Goal: Task Accomplishment & Management: Manage account settings

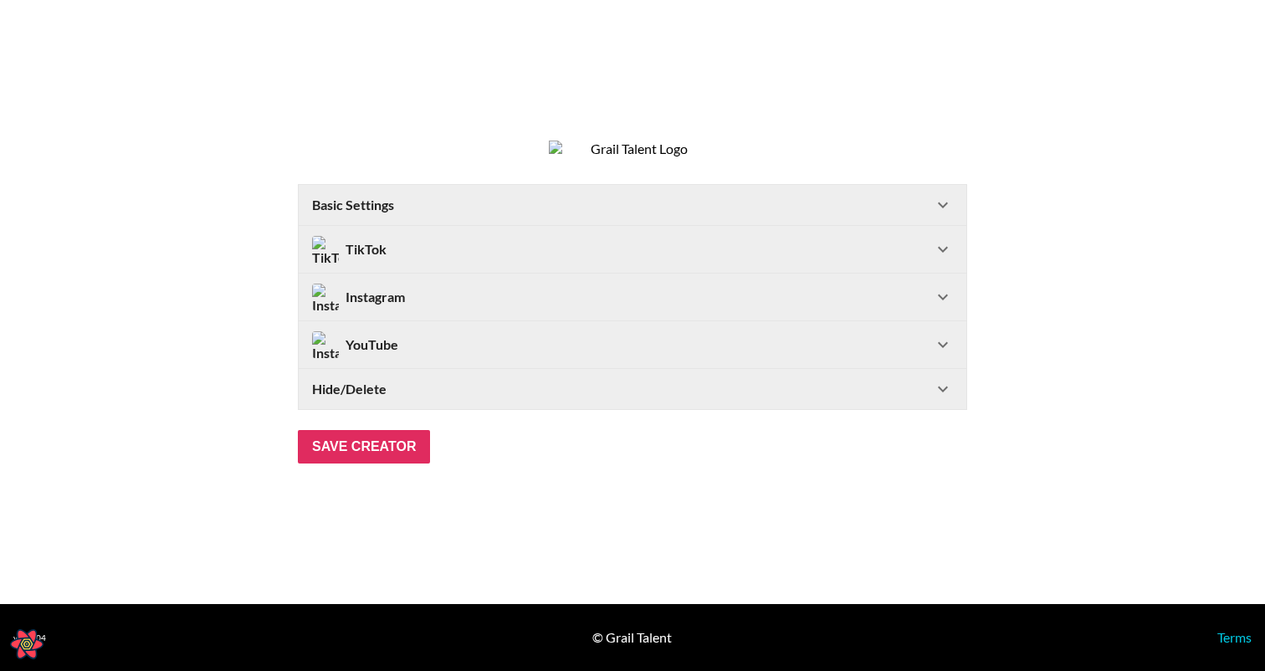
select select "USD"
click at [426, 202] on Settings-header "Basic Settings" at bounding box center [632, 205] width 667 height 40
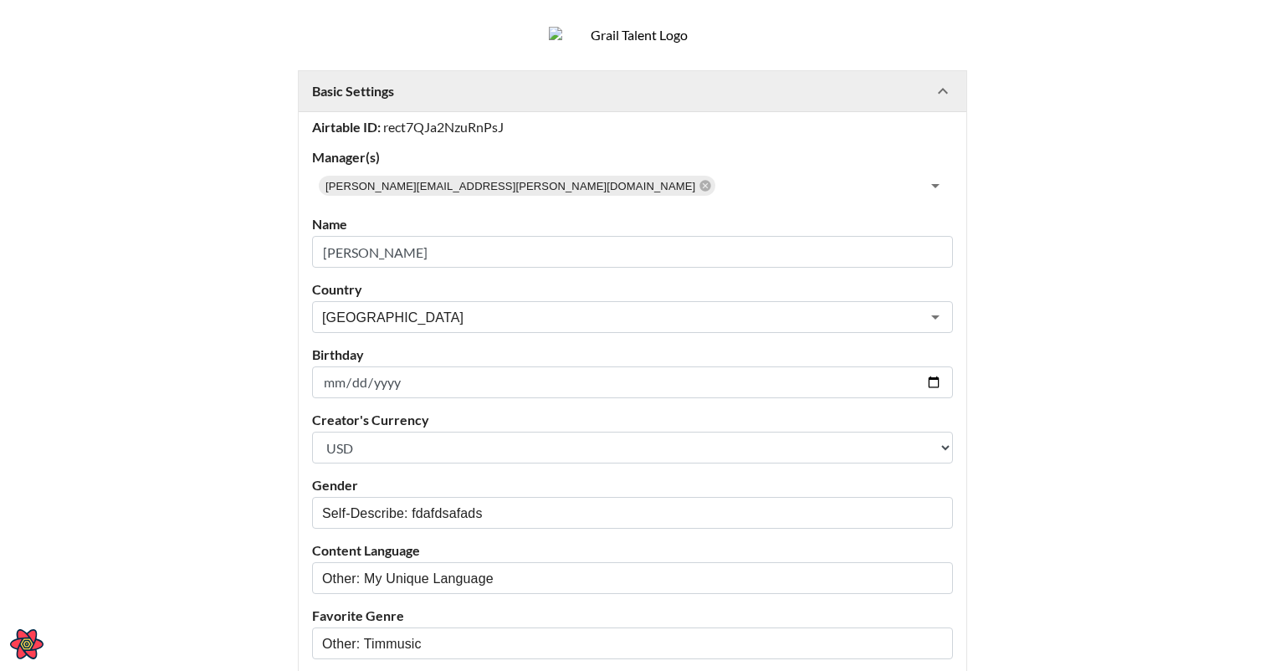
click at [455, 100] on div "Basic Settings" at bounding box center [622, 91] width 621 height 17
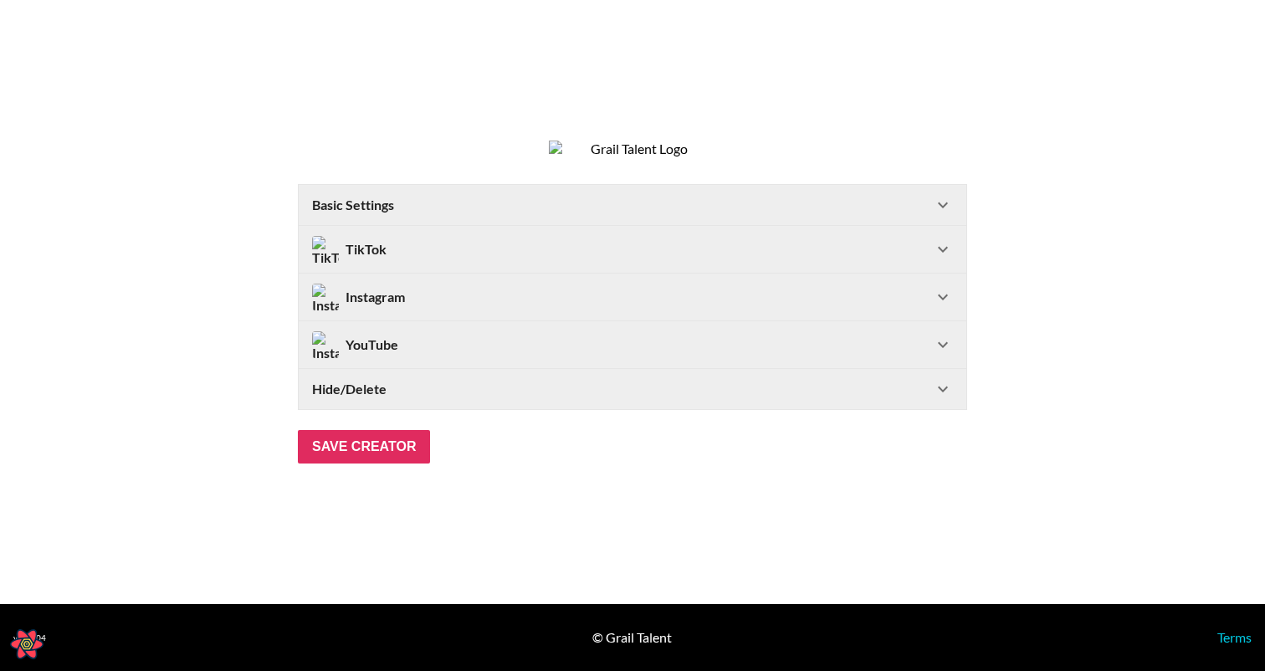
click at [436, 254] on div "TikTok" at bounding box center [622, 249] width 621 height 27
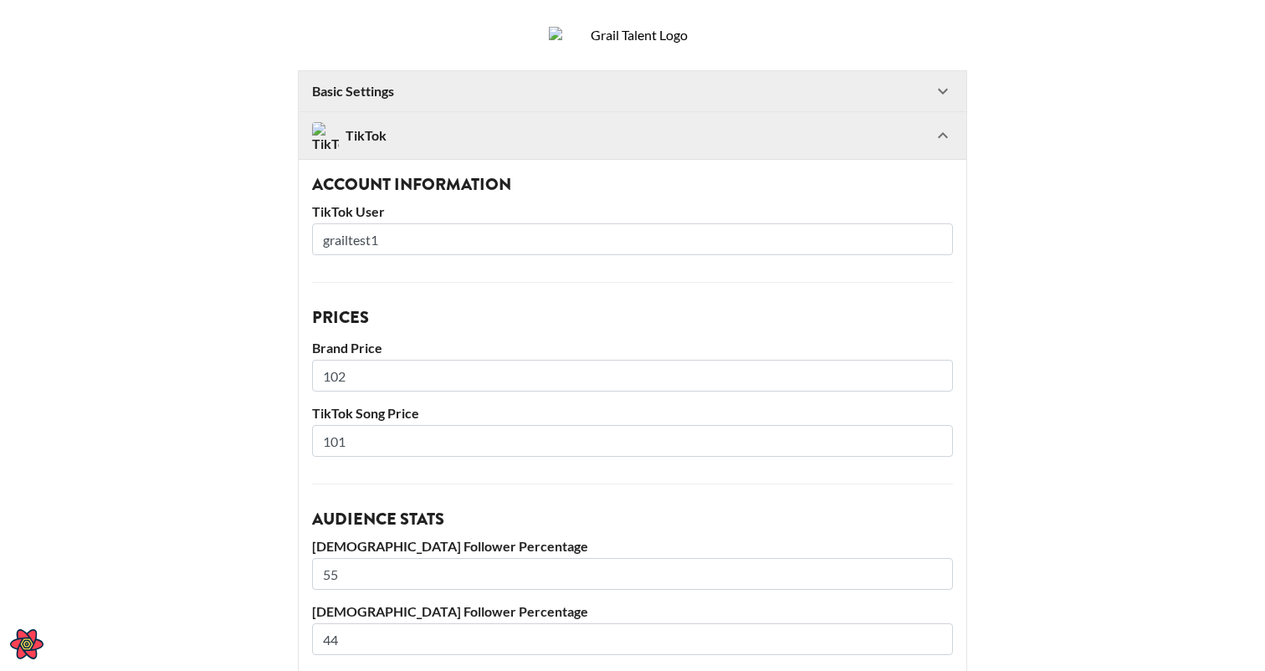
click at [444, 149] on div "TikTok" at bounding box center [622, 135] width 621 height 27
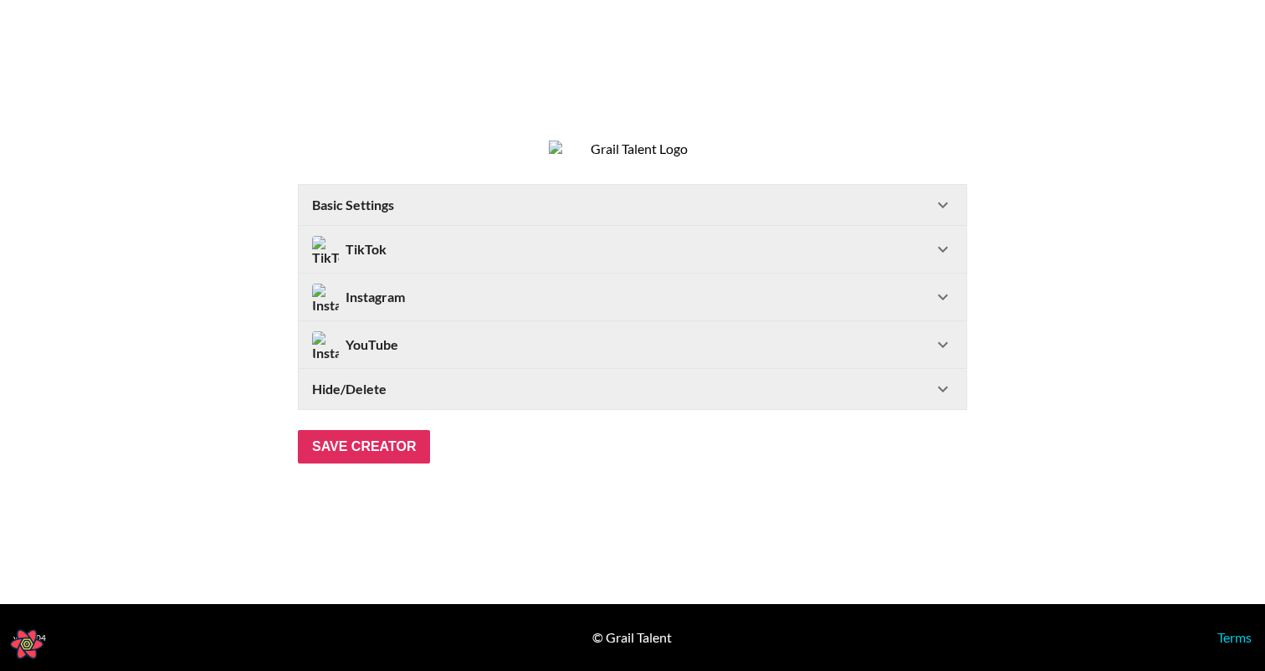
click at [422, 309] on div "Instagram" at bounding box center [622, 297] width 621 height 27
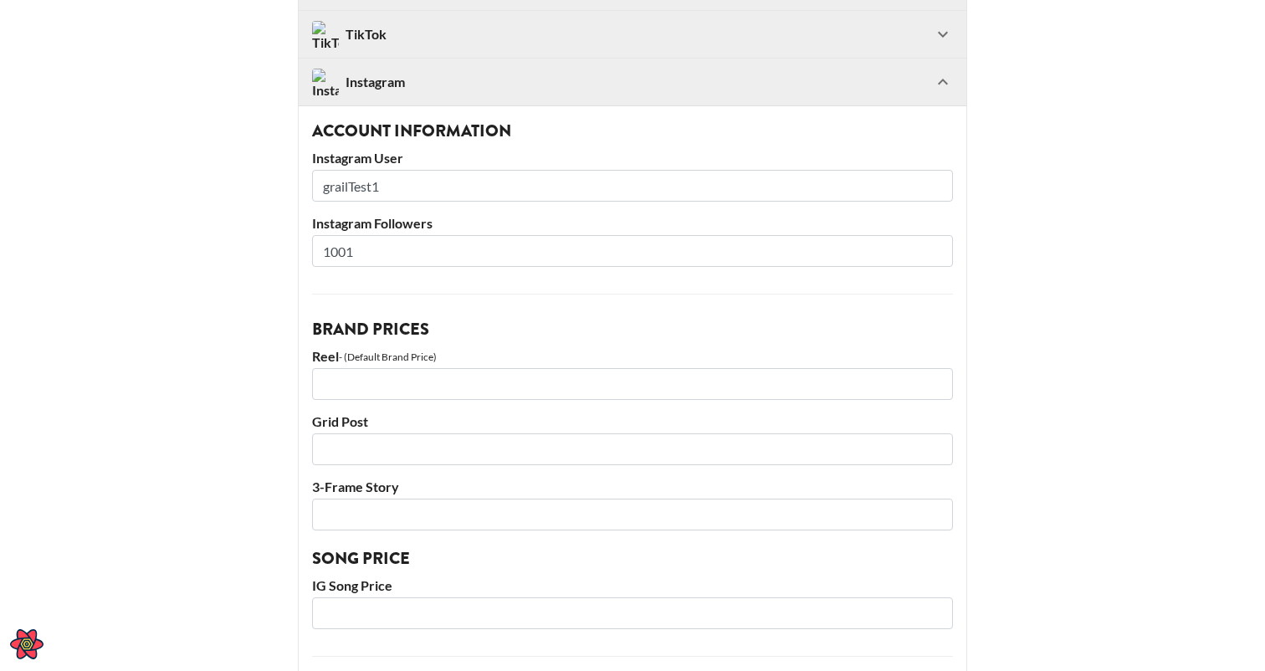
scroll to position [89, 0]
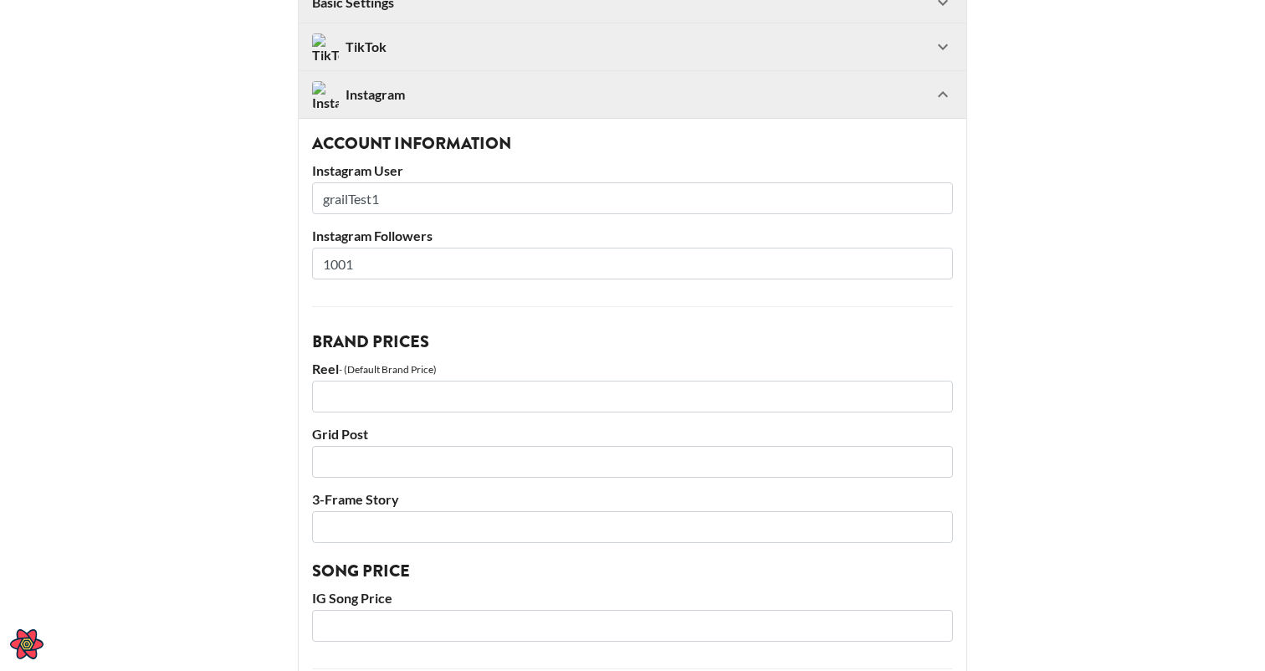
click at [423, 108] on div "Instagram" at bounding box center [622, 94] width 621 height 27
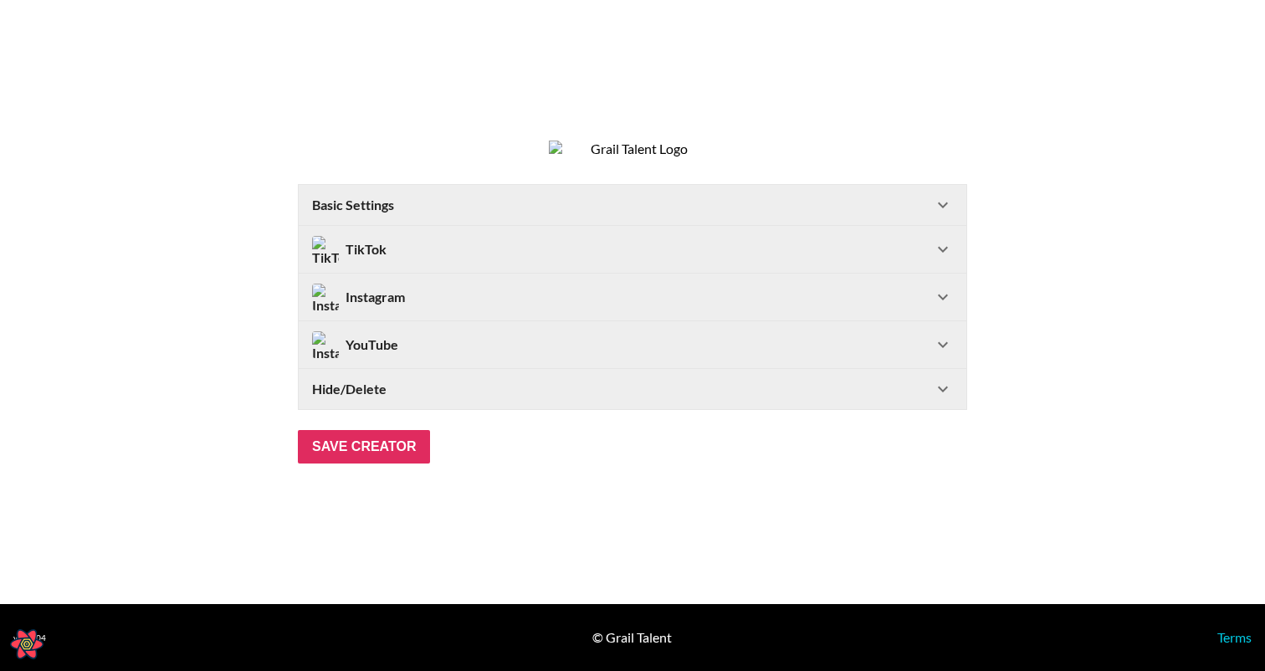
scroll to position [0, 0]
click at [675, 197] on Settings-header "Basic Settings" at bounding box center [632, 205] width 667 height 40
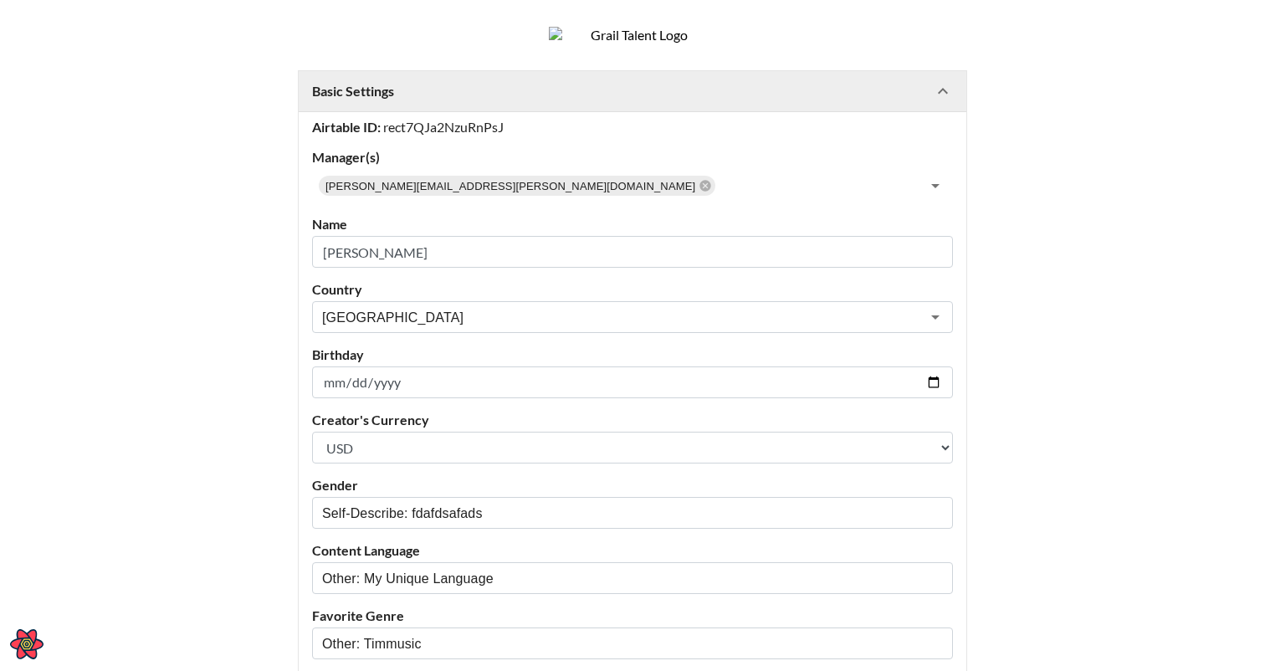
click at [647, 100] on Settings-header "Basic Settings" at bounding box center [632, 91] width 667 height 40
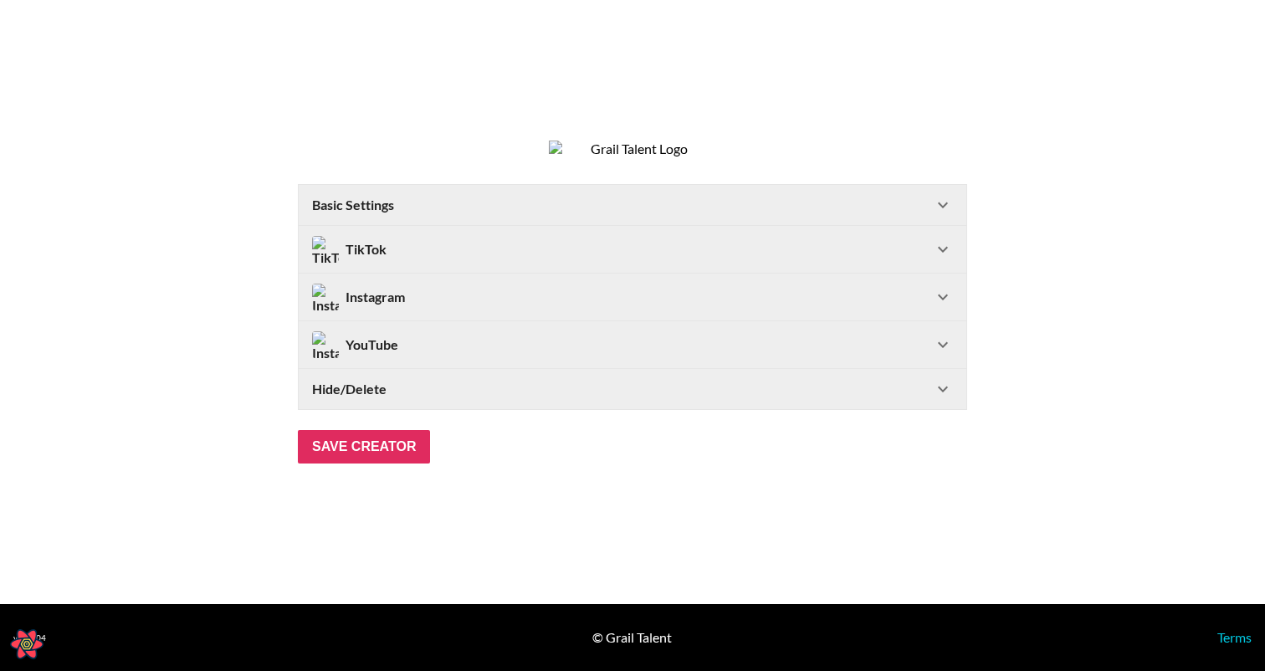
click at [626, 251] on div "TikTok" at bounding box center [622, 249] width 621 height 27
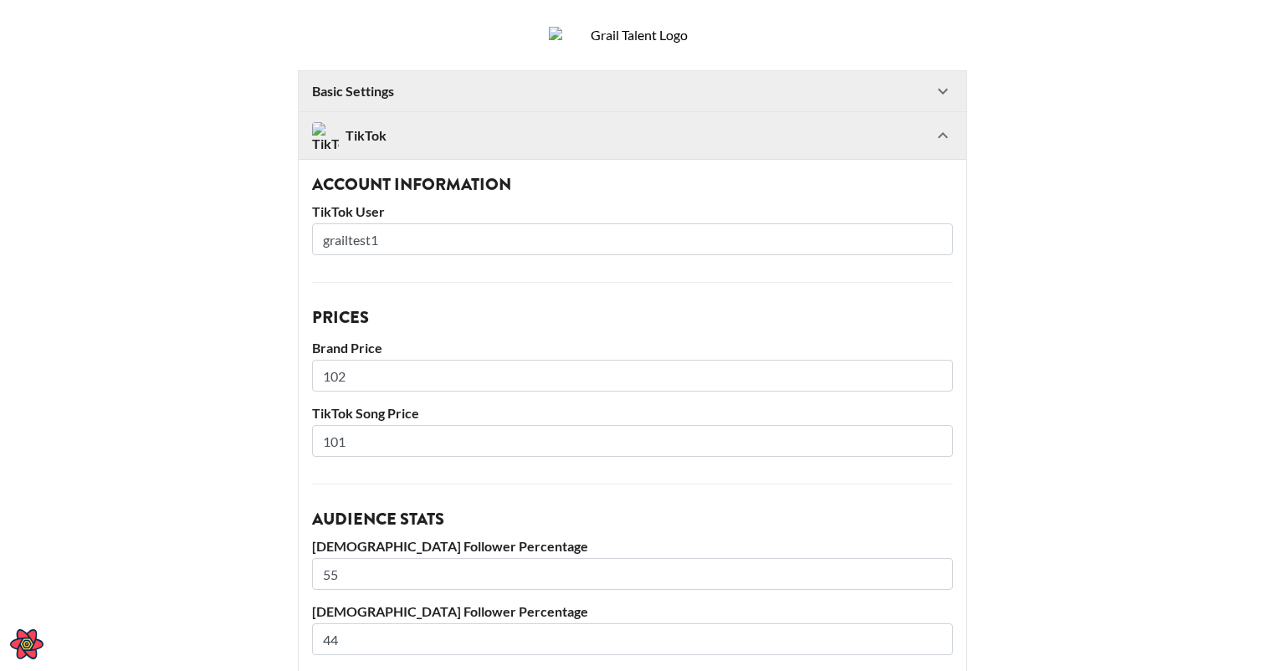
click at [583, 149] on div "TikTok" at bounding box center [622, 135] width 621 height 27
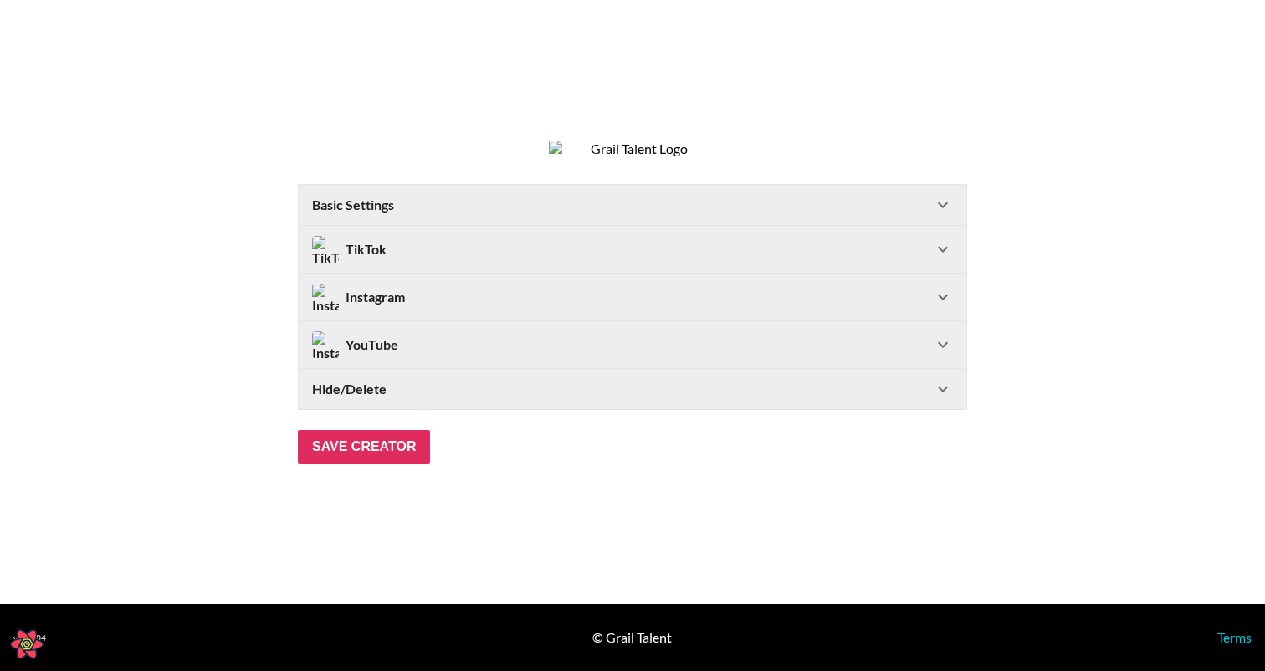
click at [401, 342] on div "YouTube" at bounding box center [632, 344] width 667 height 47
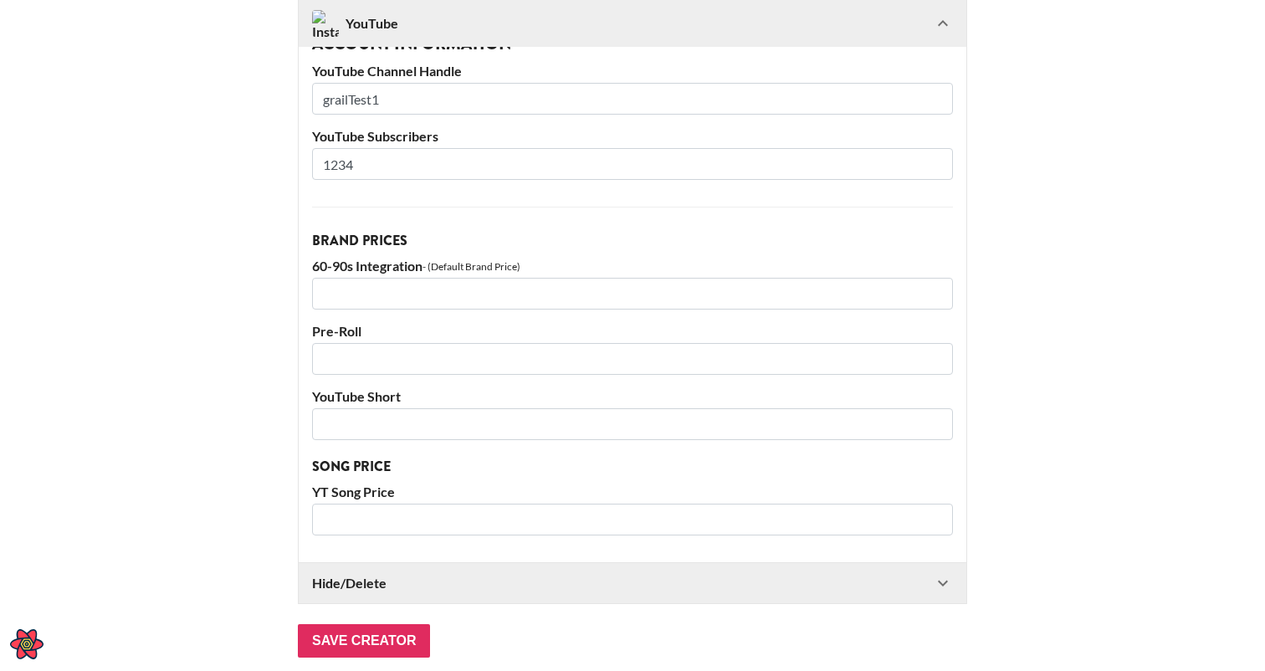
click at [402, 19] on div "YouTube" at bounding box center [622, 23] width 621 height 27
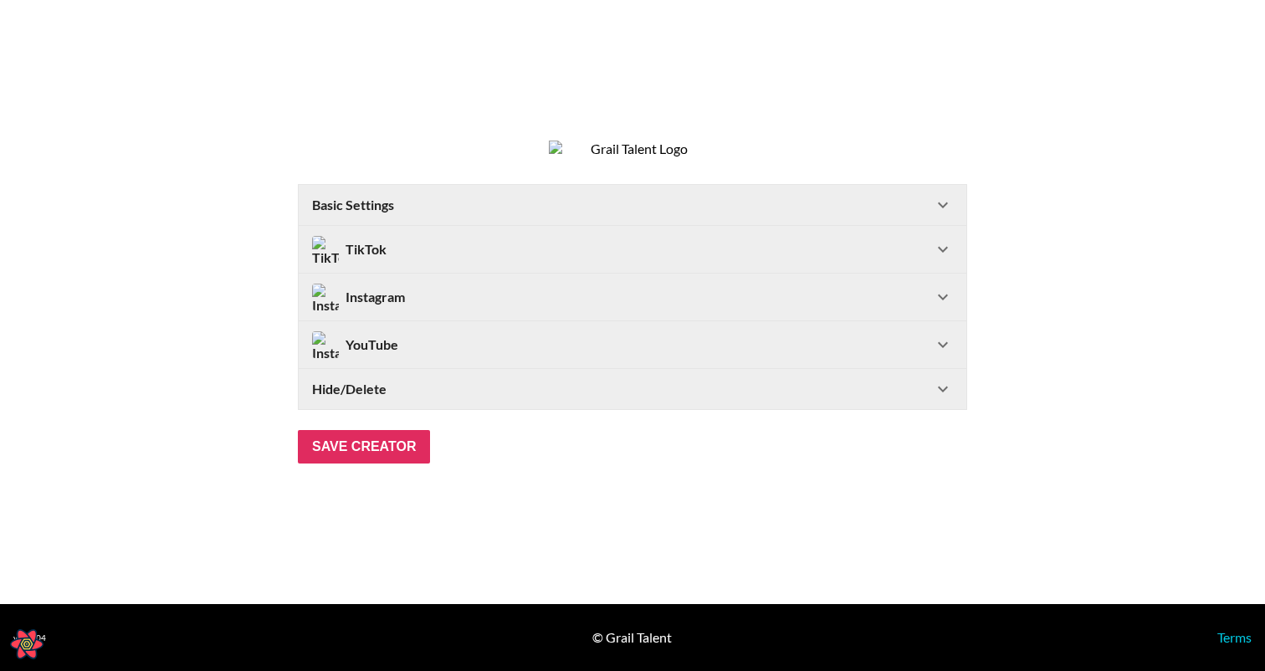
click at [414, 207] on Settings-header "Basic Settings" at bounding box center [632, 205] width 667 height 40
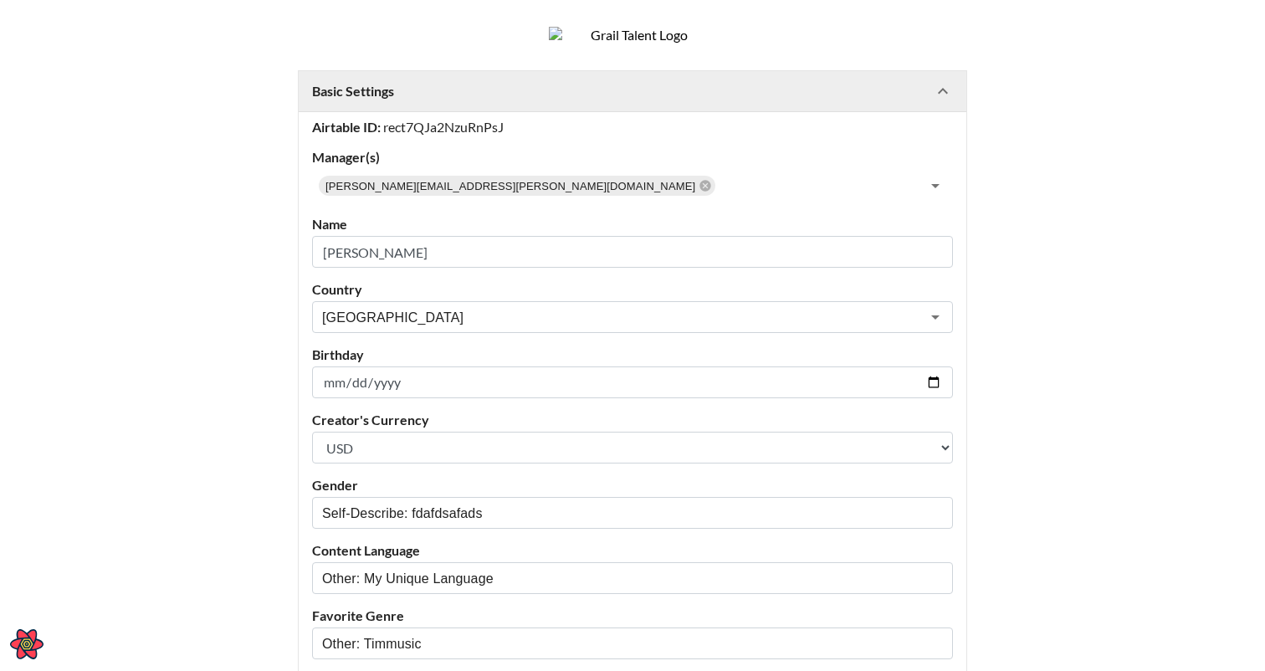
click at [432, 100] on div "Basic Settings" at bounding box center [622, 91] width 621 height 17
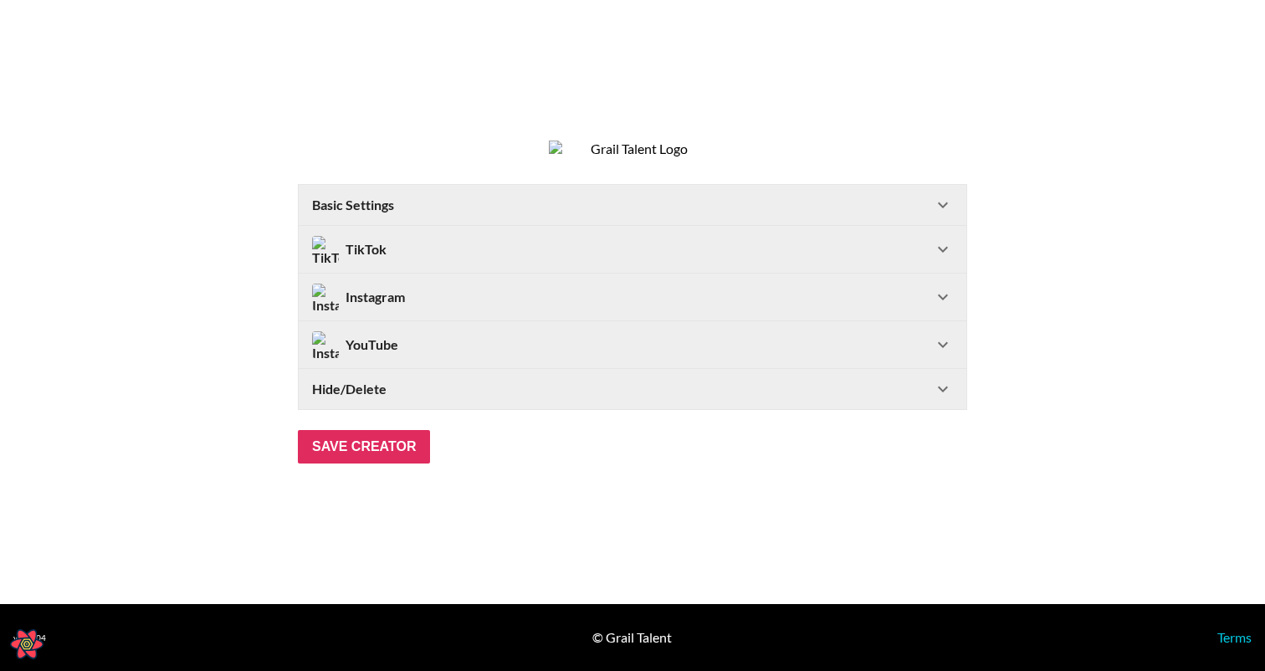
click at [537, 259] on div "TikTok" at bounding box center [622, 249] width 621 height 27
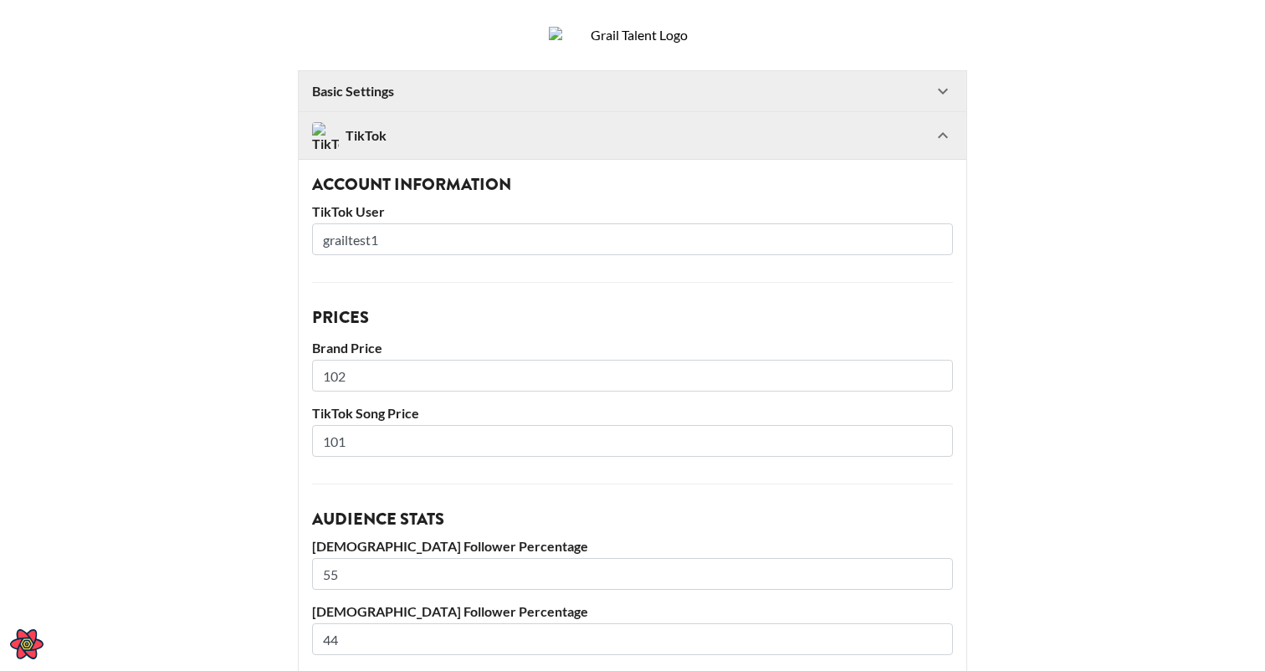
click at [510, 145] on div "TikTok" at bounding box center [632, 135] width 667 height 47
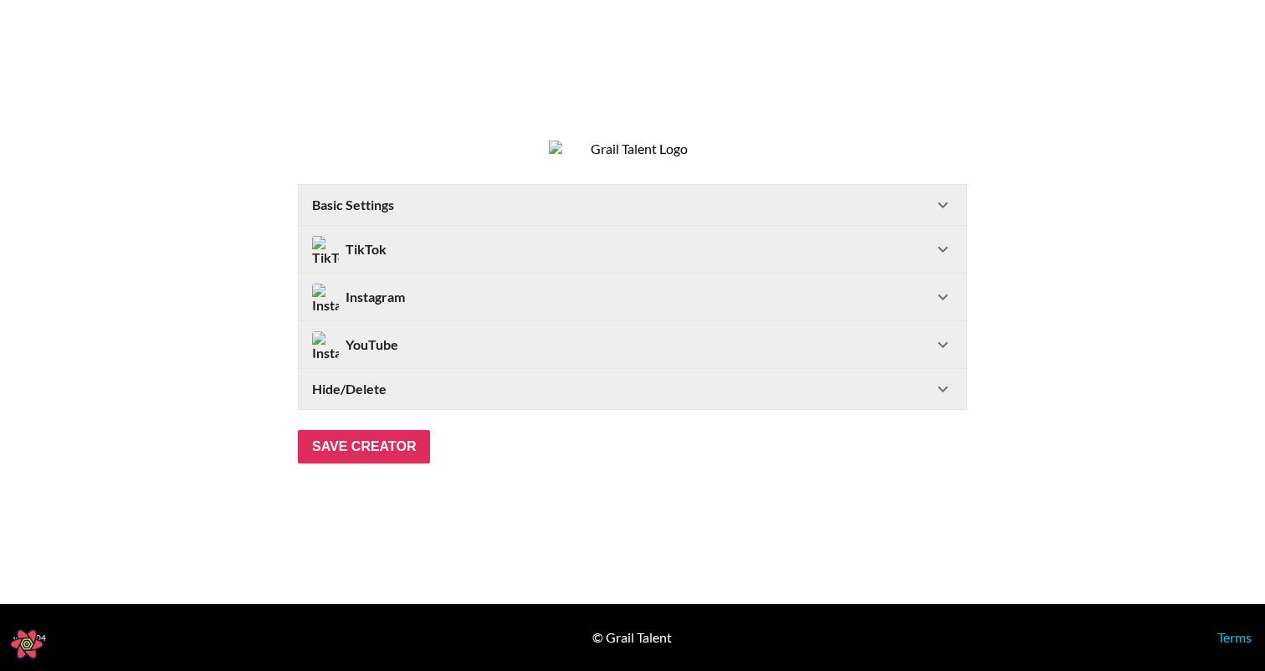
click at [453, 354] on div "YouTube" at bounding box center [622, 344] width 621 height 27
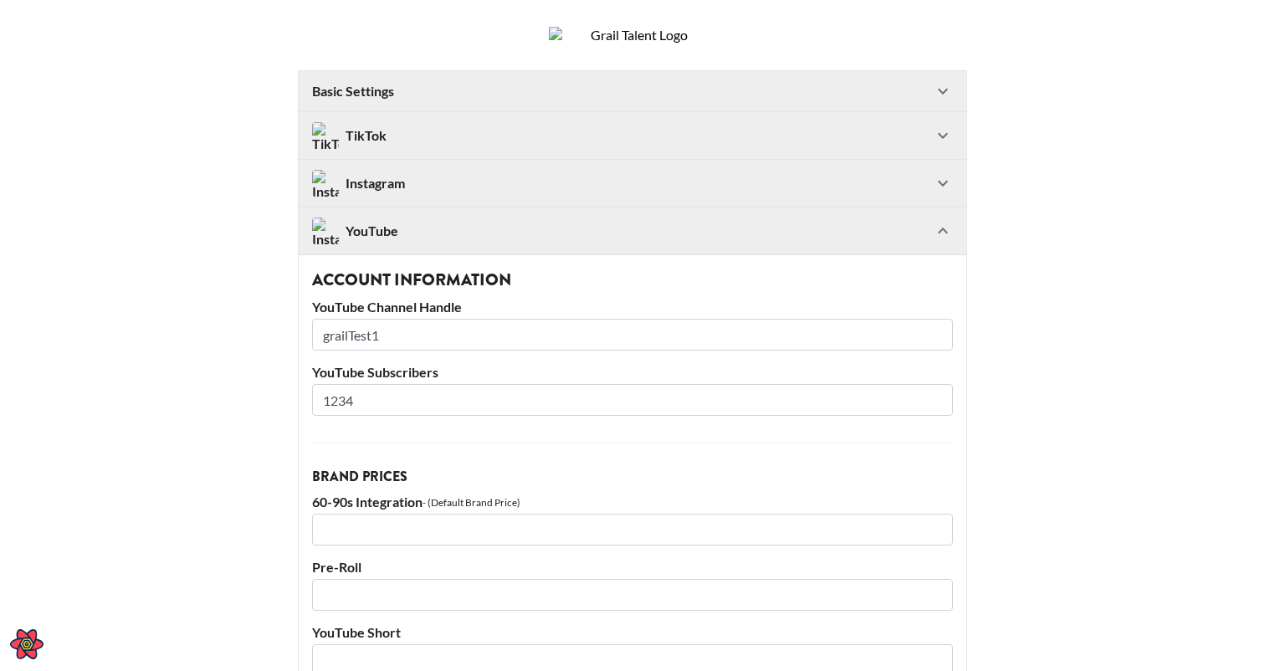
click at [456, 244] on div "YouTube" at bounding box center [622, 230] width 621 height 27
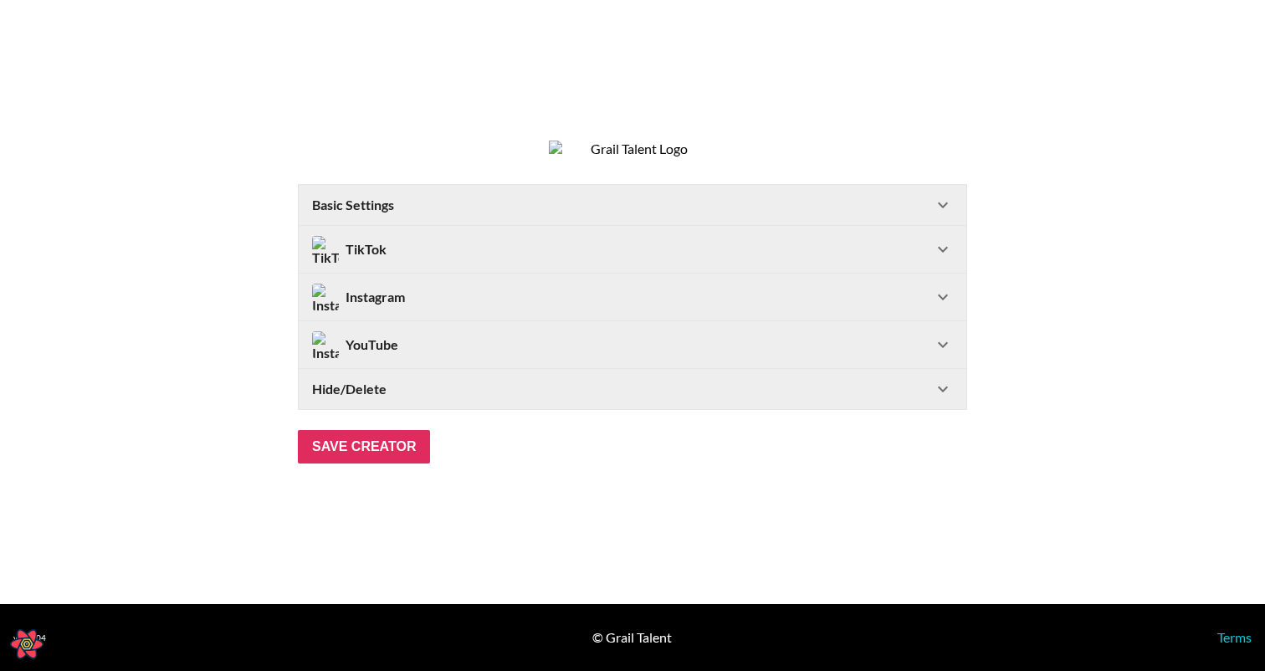
click at [597, 213] on div "Basic Settings" at bounding box center [622, 205] width 621 height 17
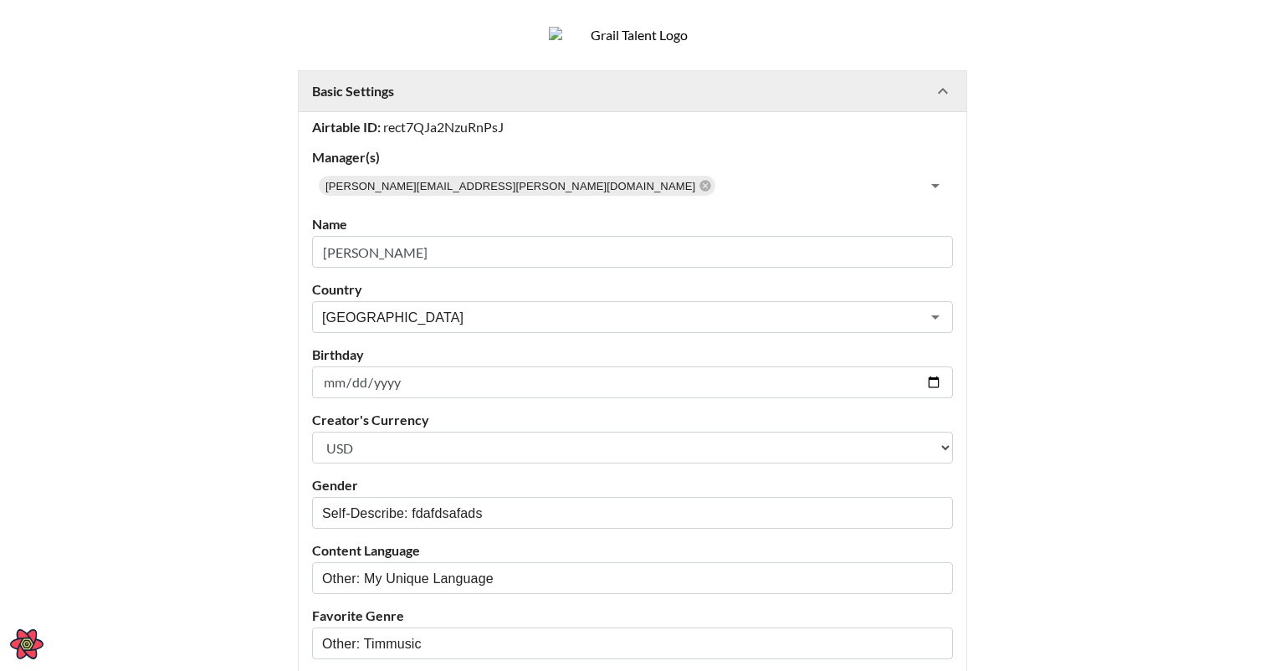
click at [528, 100] on div "Basic Settings" at bounding box center [622, 91] width 621 height 17
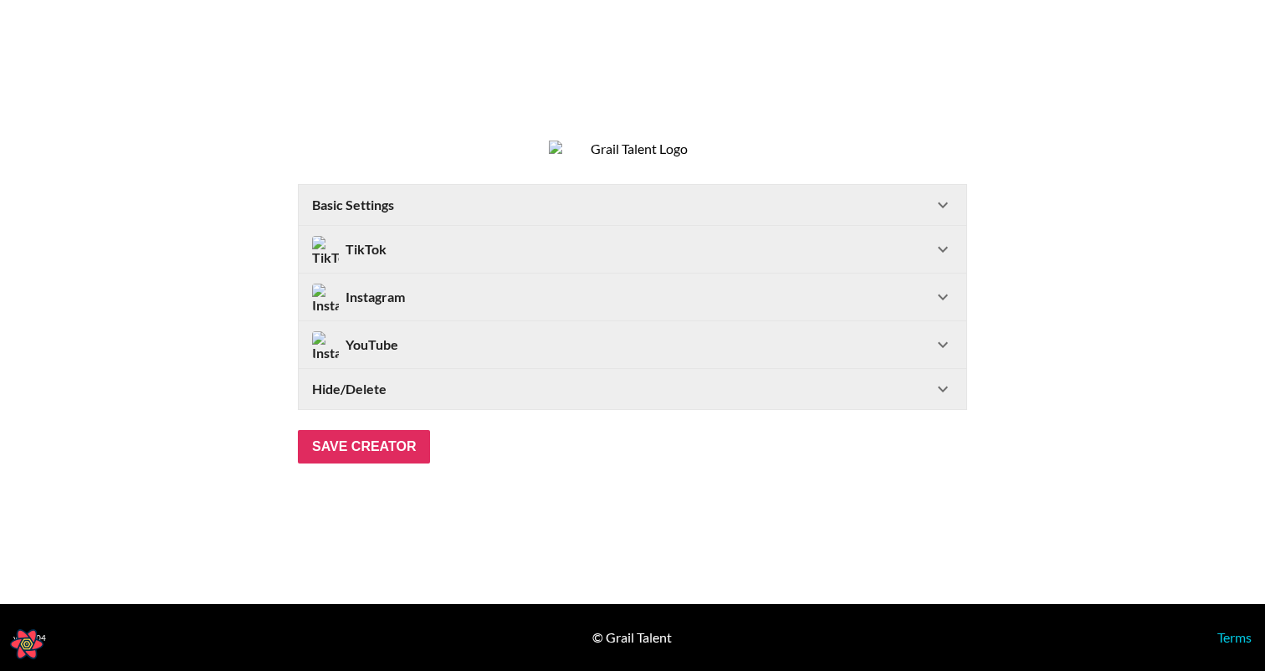
click at [512, 246] on div "TikTok" at bounding box center [632, 249] width 667 height 47
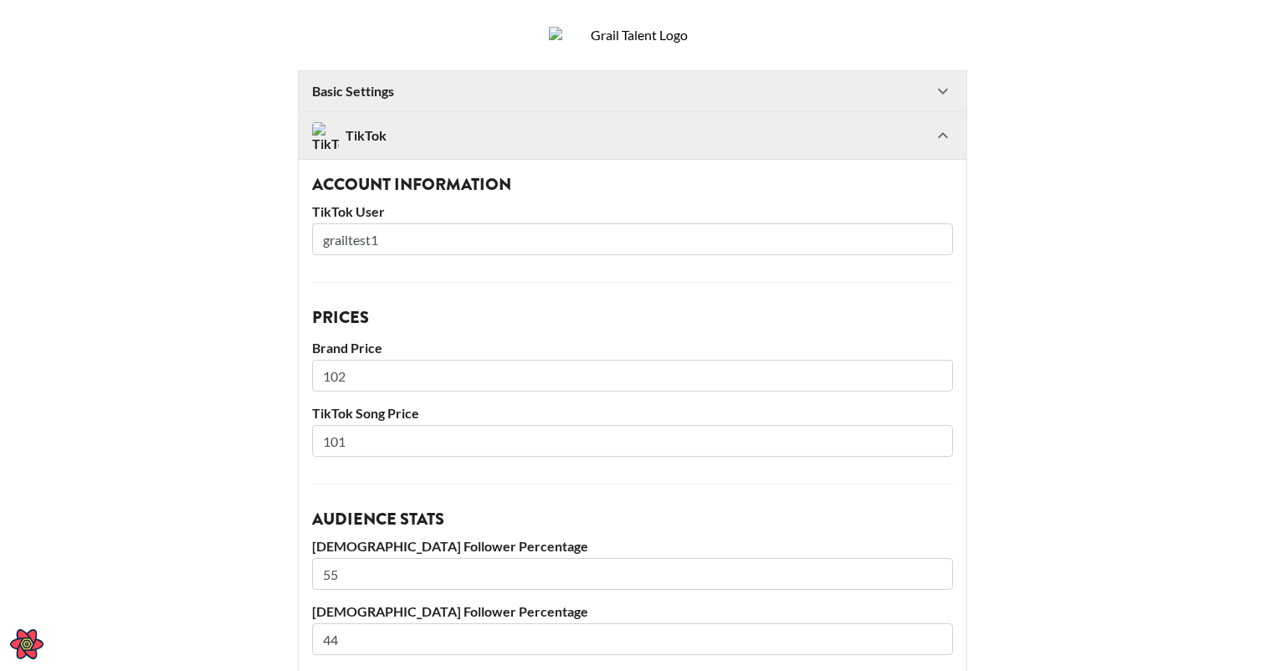
click at [501, 149] on div "TikTok" at bounding box center [622, 135] width 621 height 27
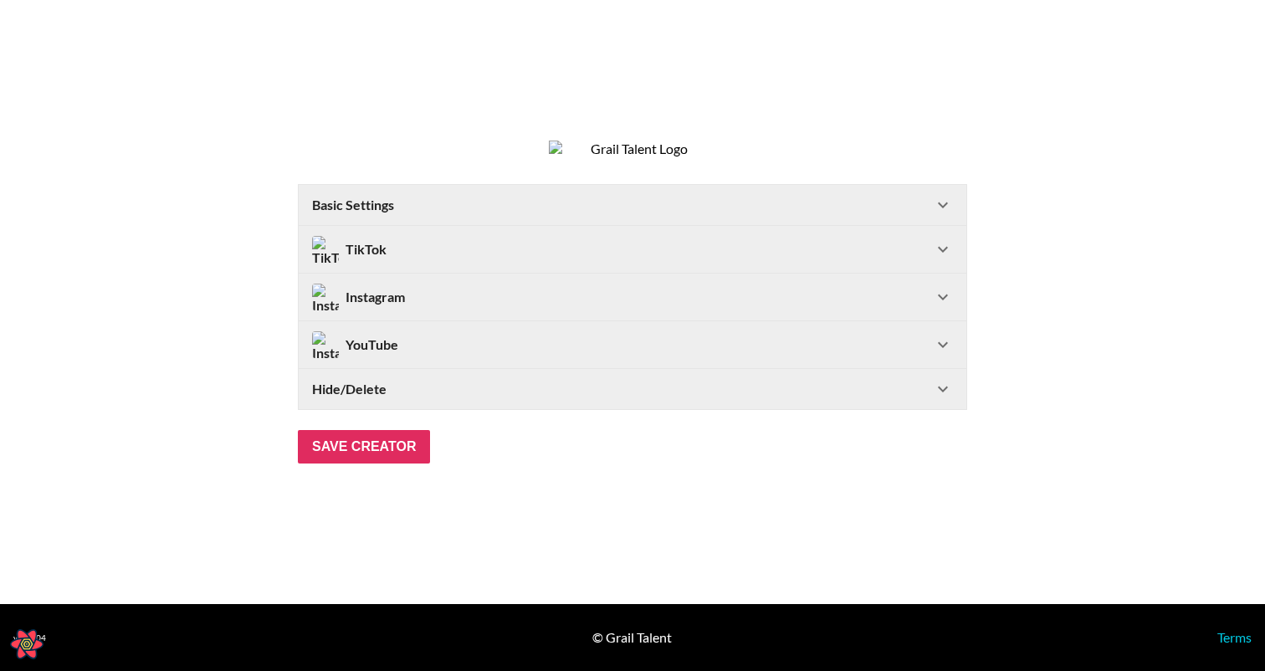
click at [460, 299] on div "Instagram" at bounding box center [622, 297] width 621 height 27
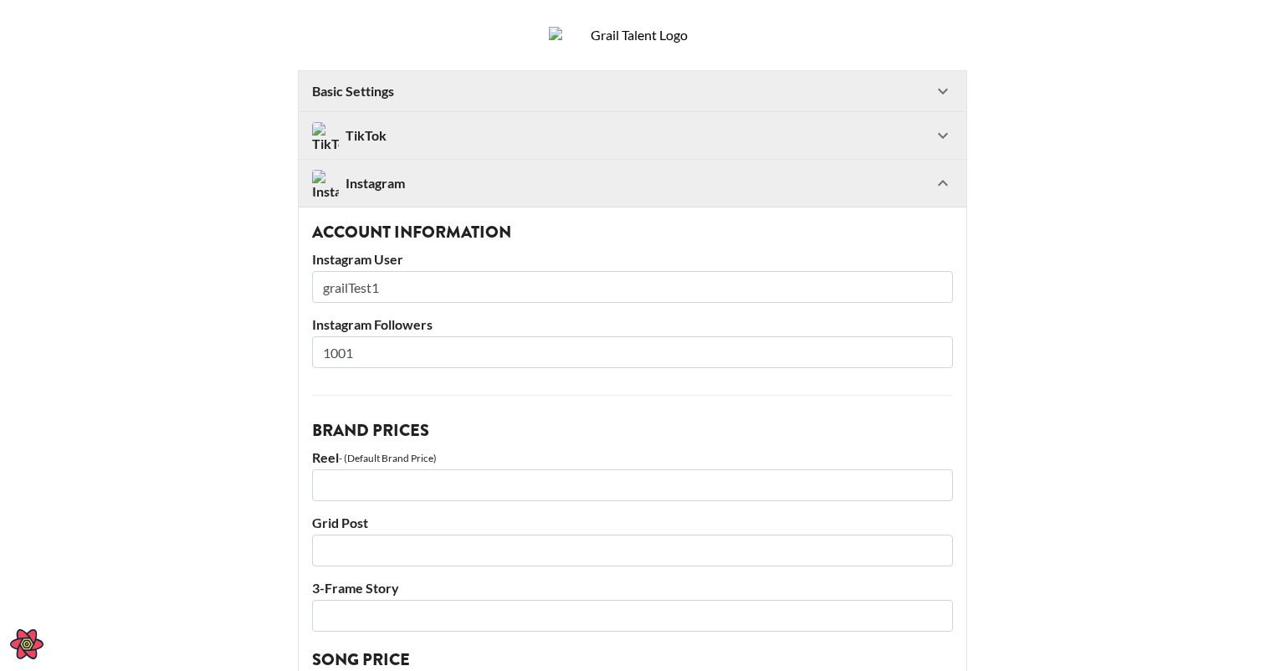
click at [455, 197] on div "Instagram" at bounding box center [622, 183] width 621 height 27
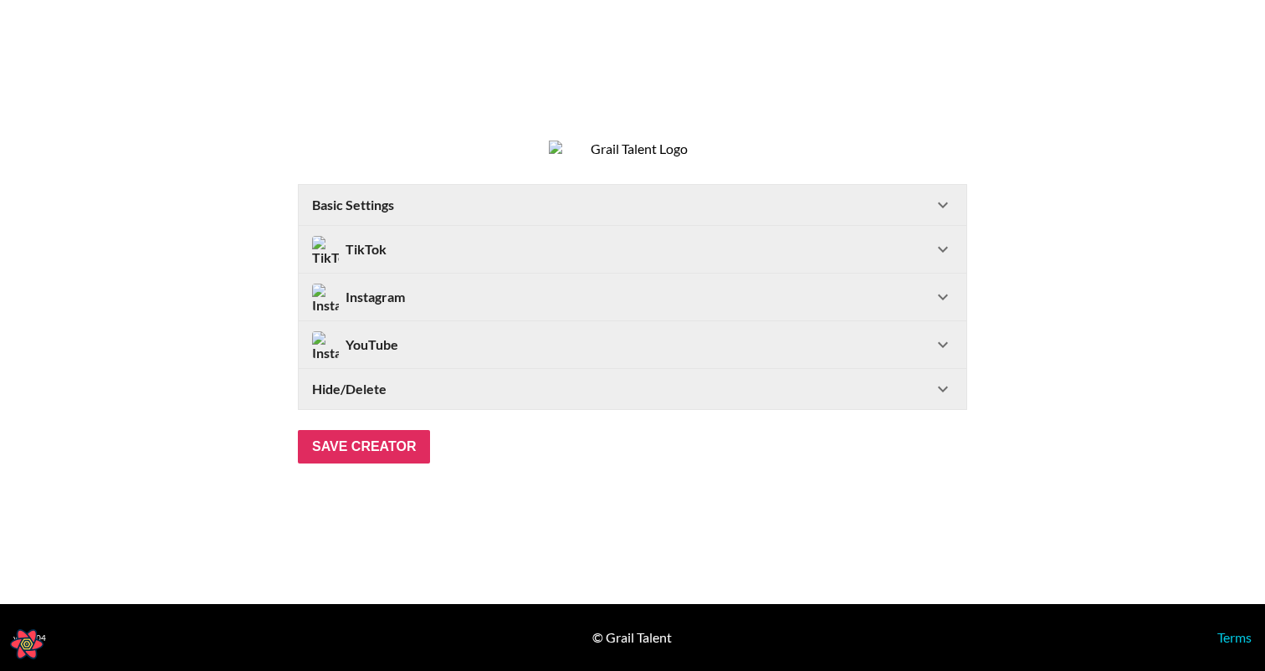
click at [451, 358] on div "YouTube" at bounding box center [622, 344] width 621 height 27
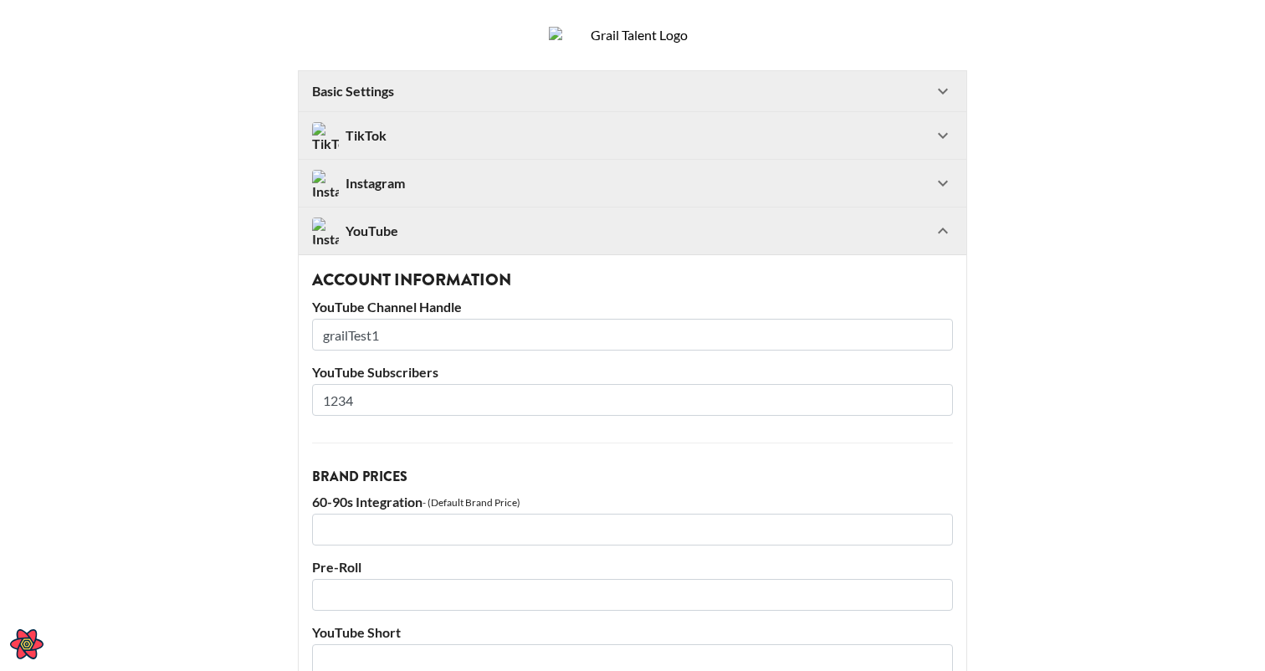
click at [467, 244] on div "YouTube" at bounding box center [622, 230] width 621 height 27
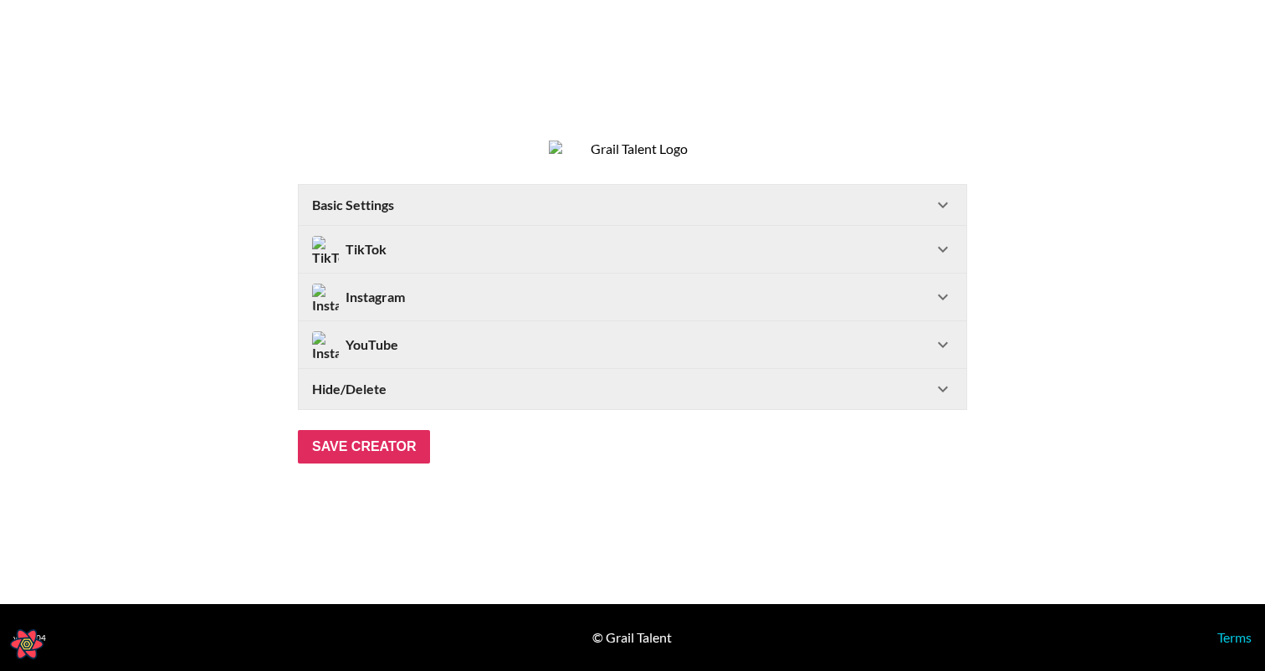
click at [462, 397] on div "Hide/Delete" at bounding box center [622, 389] width 621 height 17
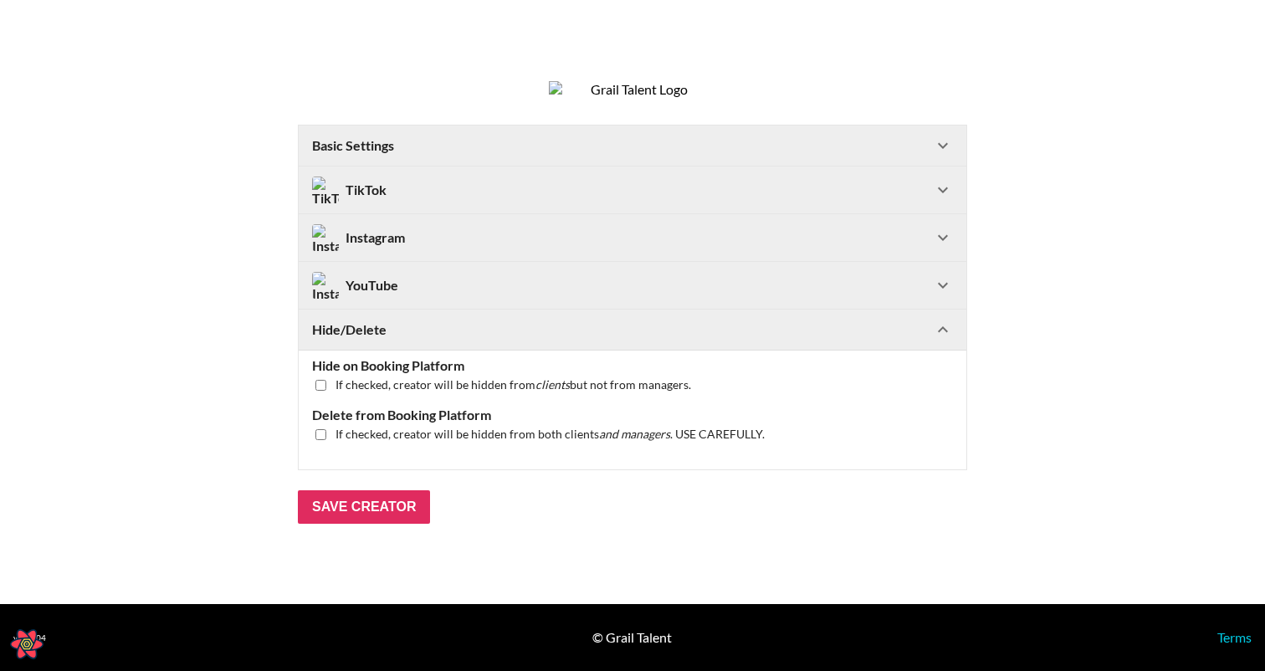
click at [495, 338] on div "Hide/Delete" at bounding box center [622, 329] width 621 height 17
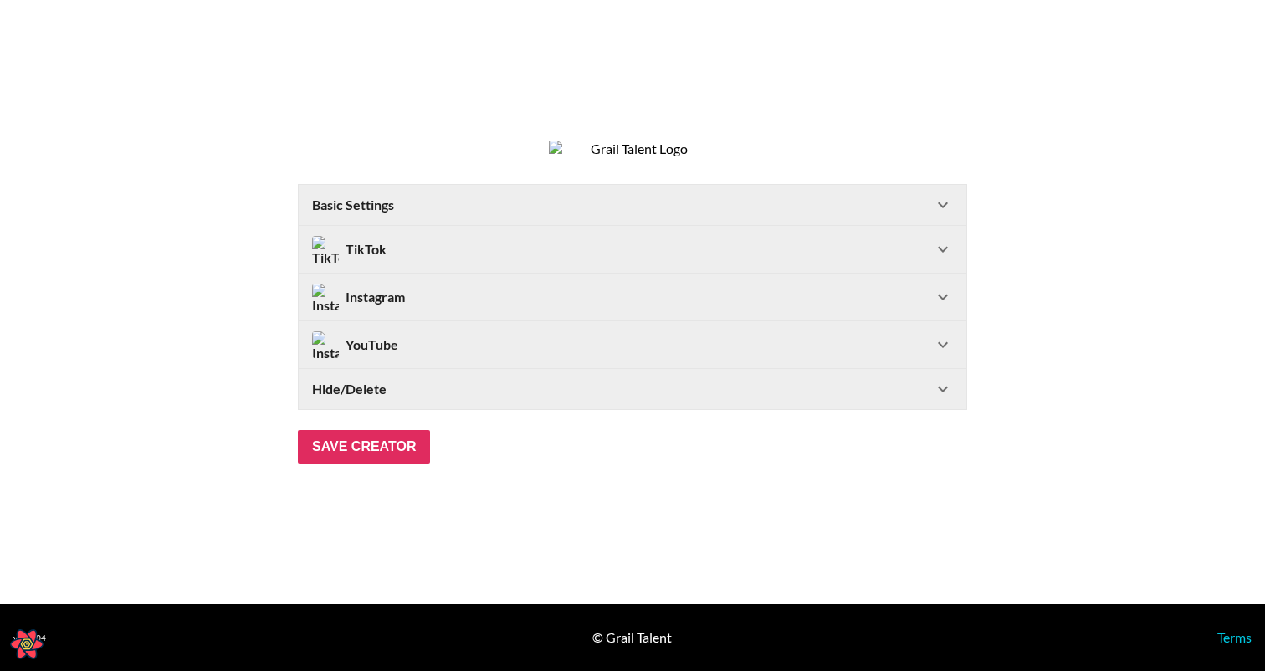
click at [378, 247] on div "TikTok" at bounding box center [632, 249] width 667 height 47
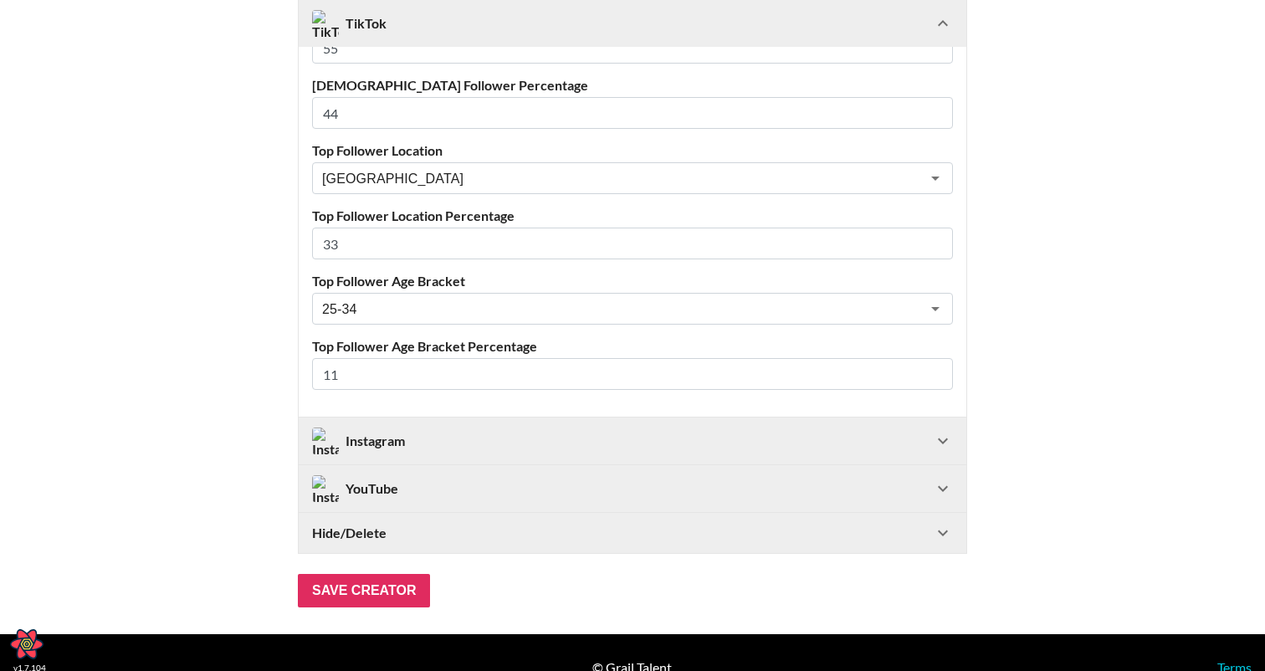
click at [370, 454] on div "Instagram" at bounding box center [358, 440] width 93 height 27
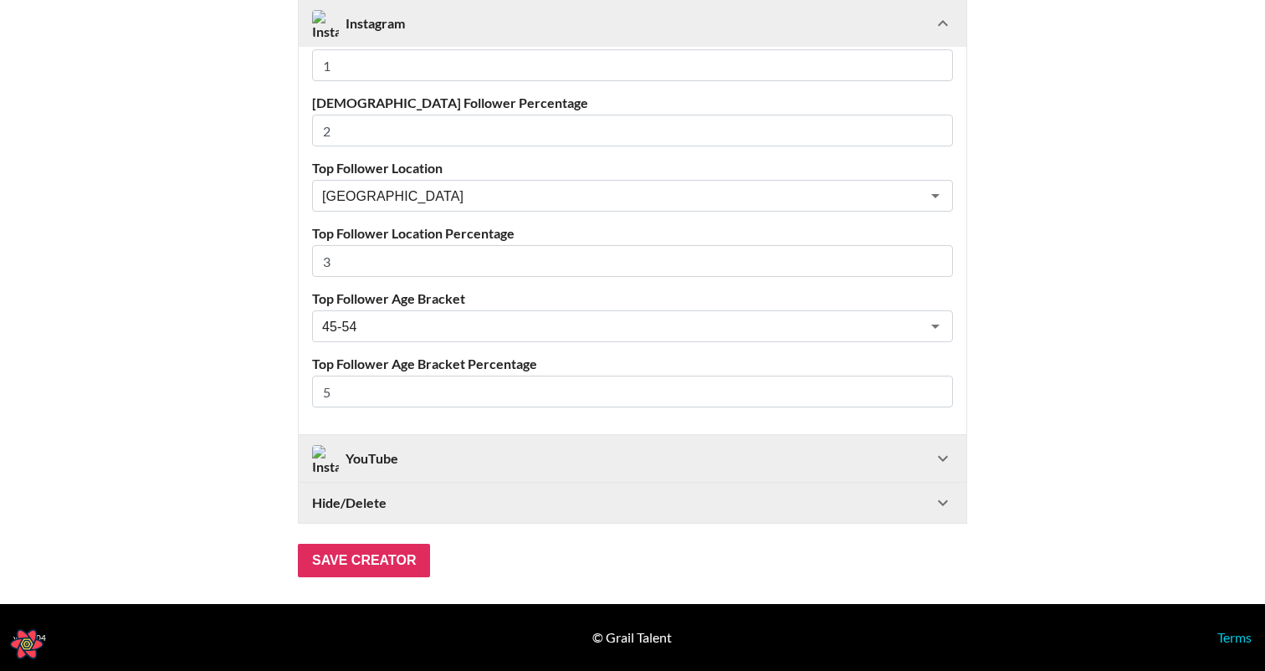
click at [370, 464] on div "YouTube" at bounding box center [355, 458] width 86 height 27
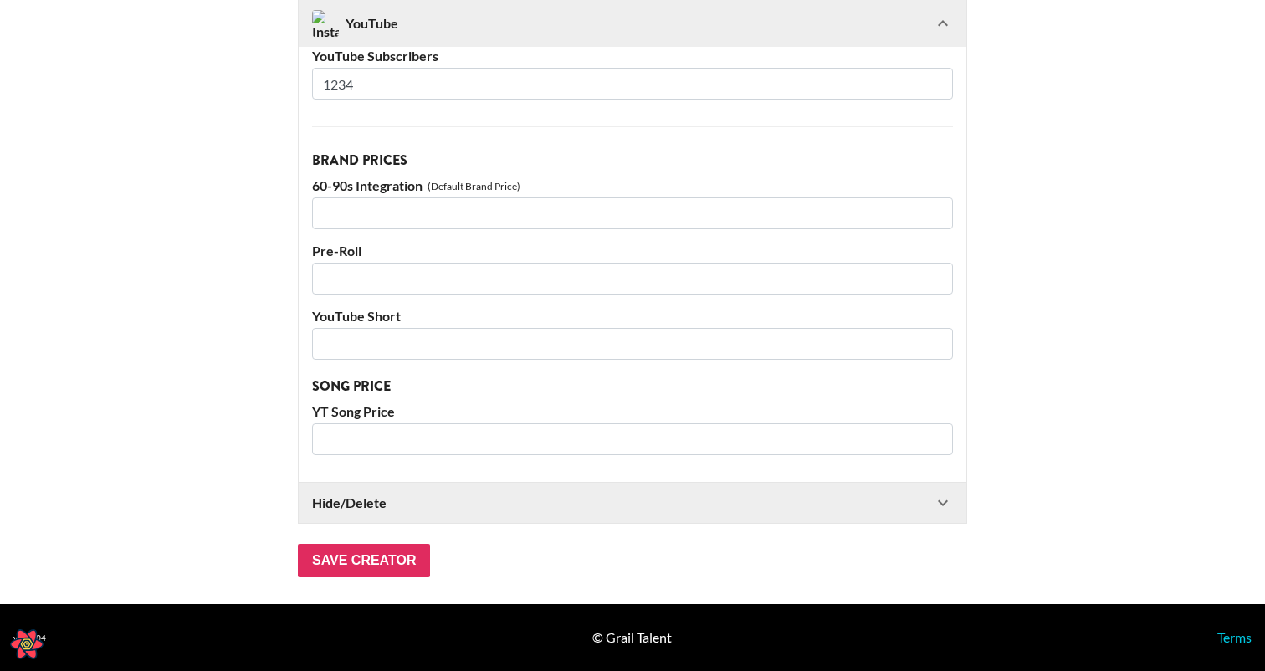
click at [367, 492] on div "Hide/Delete" at bounding box center [632, 503] width 667 height 40
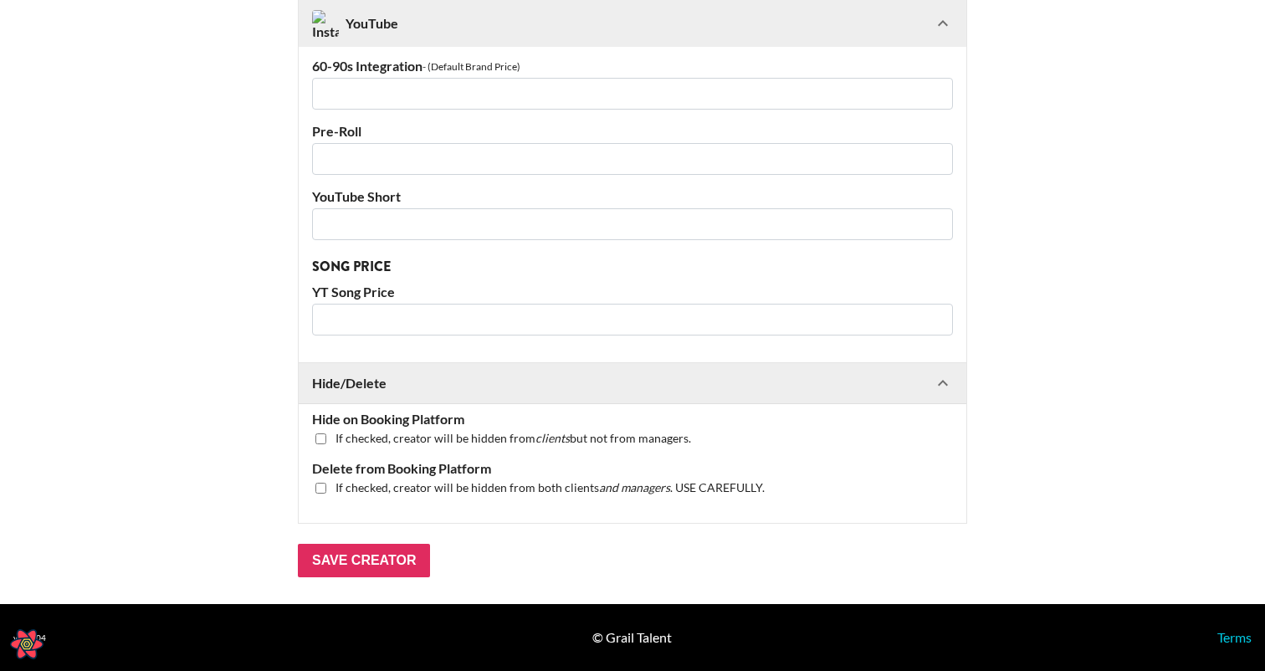
click at [372, 398] on div "Hide/Delete" at bounding box center [632, 383] width 667 height 40
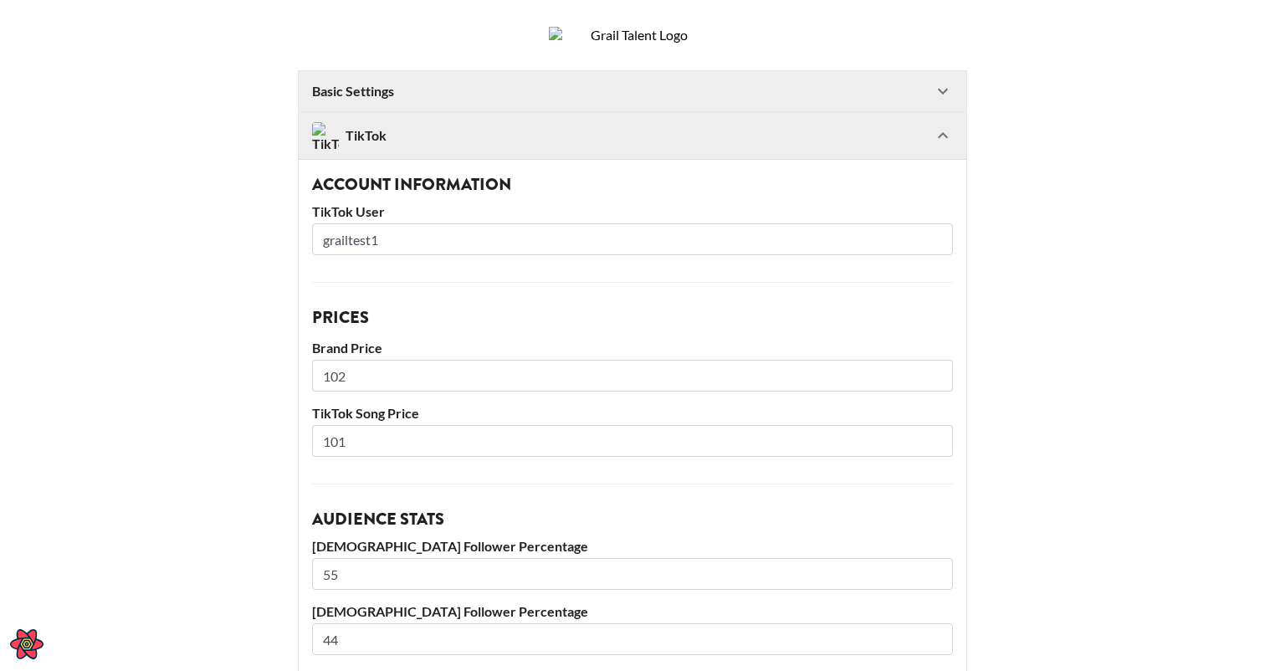
click at [392, 149] on div "TikTok" at bounding box center [622, 135] width 621 height 27
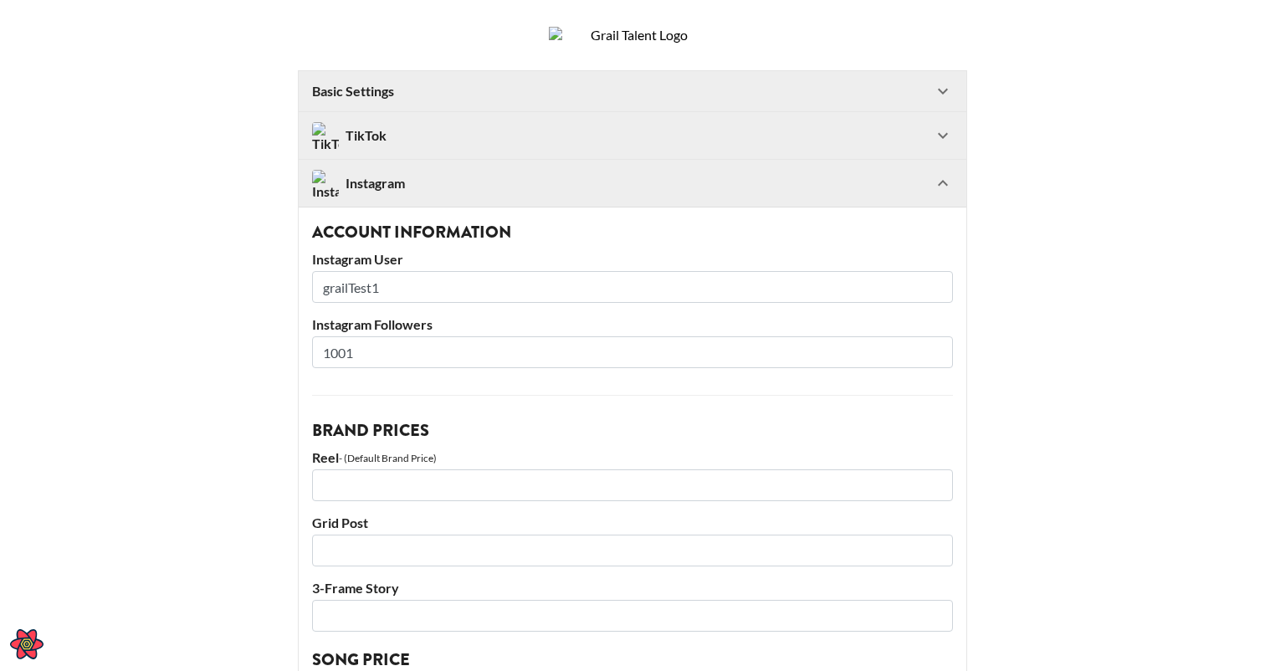
click at [402, 197] on div "Instagram" at bounding box center [358, 183] width 93 height 27
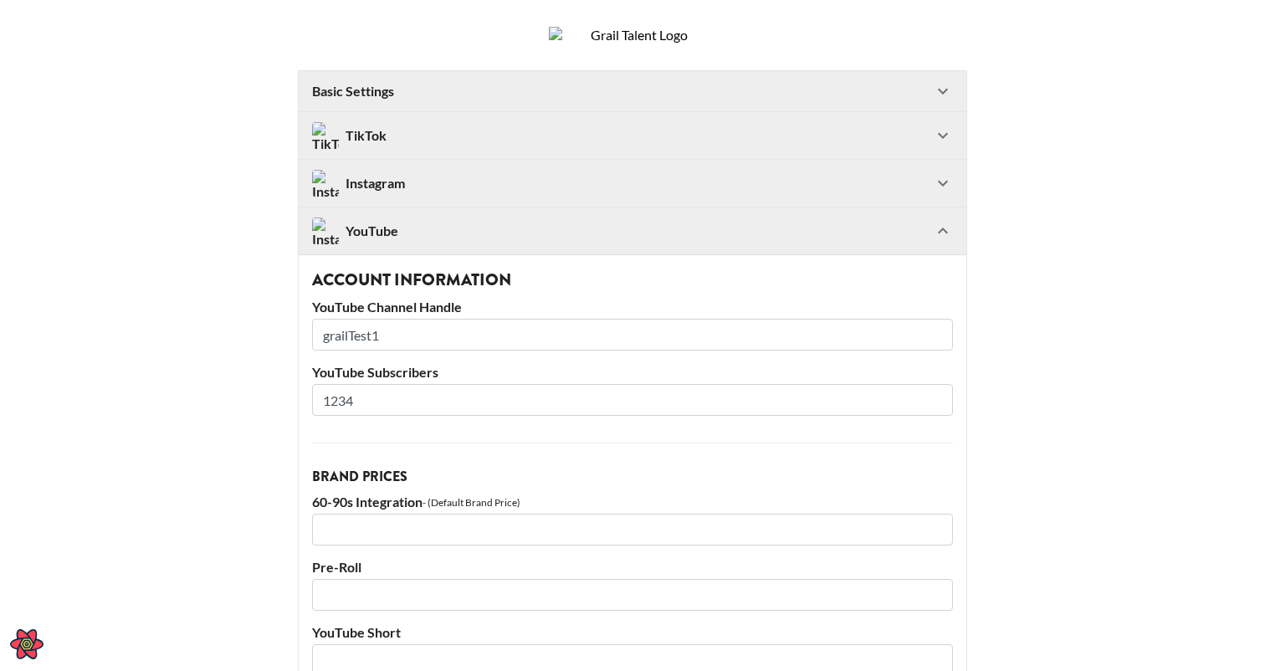
click at [411, 244] on div "YouTube" at bounding box center [622, 230] width 621 height 27
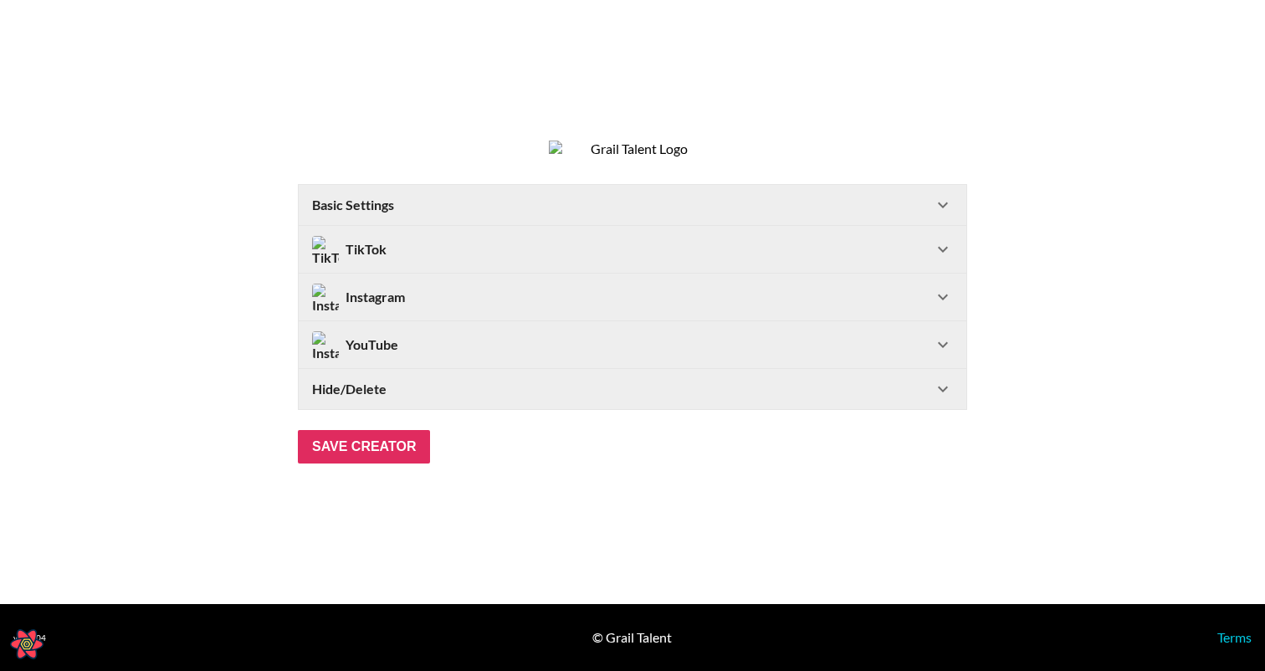
click at [426, 225] on Settings-header "Basic Settings" at bounding box center [632, 205] width 667 height 40
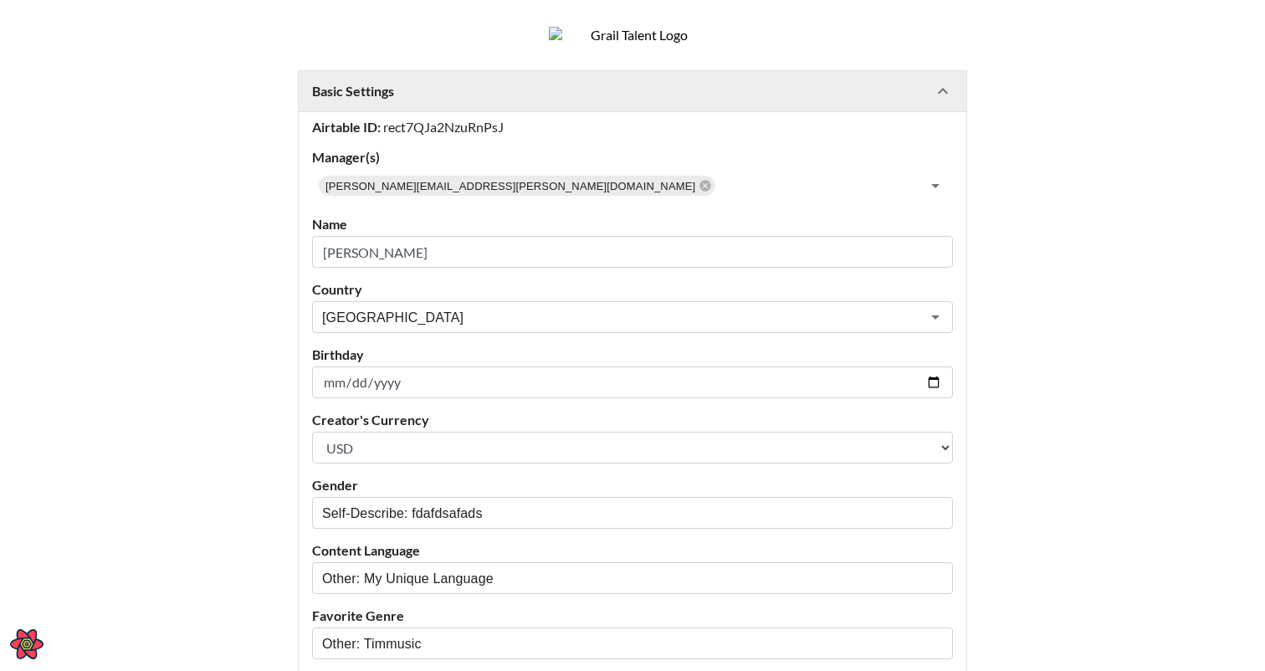
click at [433, 100] on div "Basic Settings" at bounding box center [622, 91] width 621 height 17
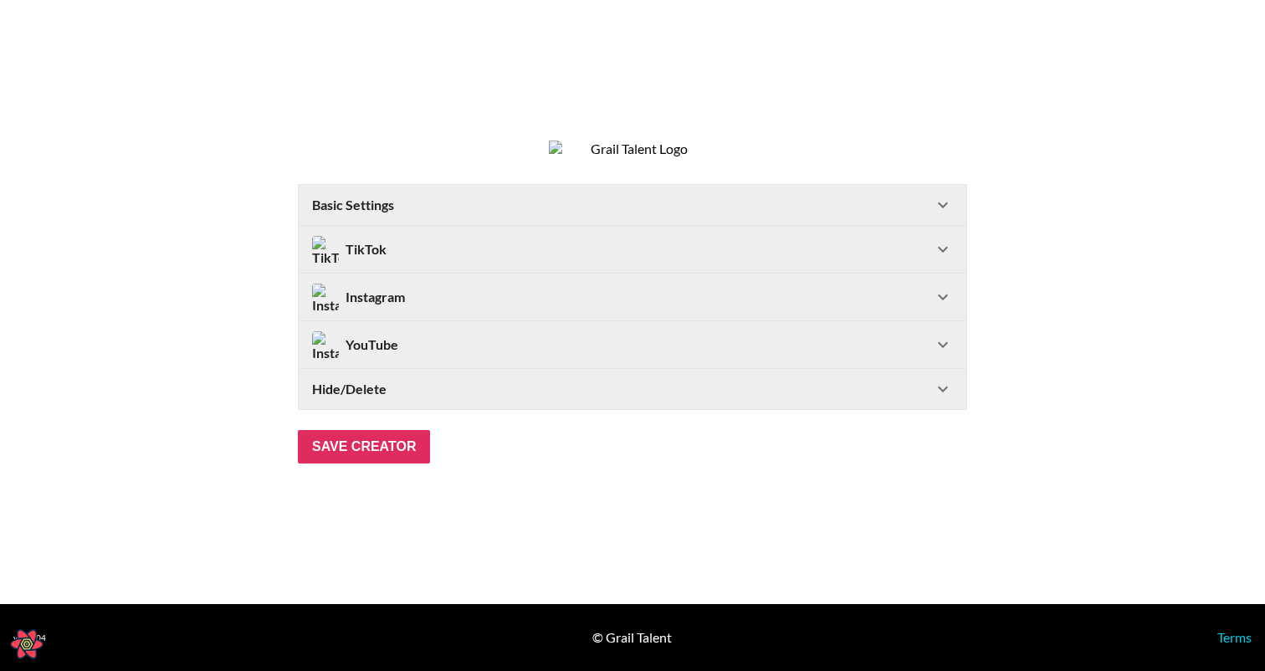
click at [424, 254] on div "TikTok" at bounding box center [622, 249] width 621 height 27
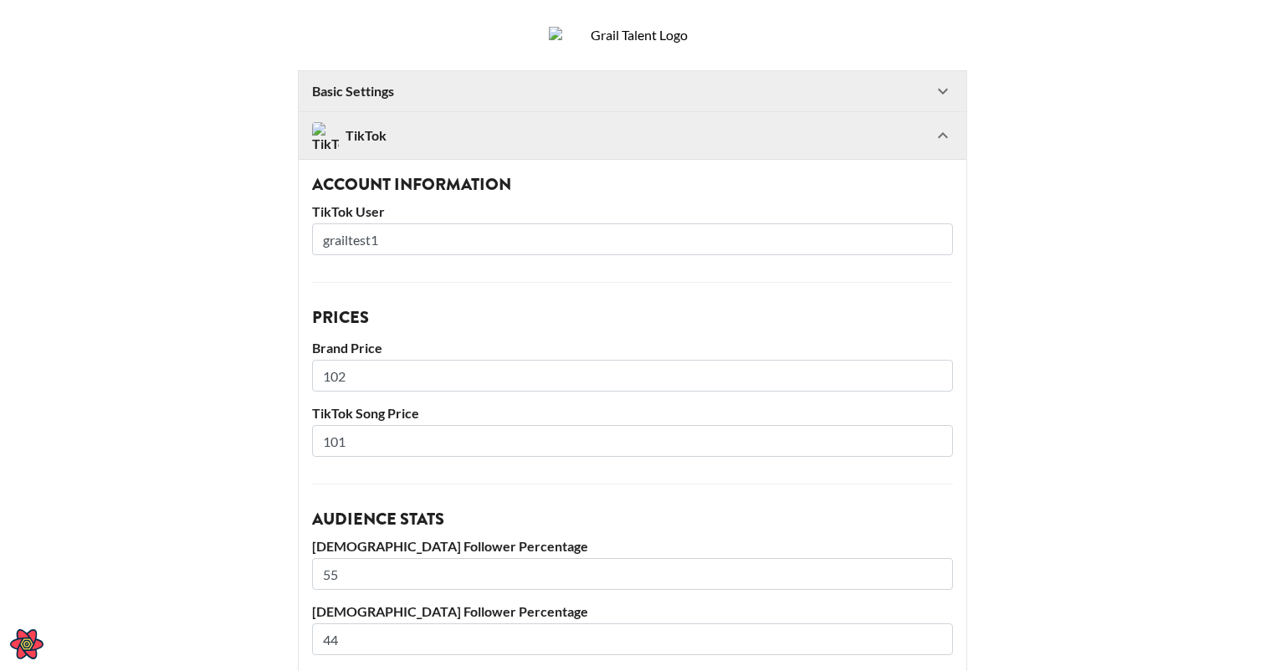
click at [439, 149] on div "TikTok" at bounding box center [622, 135] width 621 height 27
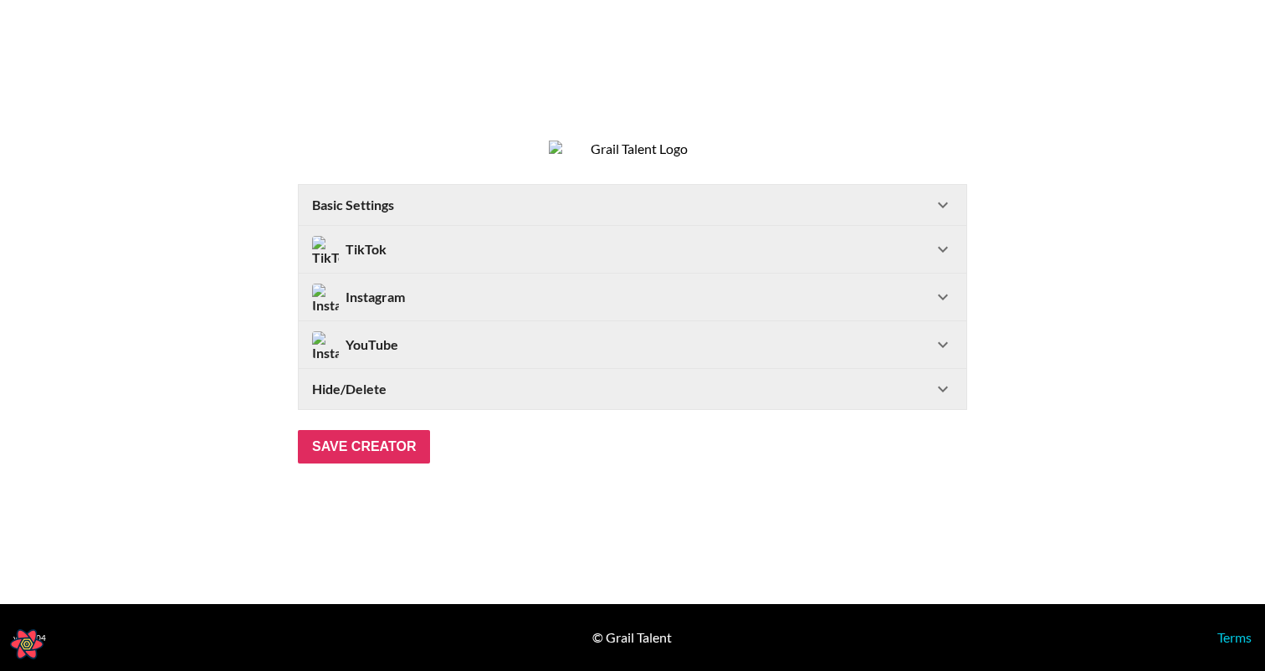
click at [426, 306] on div "Instagram" at bounding box center [622, 297] width 621 height 27
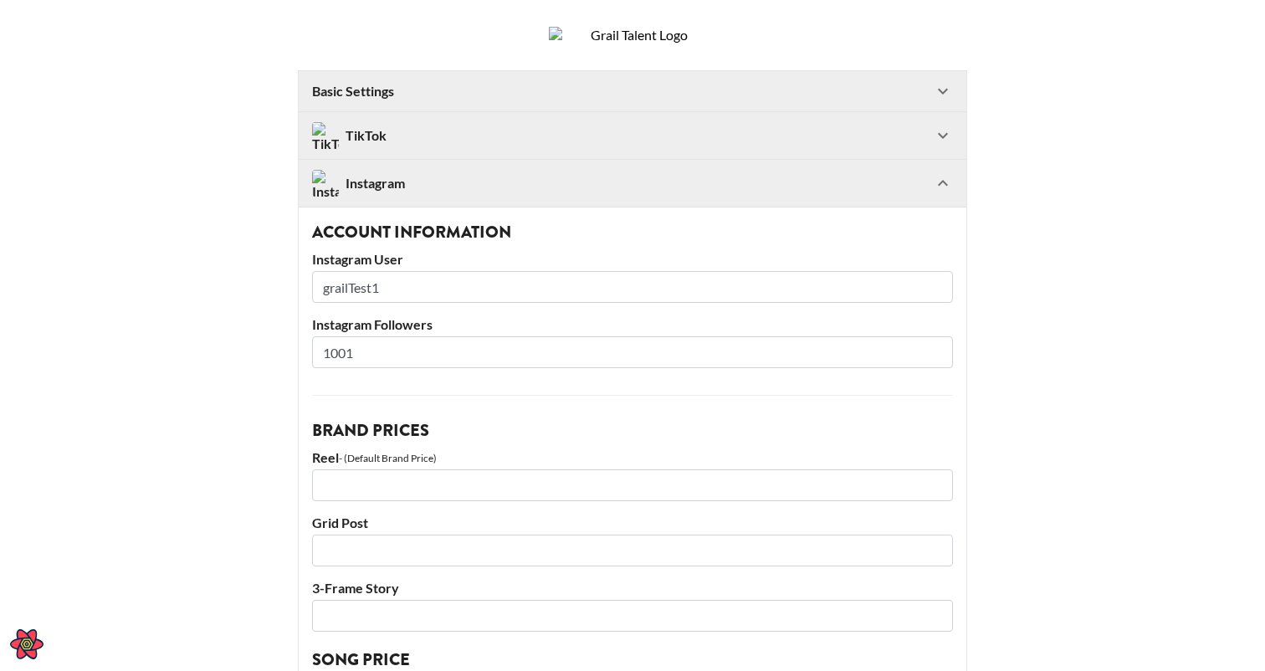
click at [428, 197] on div "Instagram" at bounding box center [622, 183] width 621 height 27
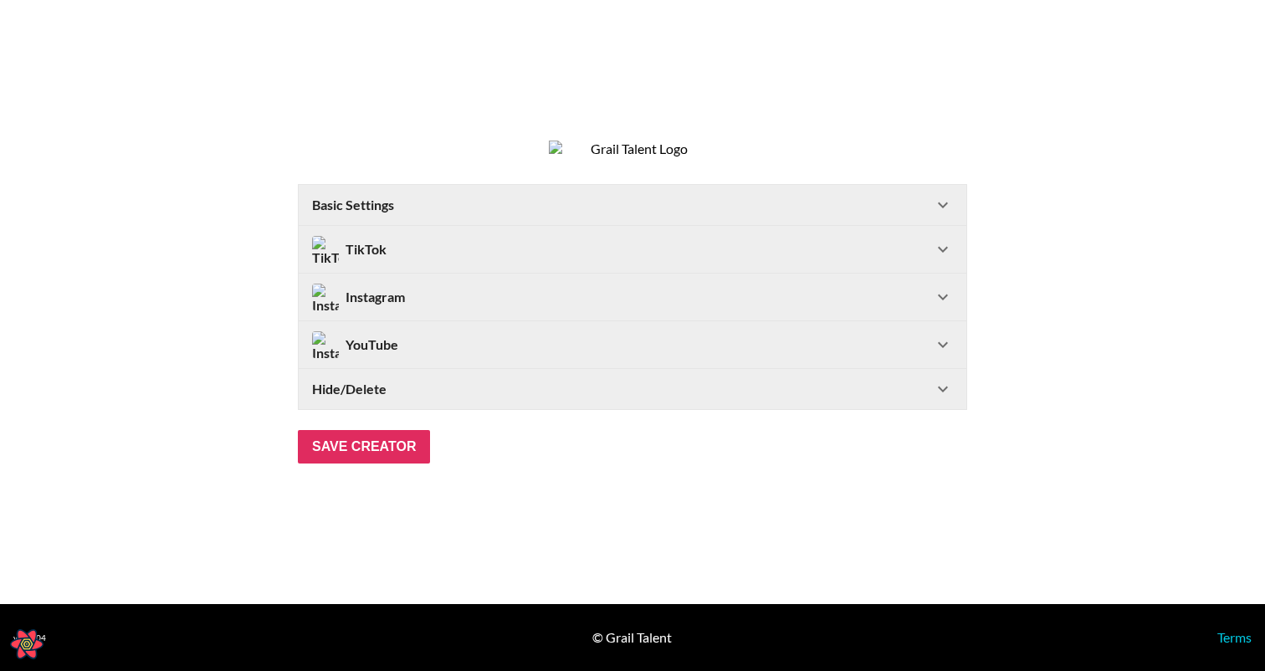
click at [429, 355] on div "YouTube" at bounding box center [622, 344] width 621 height 27
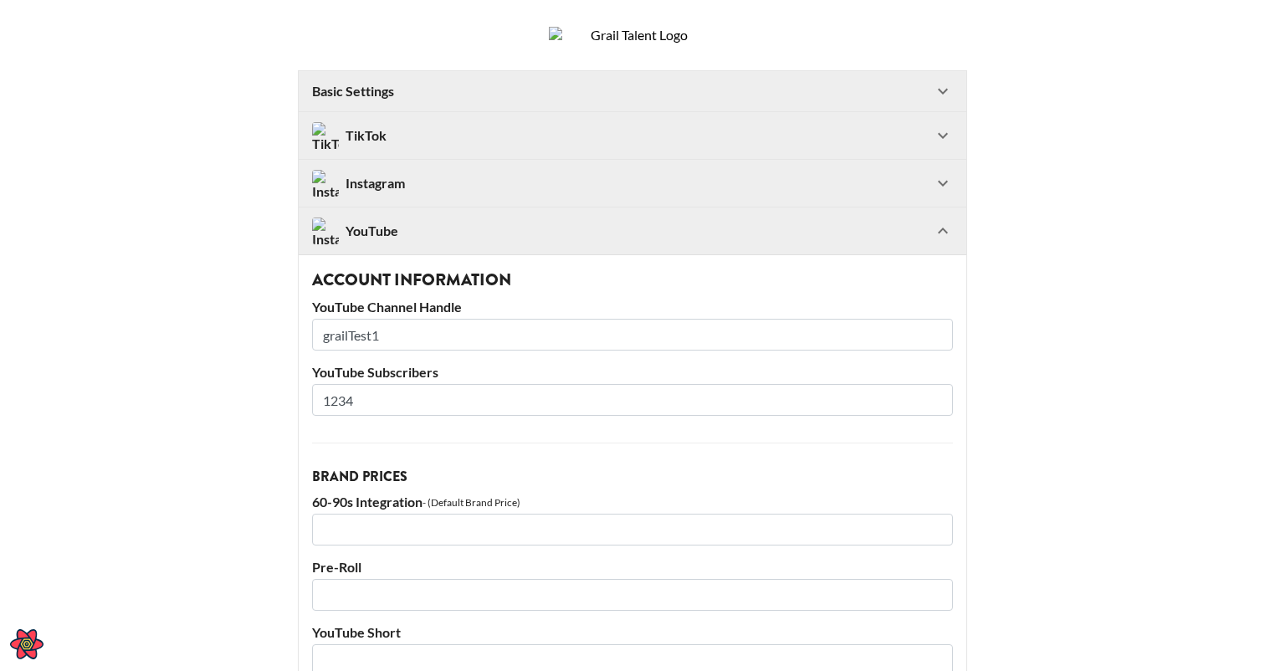
click at [436, 244] on div "YouTube" at bounding box center [622, 230] width 621 height 27
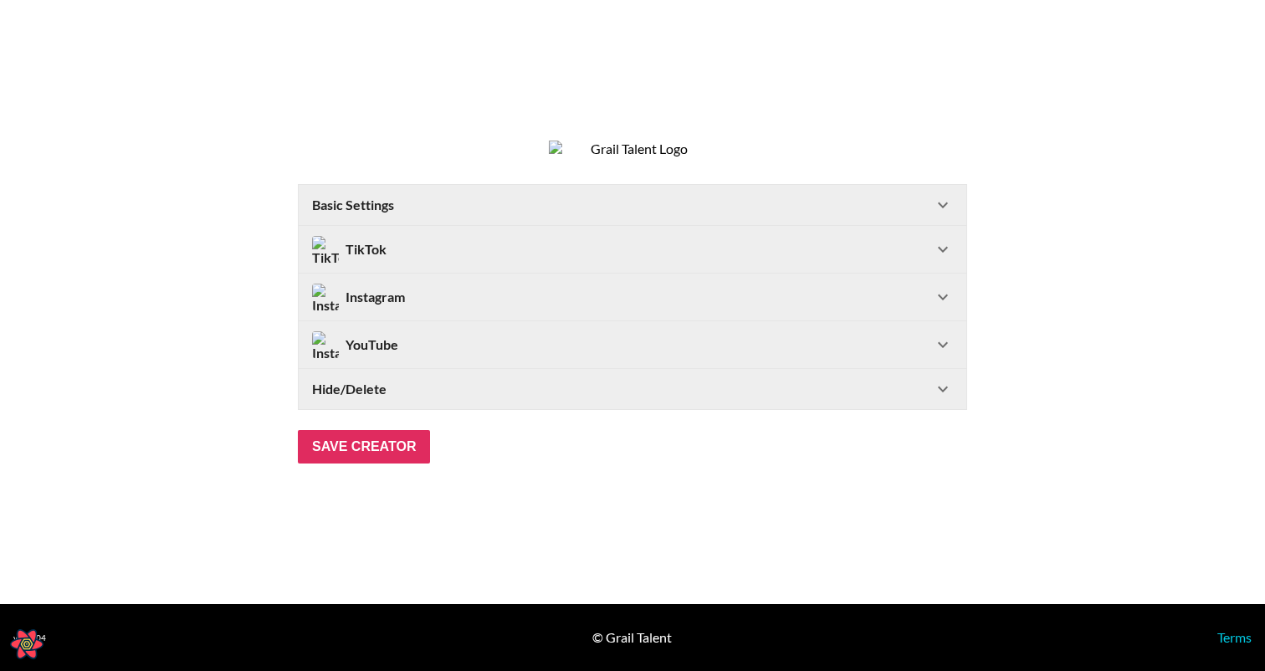
click at [417, 390] on div "Hide/Delete" at bounding box center [632, 389] width 667 height 40
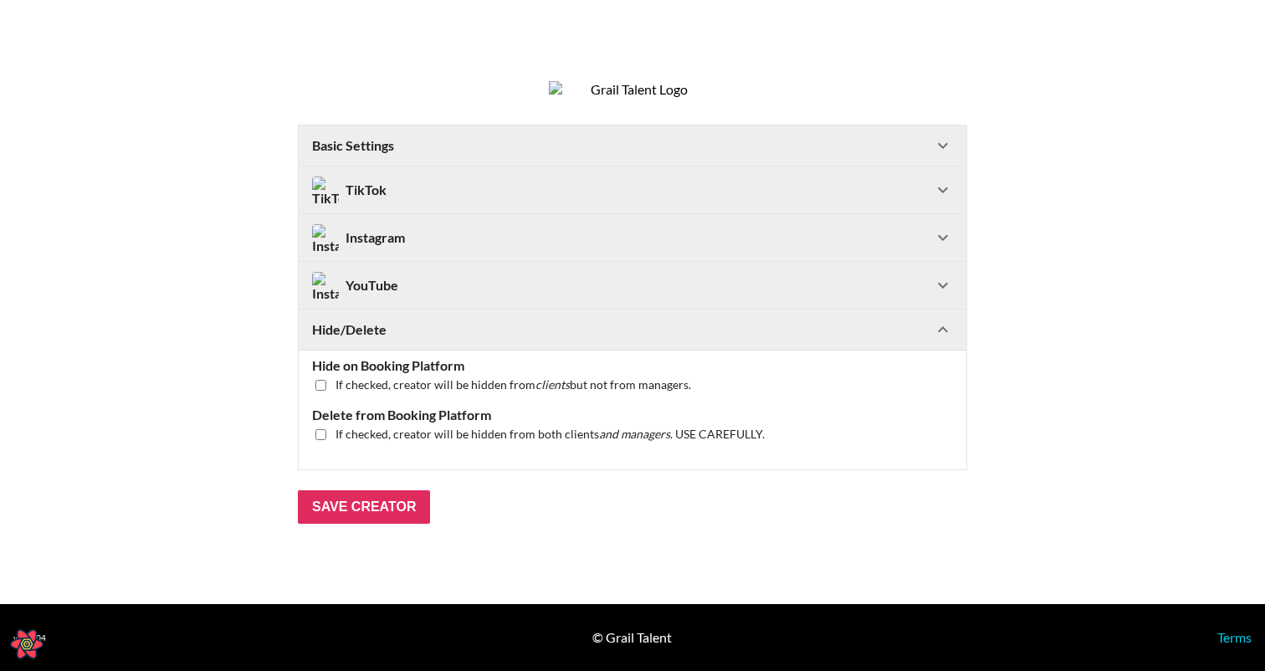
click at [423, 336] on div "Hide/Delete" at bounding box center [622, 329] width 621 height 17
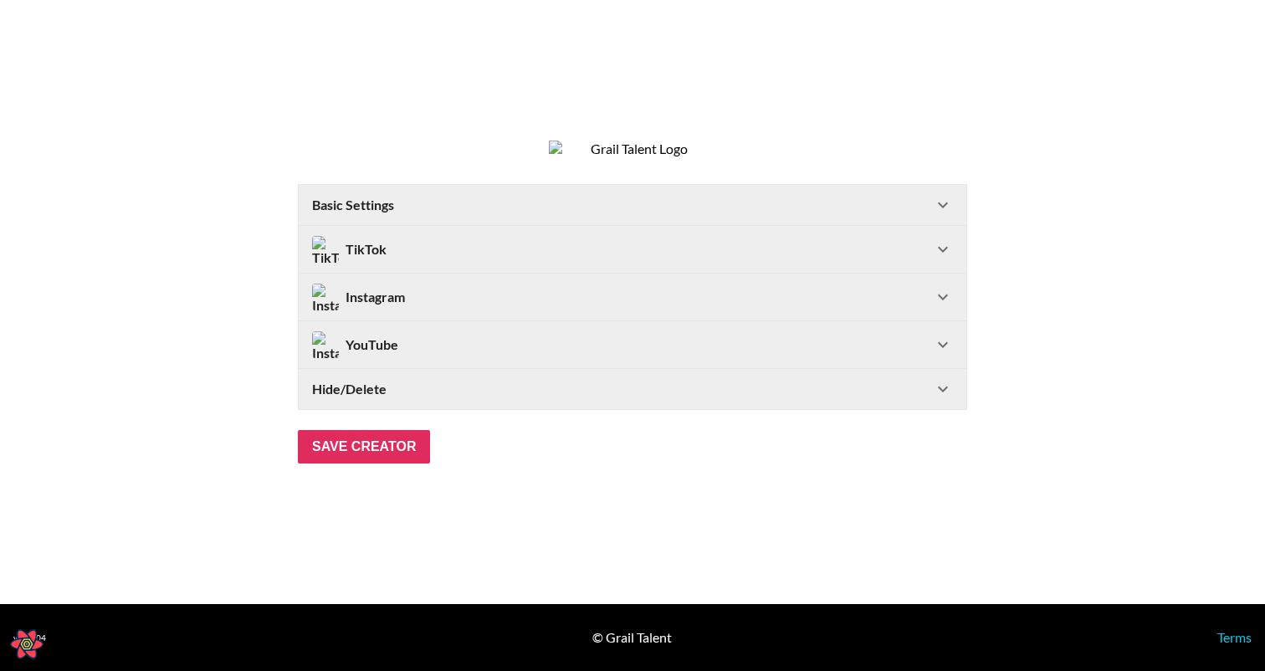
click at [406, 213] on div "Basic Settings" at bounding box center [622, 205] width 621 height 17
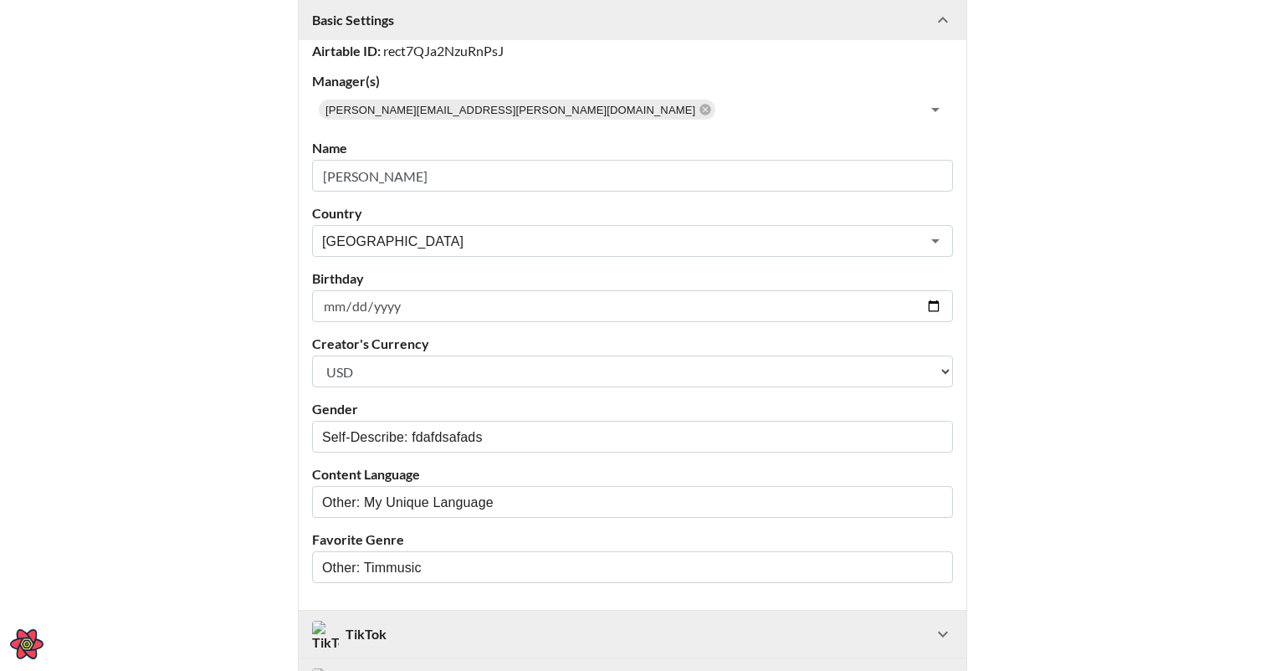
scroll to position [8, 0]
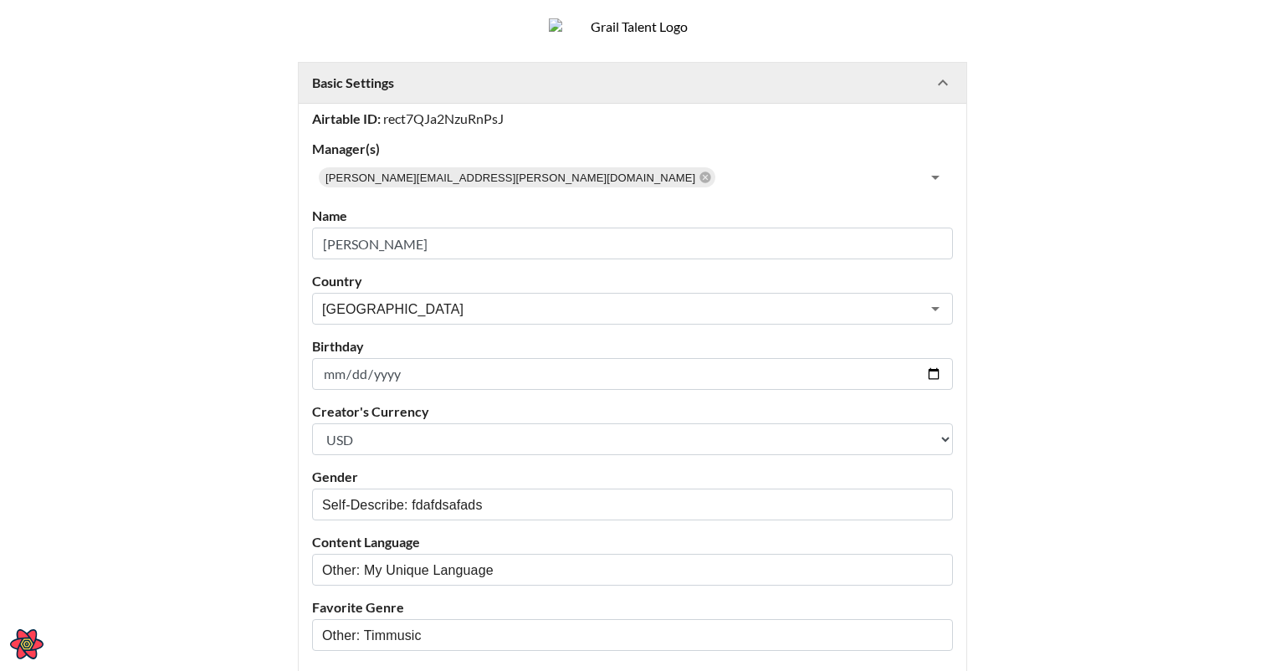
click at [411, 91] on div "Basic Settings" at bounding box center [622, 82] width 621 height 17
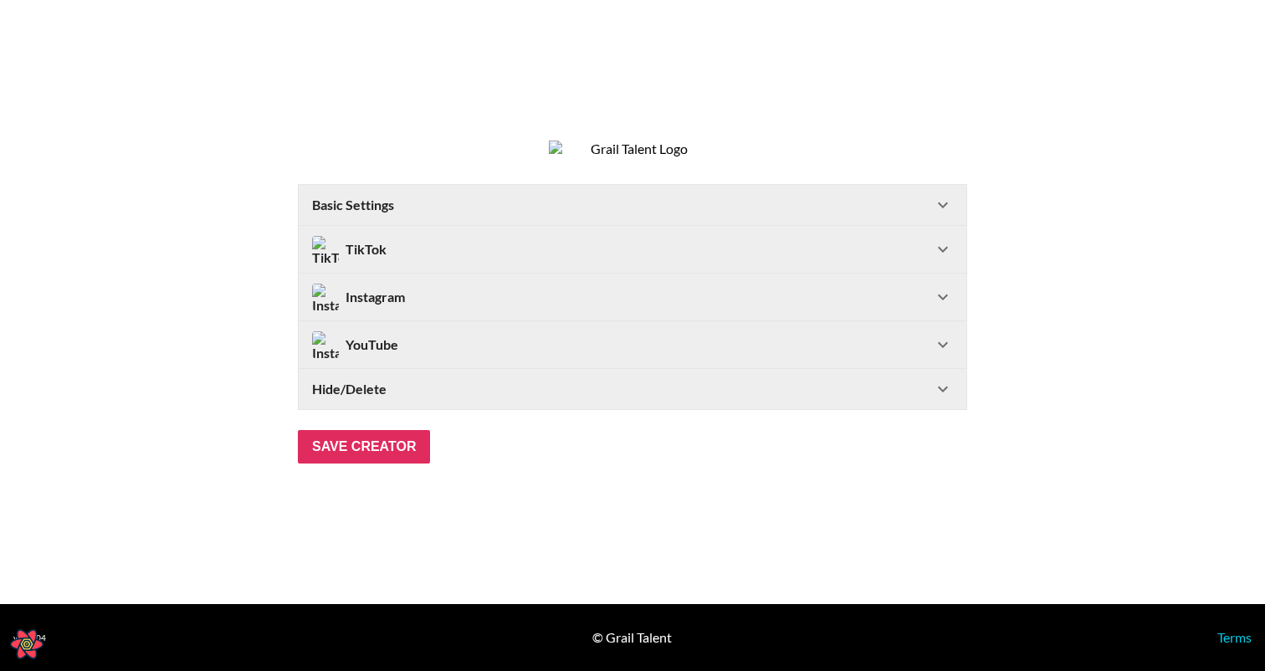
scroll to position [0, 0]
drag, startPoint x: 417, startPoint y: 88, endPoint x: 756, endPoint y: 132, distance: 342.4
click at [755, 132] on section "Basic Settings Airtable ID: rect7QJa2NzuRnPsJ Manager(s) timothy.noetzel@gmail.…" at bounding box center [632, 302] width 1265 height 604
click at [756, 132] on section "Basic Settings Airtable ID: rect7QJa2NzuRnPsJ Manager(s) timothy.noetzel@gmail.…" at bounding box center [632, 302] width 1265 height 604
click at [546, 194] on section "Basic Settings Airtable ID: rect7QJa2NzuRnPsJ Manager(s) timothy.noetzel@gmail.…" at bounding box center [632, 302] width 1265 height 604
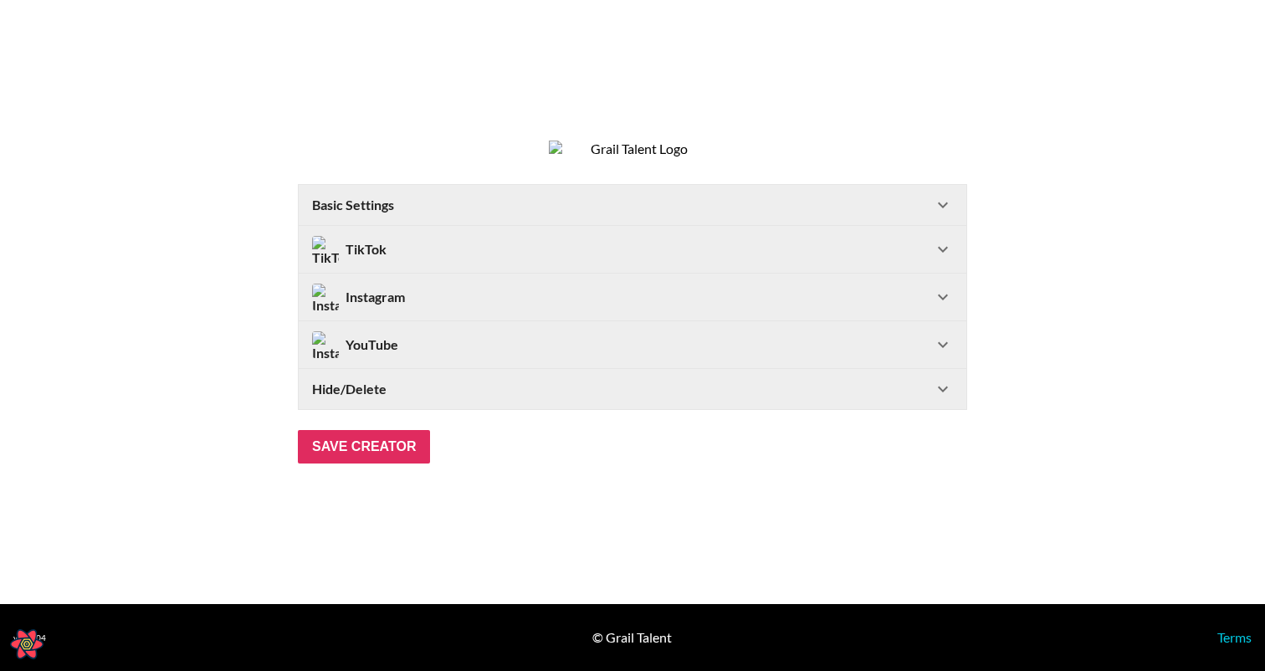
click at [544, 202] on Settings-header "Basic Settings" at bounding box center [632, 205] width 667 height 40
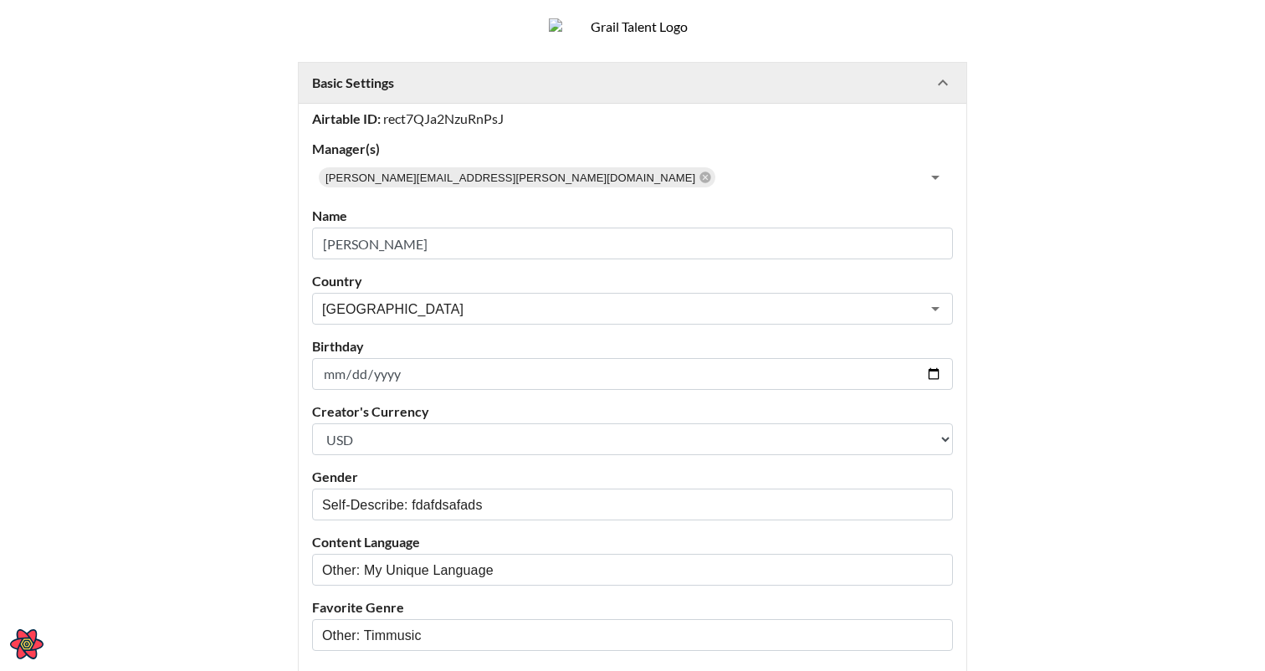
scroll to position [4, 0]
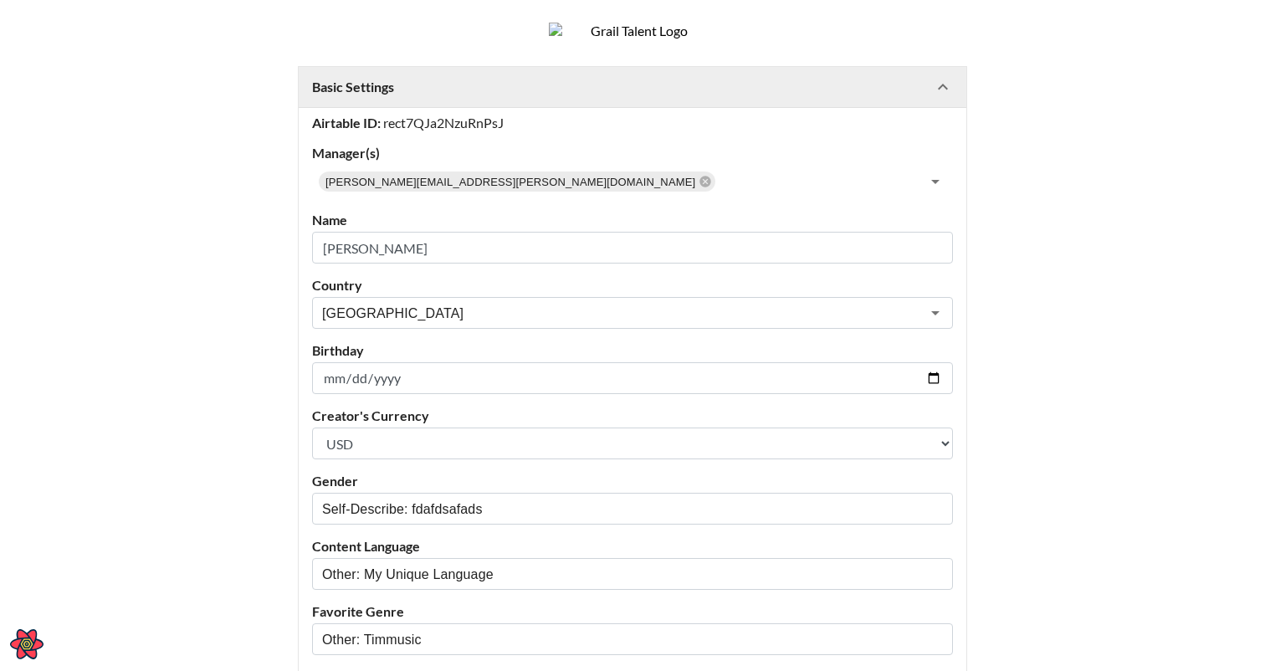
click at [485, 95] on div "Basic Settings" at bounding box center [622, 87] width 621 height 17
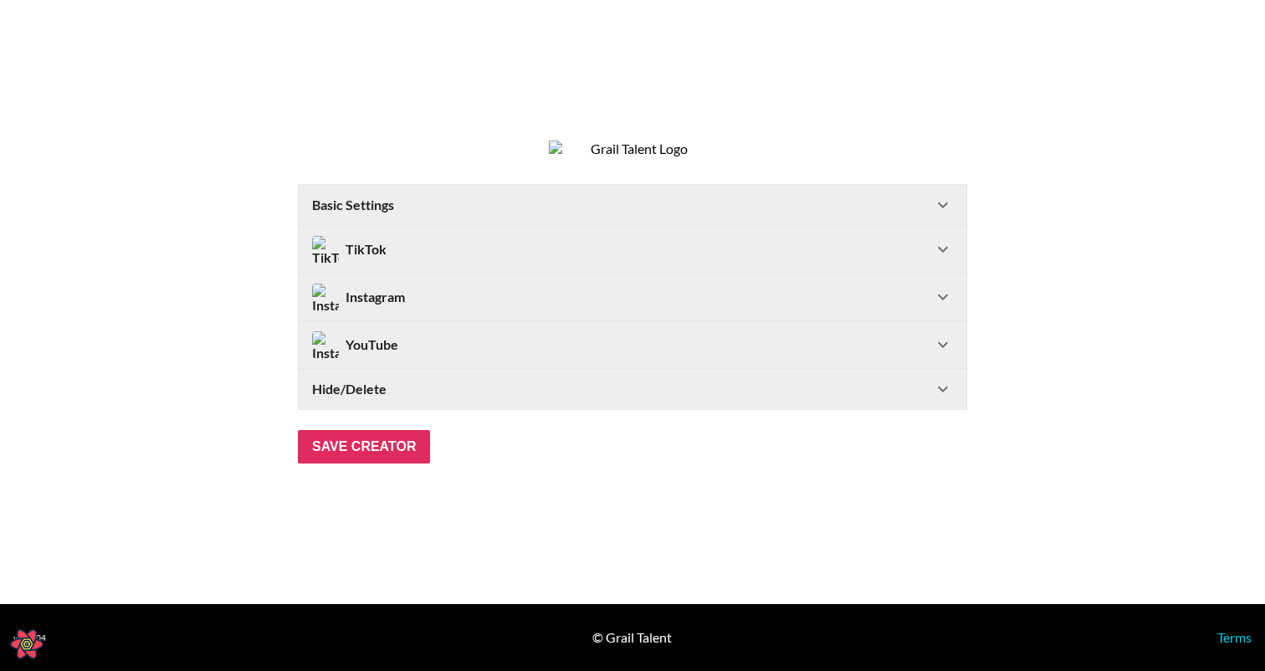
scroll to position [0, 0]
click at [408, 213] on div "Basic Settings" at bounding box center [622, 205] width 621 height 17
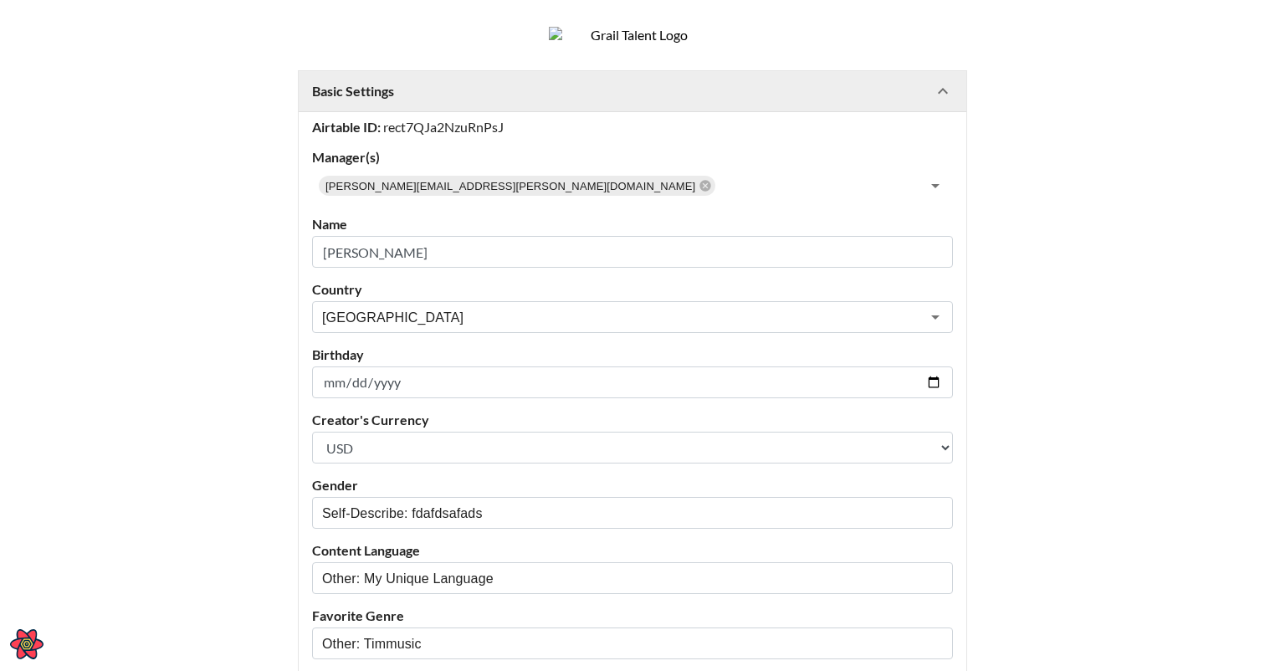
click at [421, 100] on div "Basic Settings" at bounding box center [622, 91] width 621 height 17
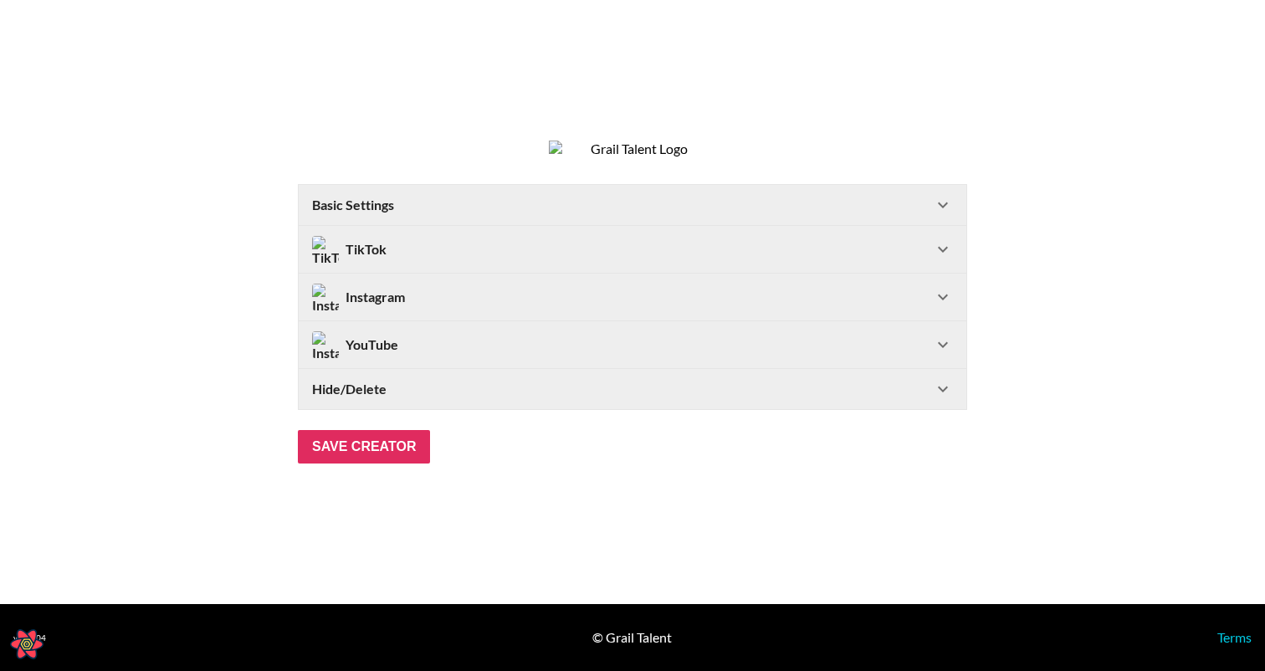
click at [421, 409] on div "Hide/Delete" at bounding box center [632, 389] width 667 height 40
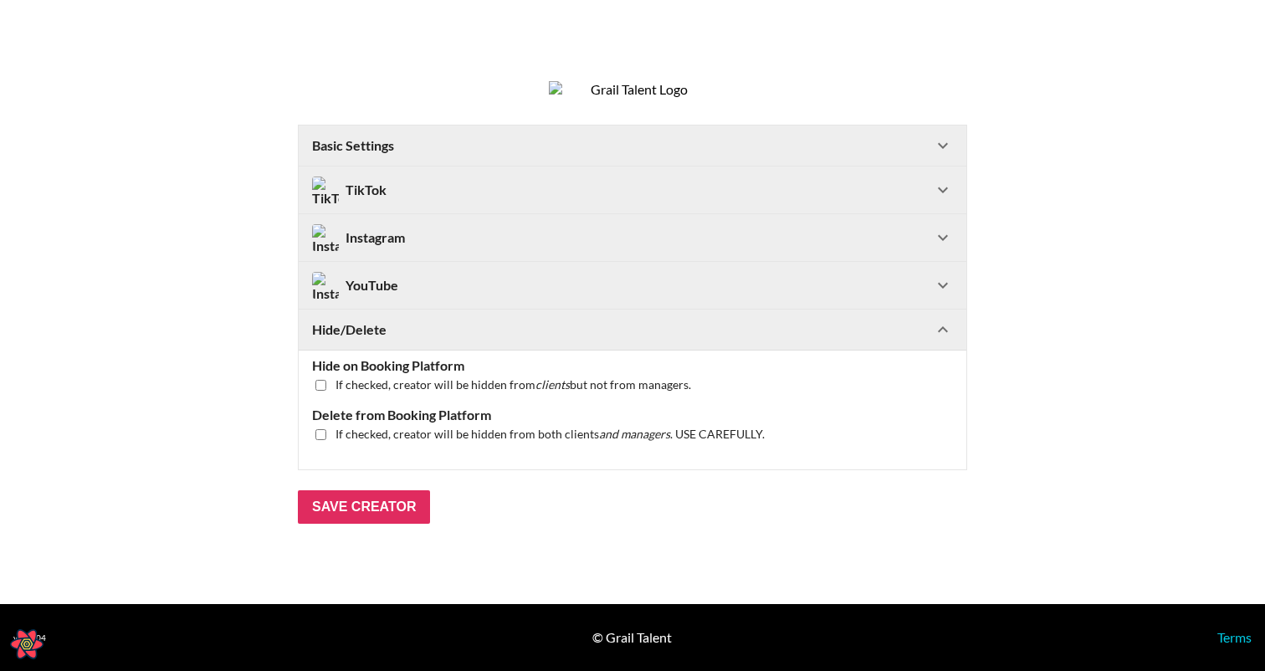
click at [420, 338] on div "Hide/Delete" at bounding box center [622, 329] width 621 height 17
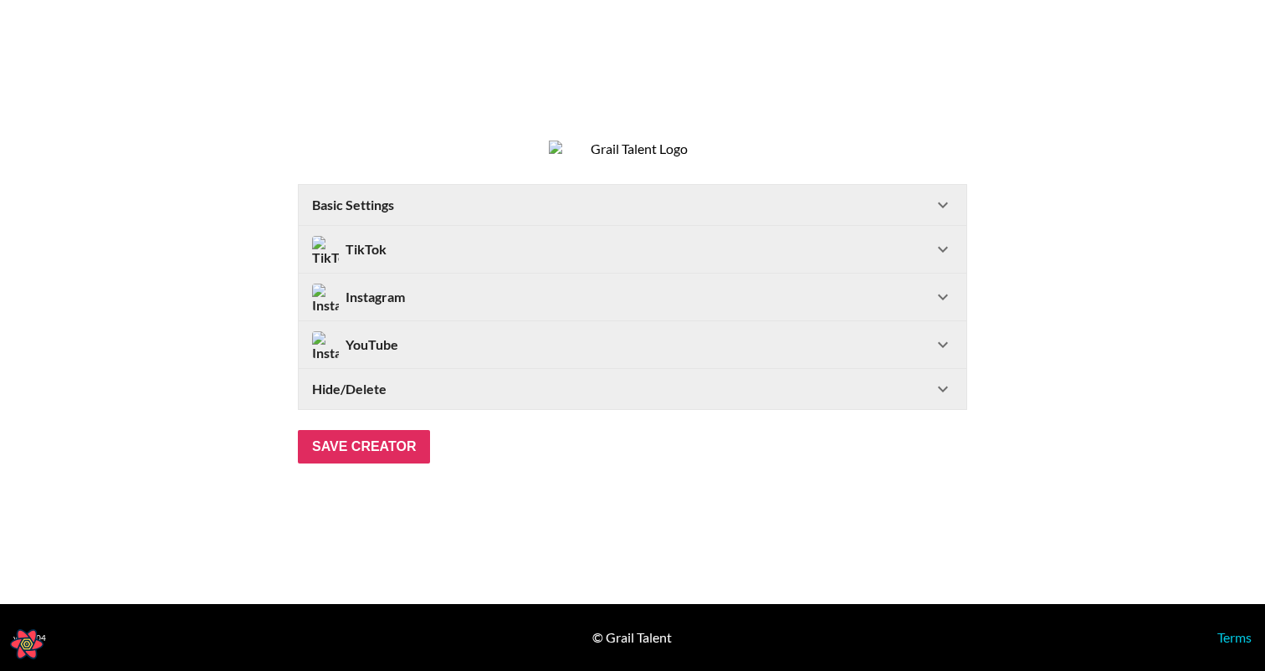
click at [420, 357] on div "YouTube" at bounding box center [622, 344] width 621 height 27
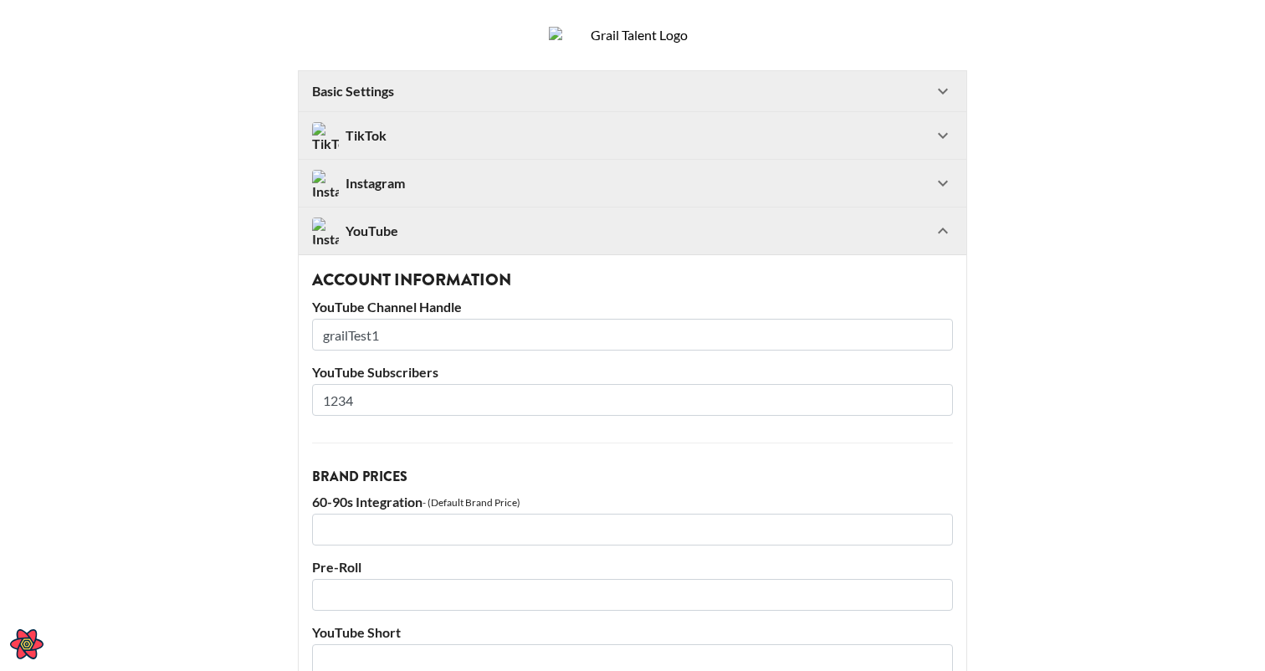
click at [425, 254] on div "YouTube" at bounding box center [632, 230] width 667 height 47
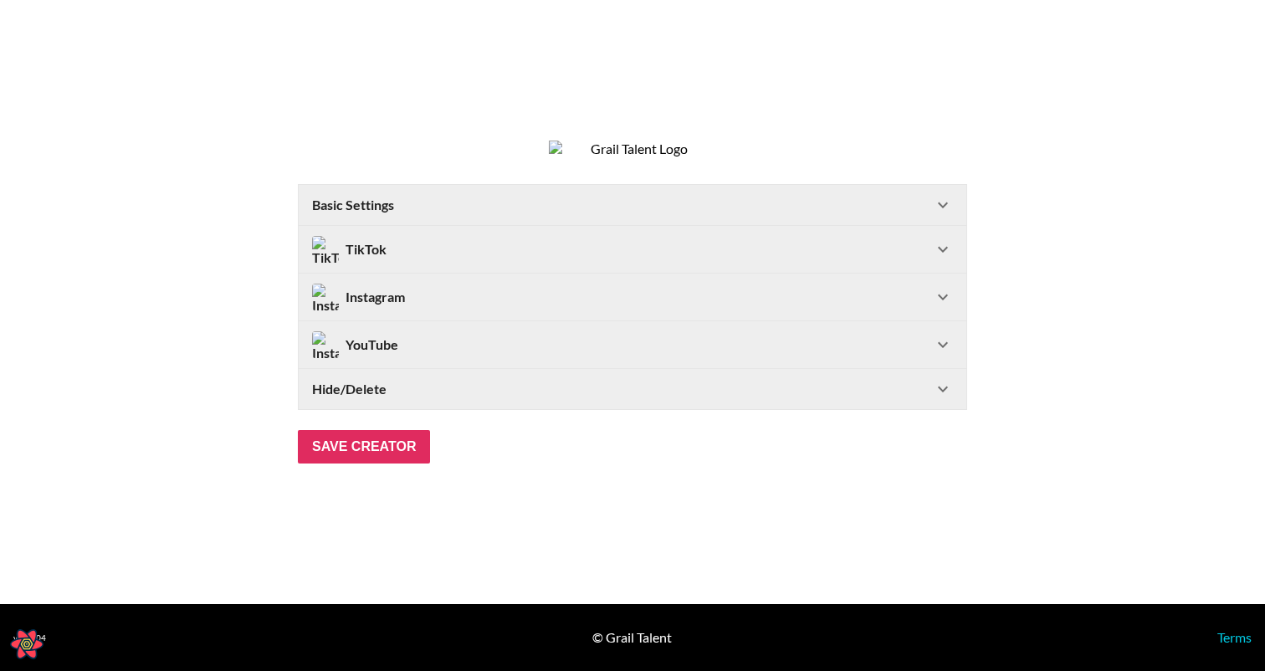
click at [411, 301] on div "Instagram" at bounding box center [622, 297] width 621 height 27
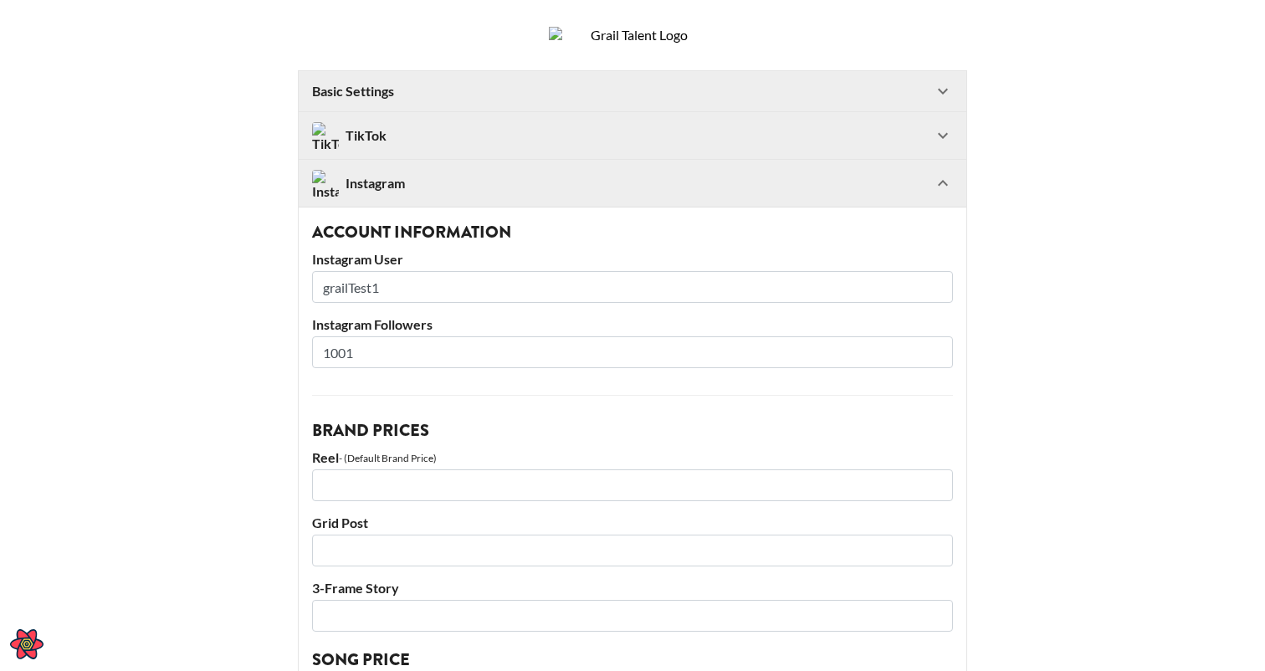
click at [412, 197] on div "Instagram" at bounding box center [622, 183] width 621 height 27
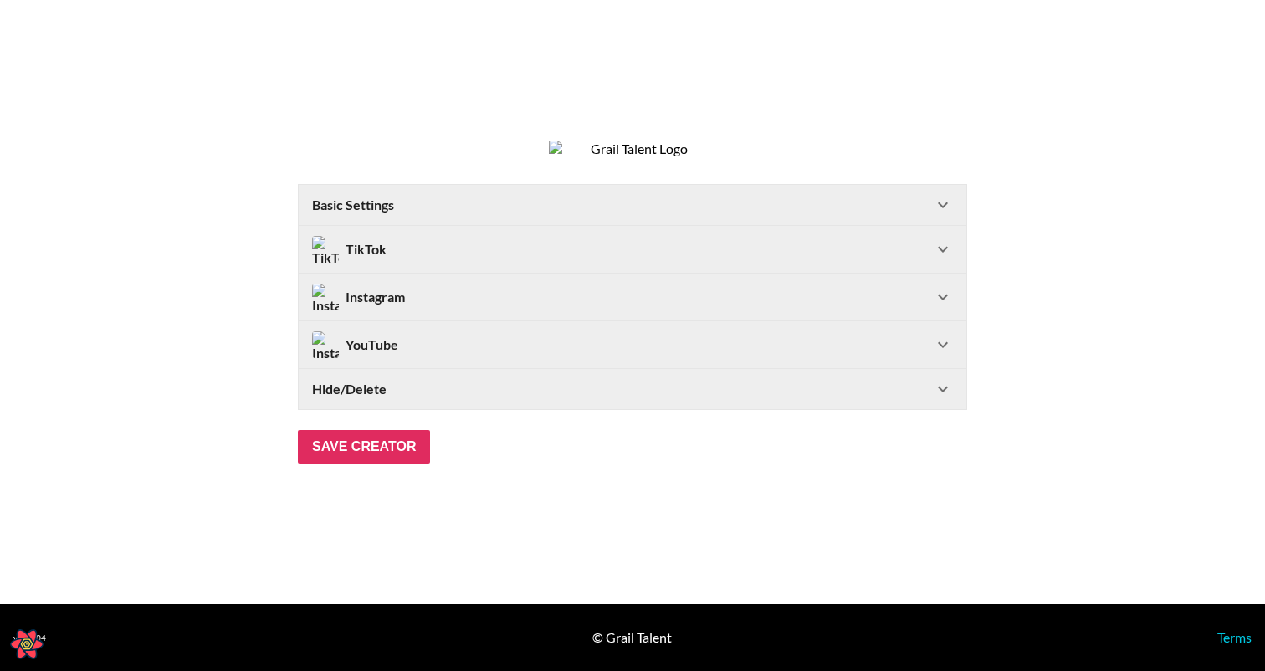
click at [410, 246] on div "TikTok" at bounding box center [632, 249] width 667 height 47
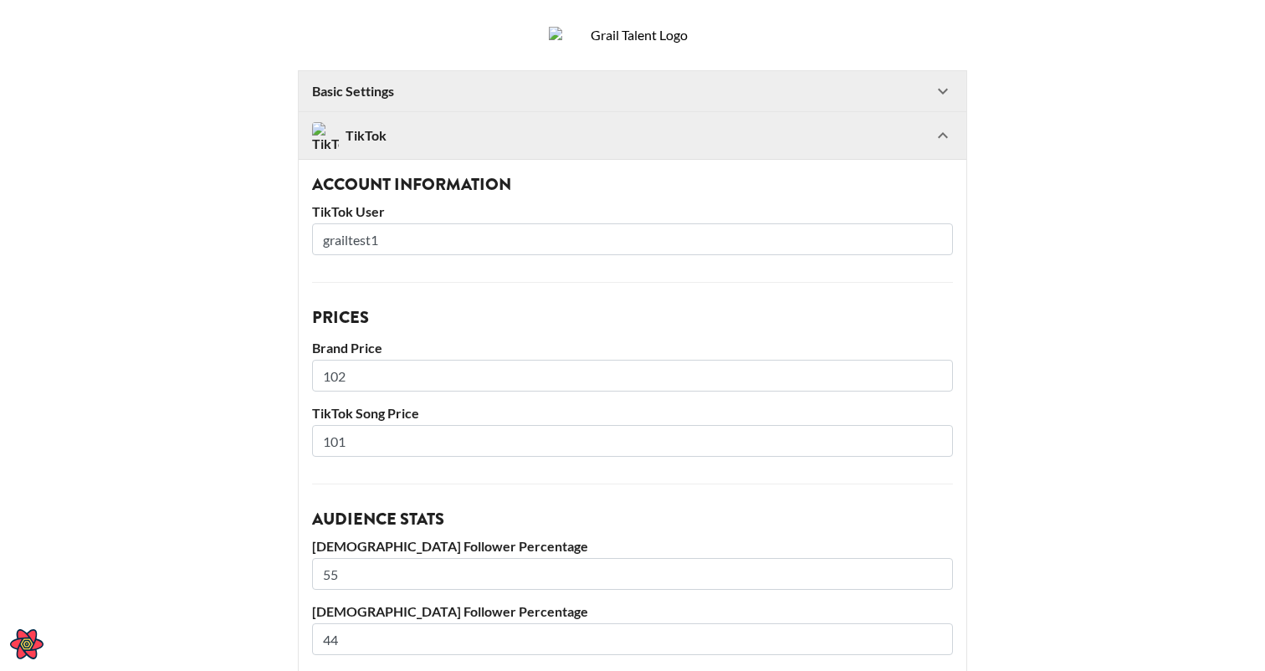
click at [410, 149] on div "TikTok" at bounding box center [622, 135] width 621 height 27
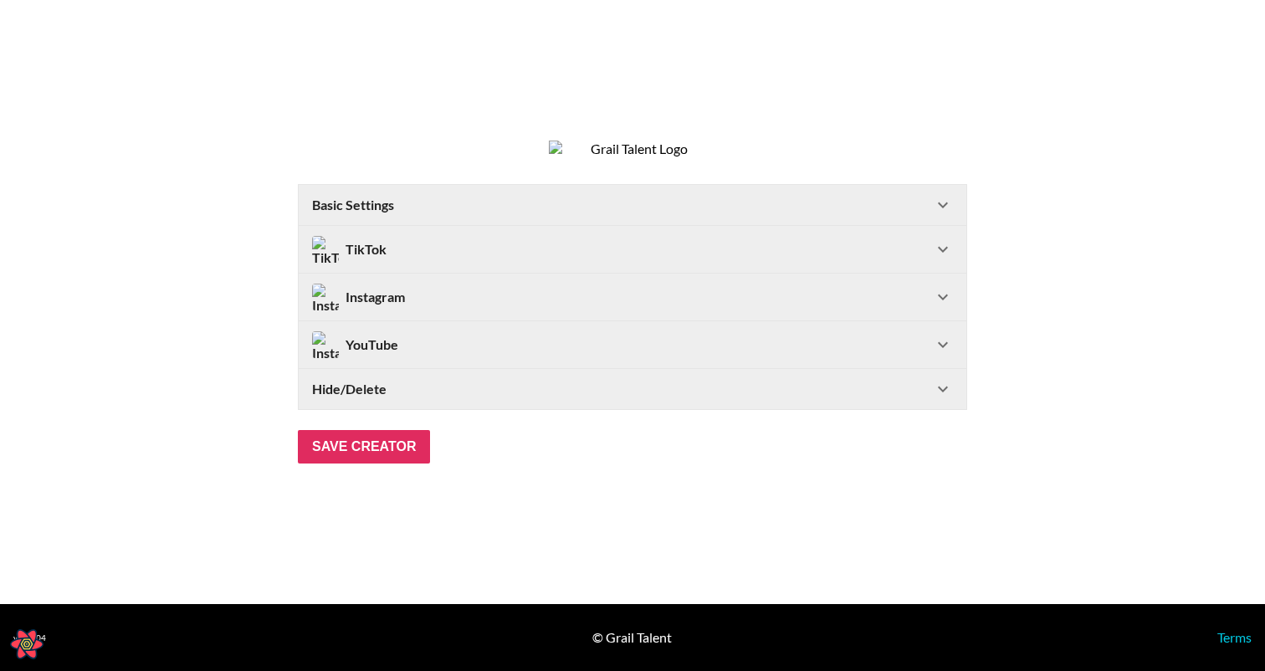
click at [401, 210] on div "Basic Settings" at bounding box center [622, 205] width 621 height 17
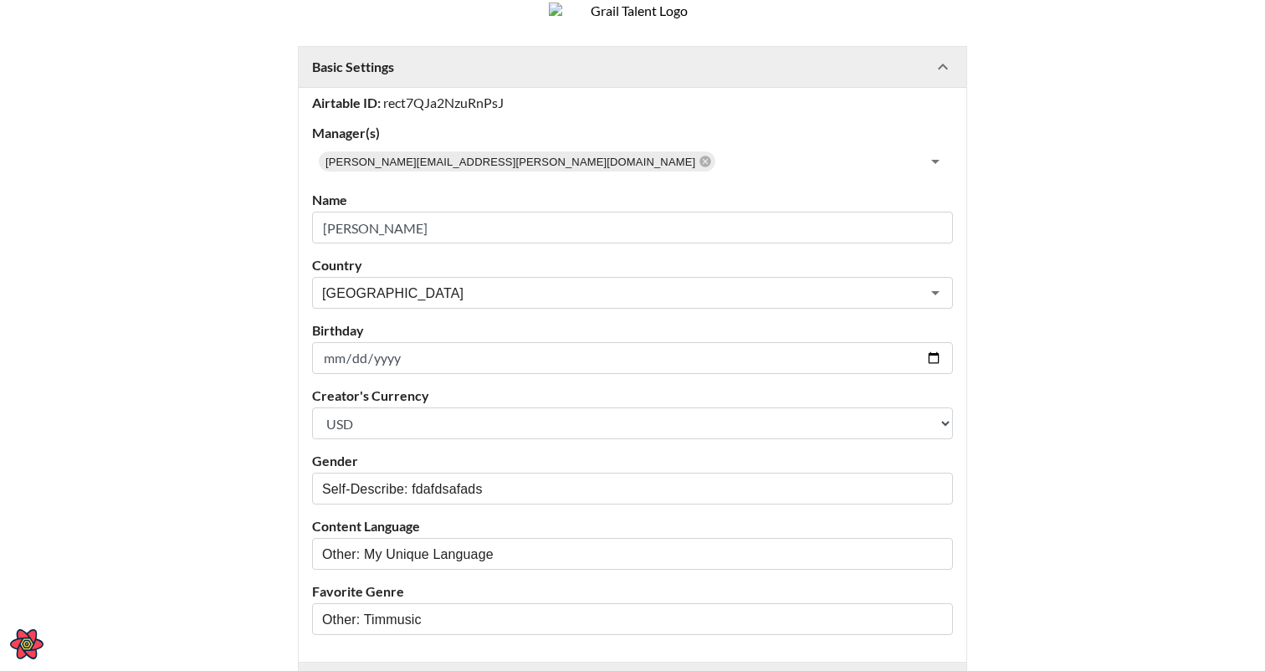
scroll to position [16, 0]
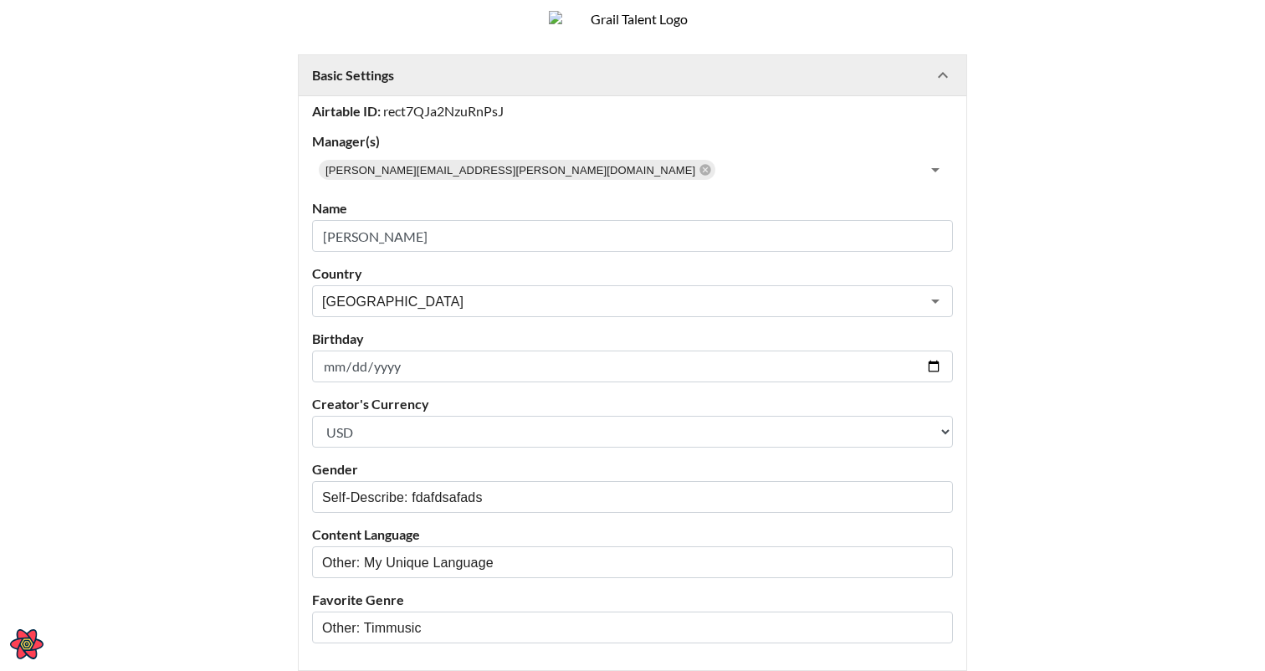
click at [441, 84] on div "Basic Settings" at bounding box center [622, 75] width 621 height 17
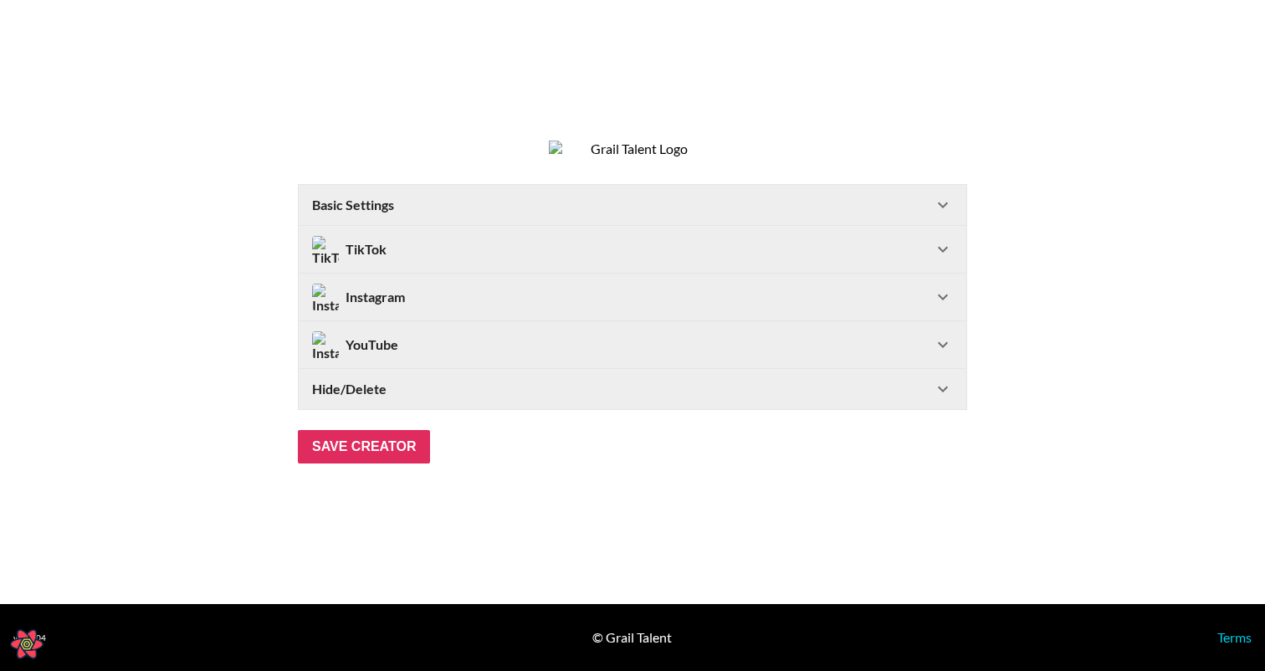
scroll to position [0, 0]
drag, startPoint x: 441, startPoint y: 89, endPoint x: 422, endPoint y: 101, distance: 21.8
click at [422, 103] on section "Basic Settings Airtable ID: rect7QJa2NzuRnPsJ Manager(s) timothy.noetzel@gmail.…" at bounding box center [632, 302] width 1265 height 604
click at [422, 101] on section "Basic Settings Airtable ID: rect7QJa2NzuRnPsJ Manager(s) timothy.noetzel@gmail.…" at bounding box center [632, 302] width 1265 height 604
click at [548, 198] on Settings-header "Basic Settings" at bounding box center [632, 205] width 667 height 40
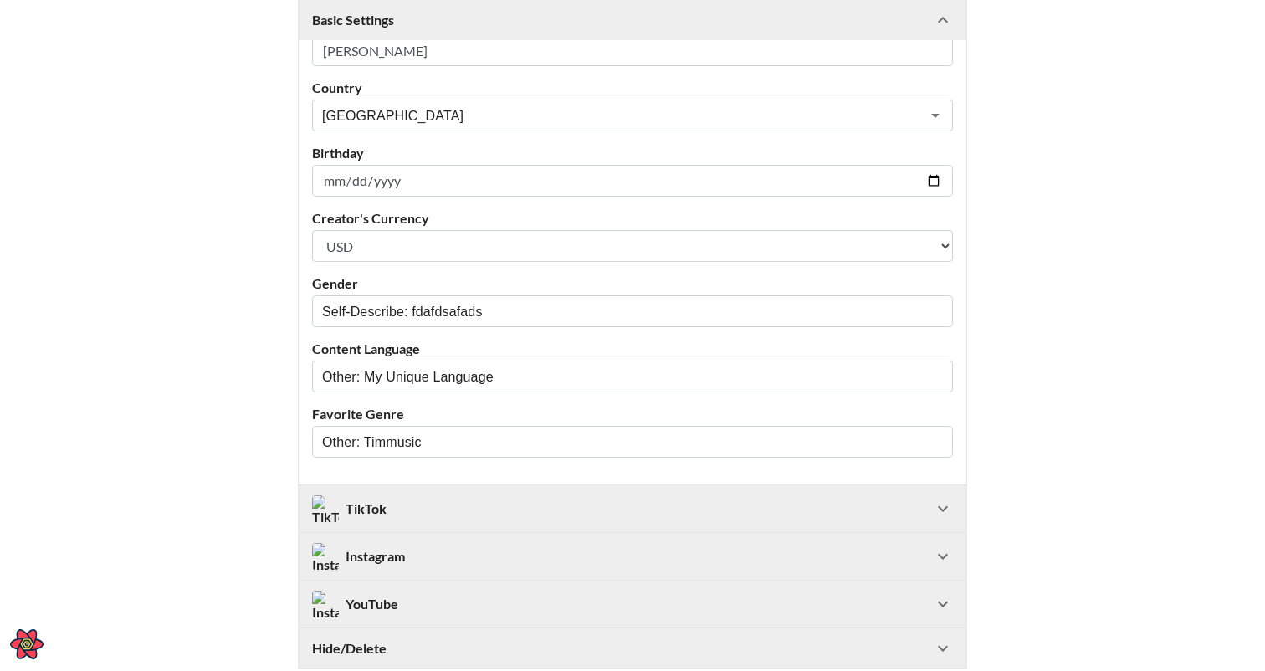
scroll to position [371, 0]
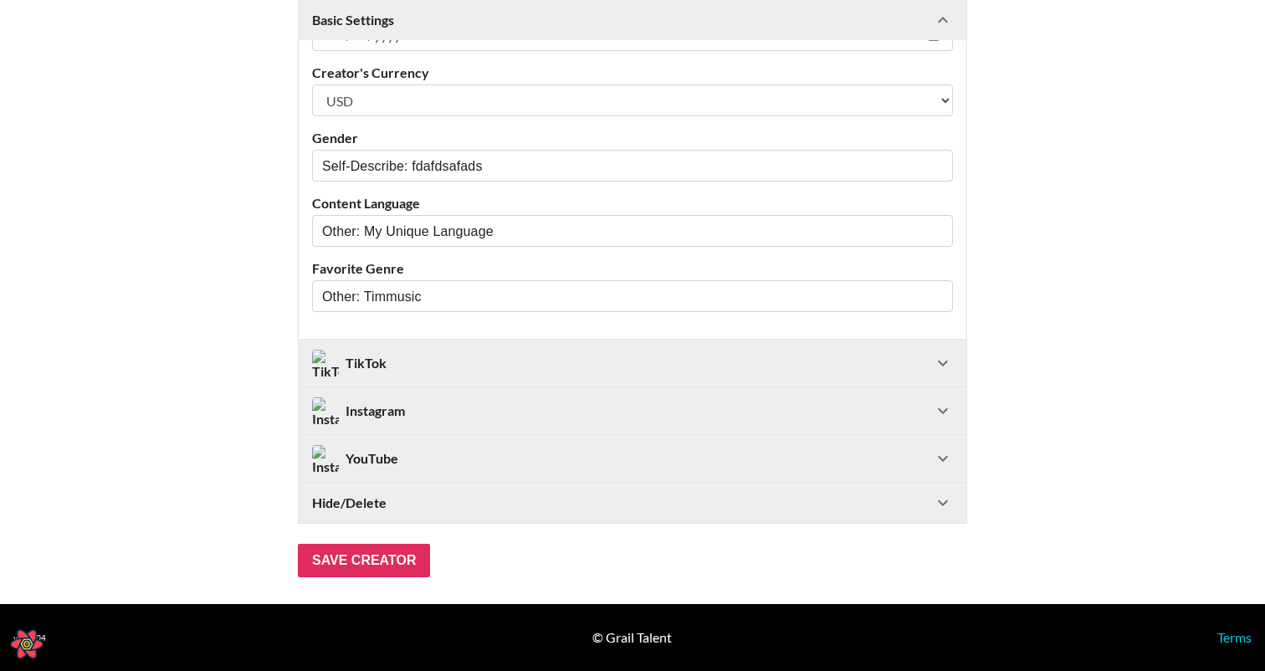
click at [642, 28] on div "Basic Settings" at bounding box center [622, 20] width 621 height 17
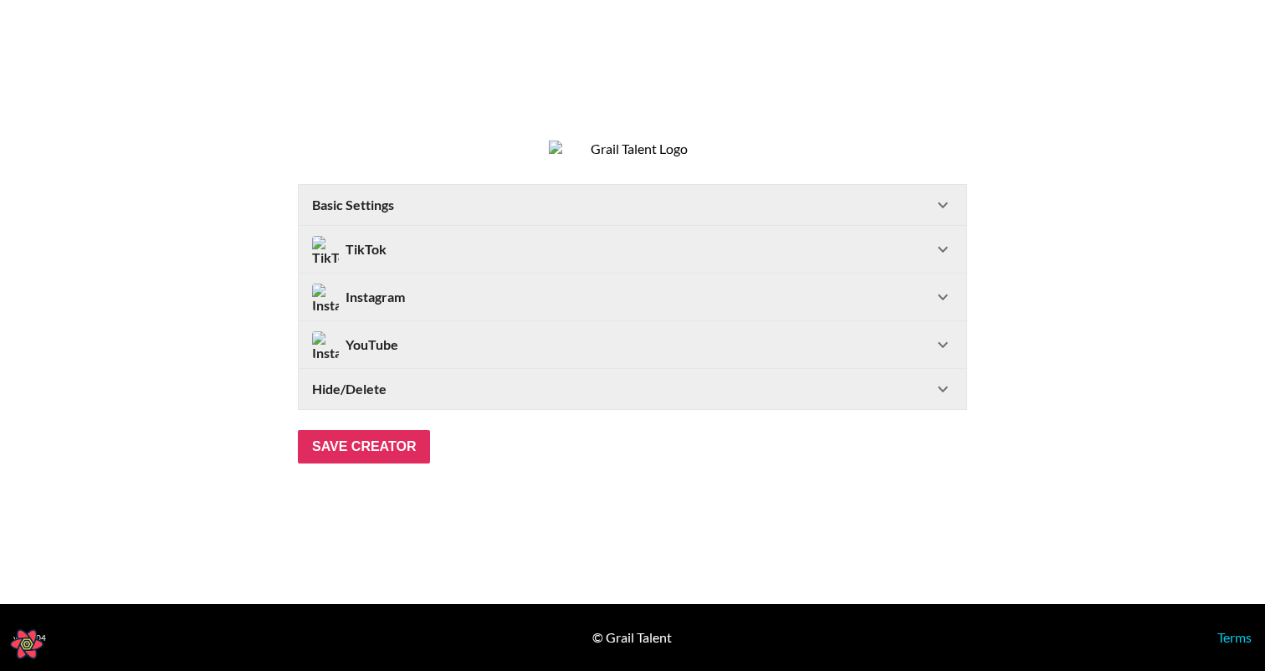
scroll to position [0, 0]
click at [482, 252] on div "TikTok" at bounding box center [622, 249] width 621 height 27
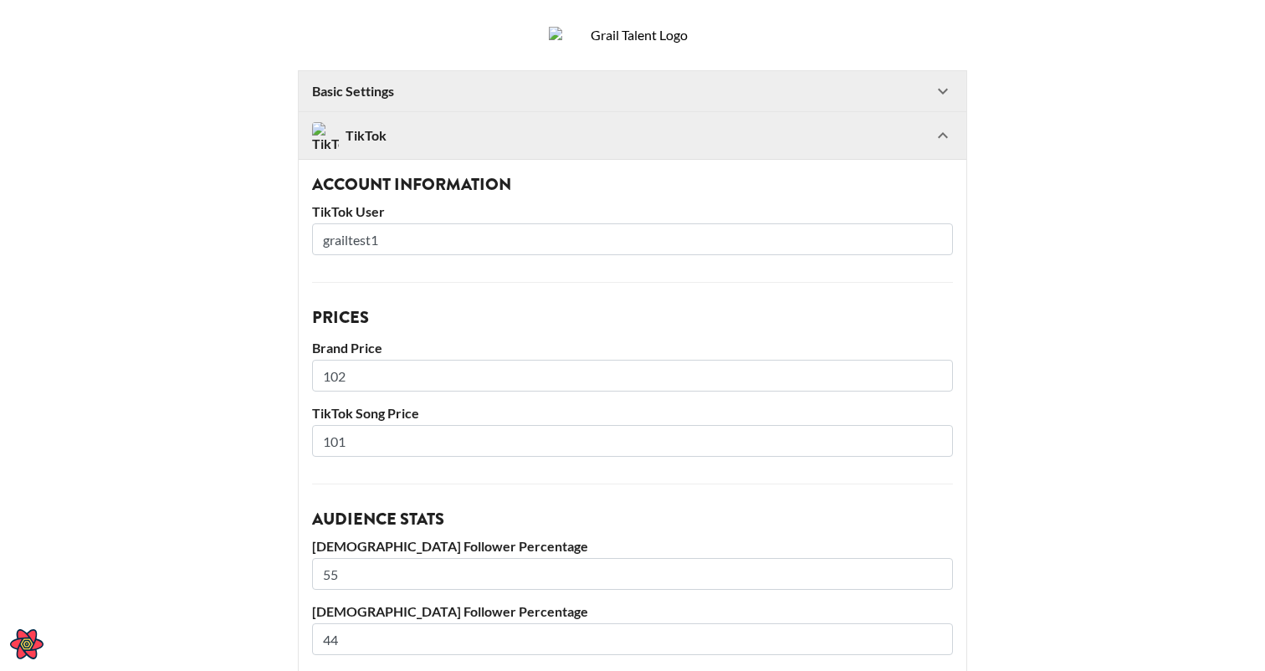
click at [509, 149] on div "TikTok" at bounding box center [622, 135] width 621 height 27
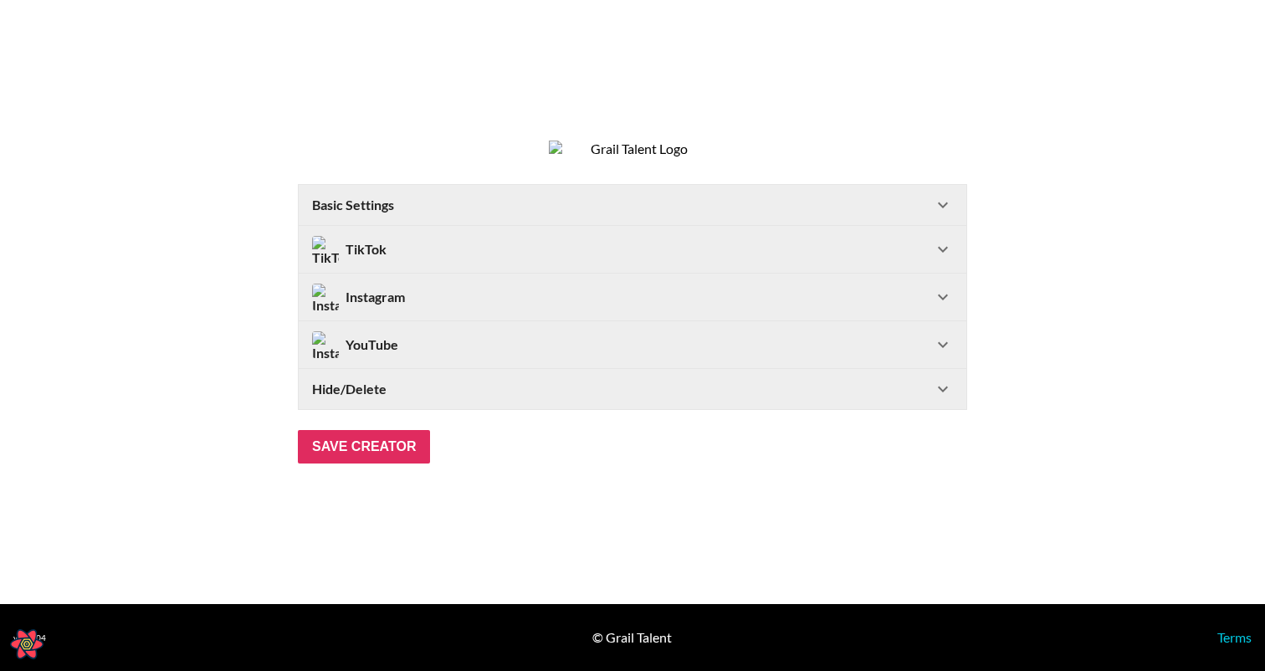
click at [426, 202] on Settings-header "Basic Settings" at bounding box center [632, 205] width 667 height 40
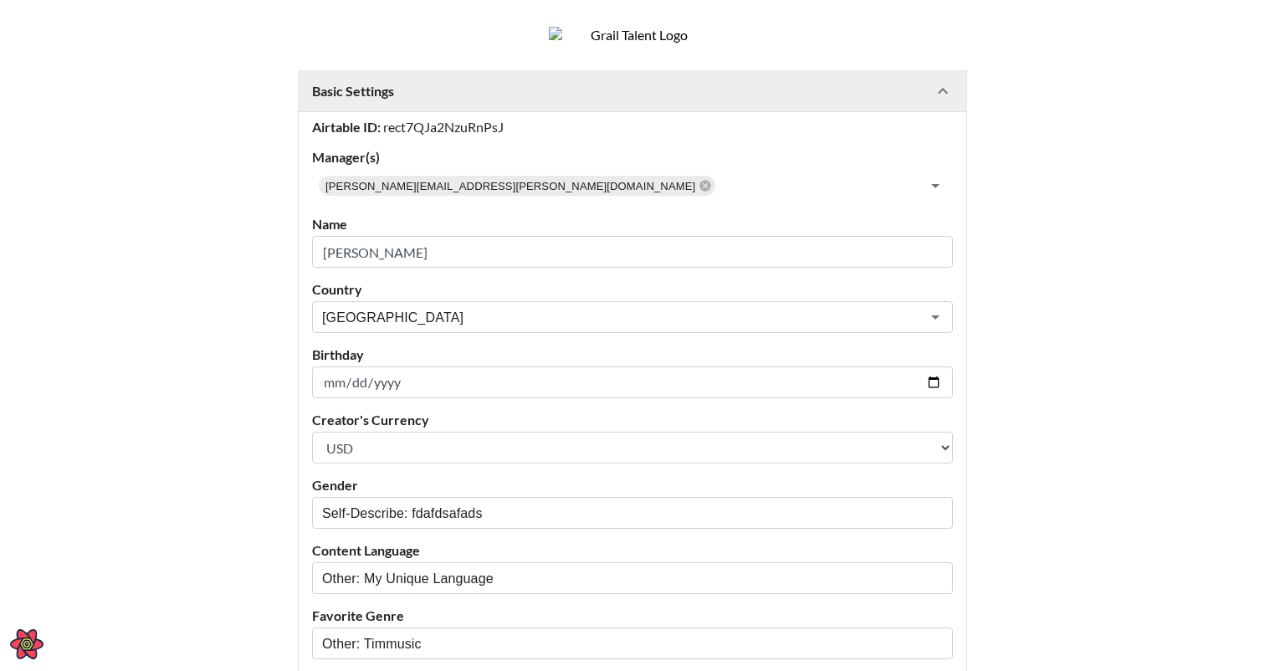
click at [454, 111] on Settings-header "Basic Settings" at bounding box center [632, 91] width 667 height 40
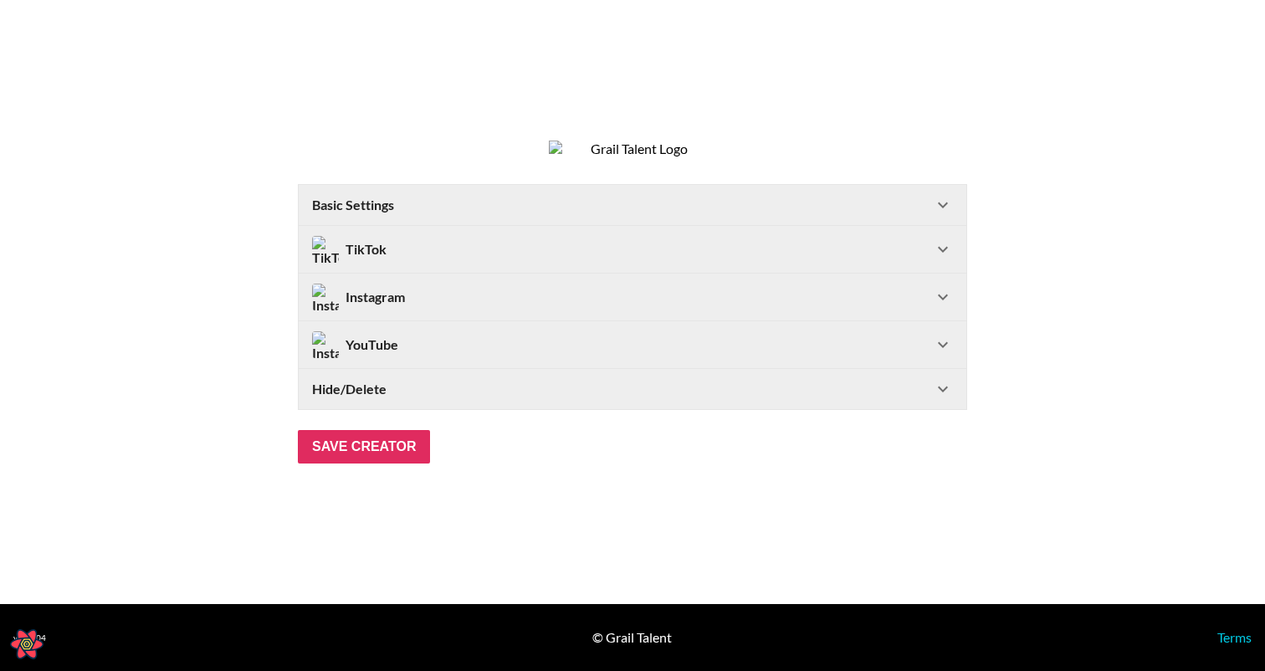
click at [423, 260] on div "TikTok" at bounding box center [622, 249] width 621 height 27
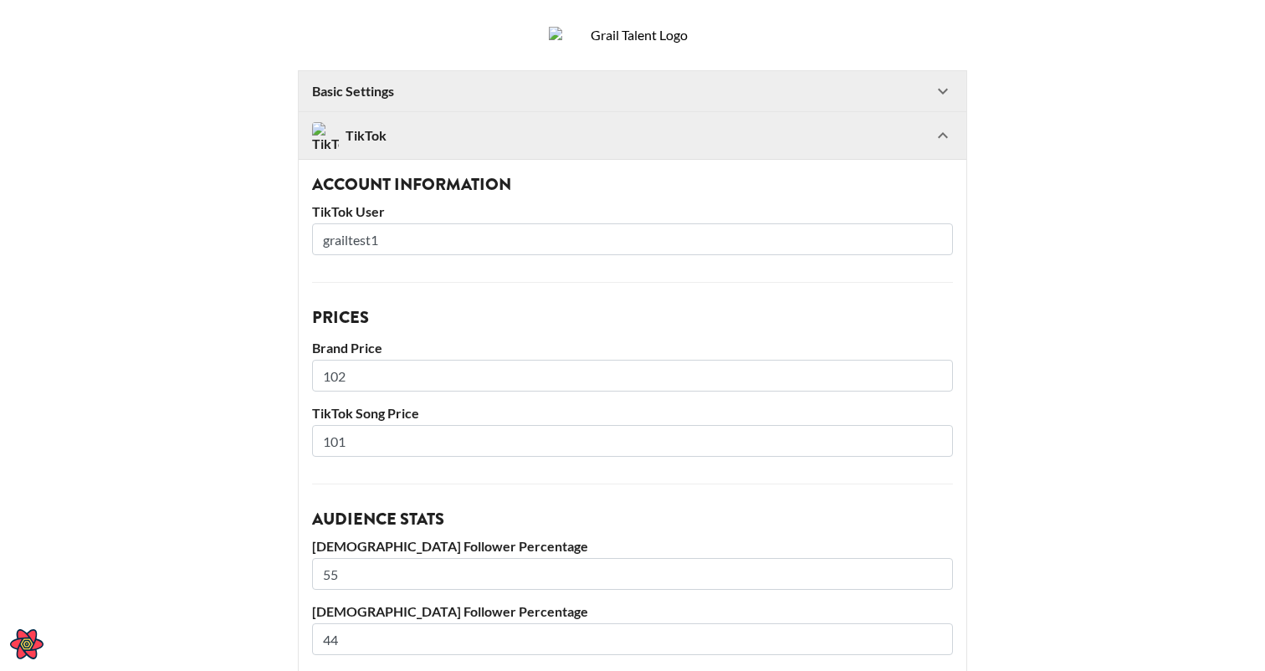
click at [451, 159] on div "TikTok" at bounding box center [632, 135] width 667 height 47
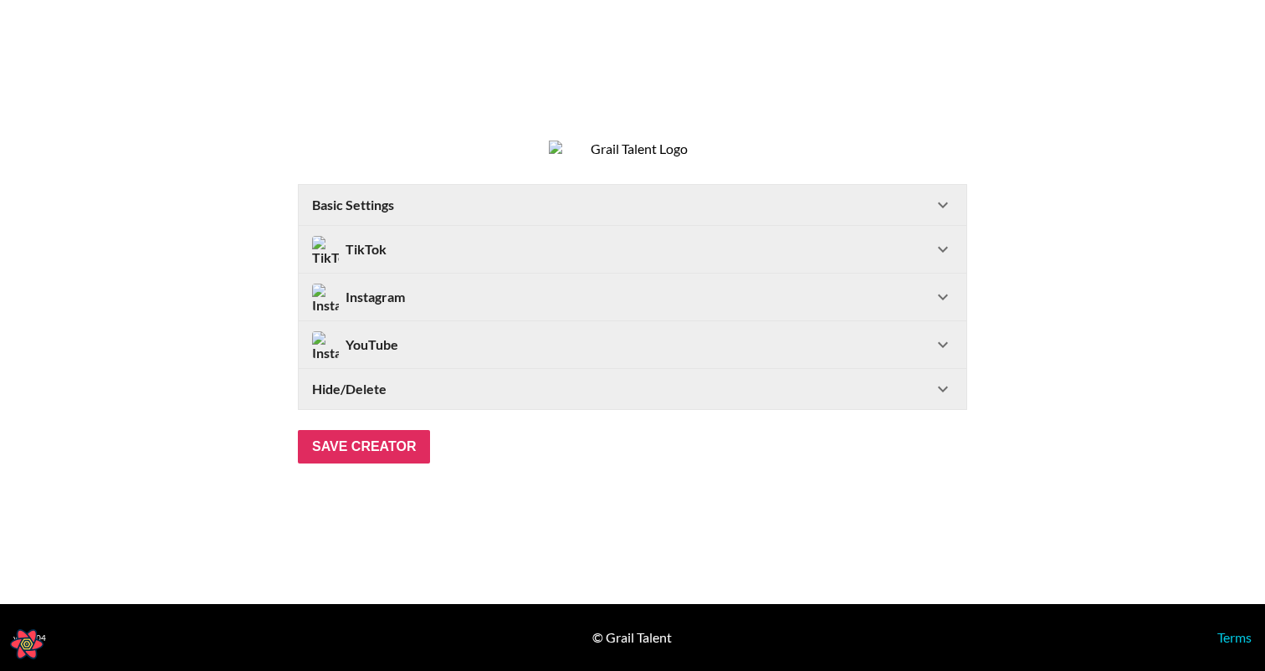
click at [432, 299] on div "Instagram" at bounding box center [622, 297] width 621 height 27
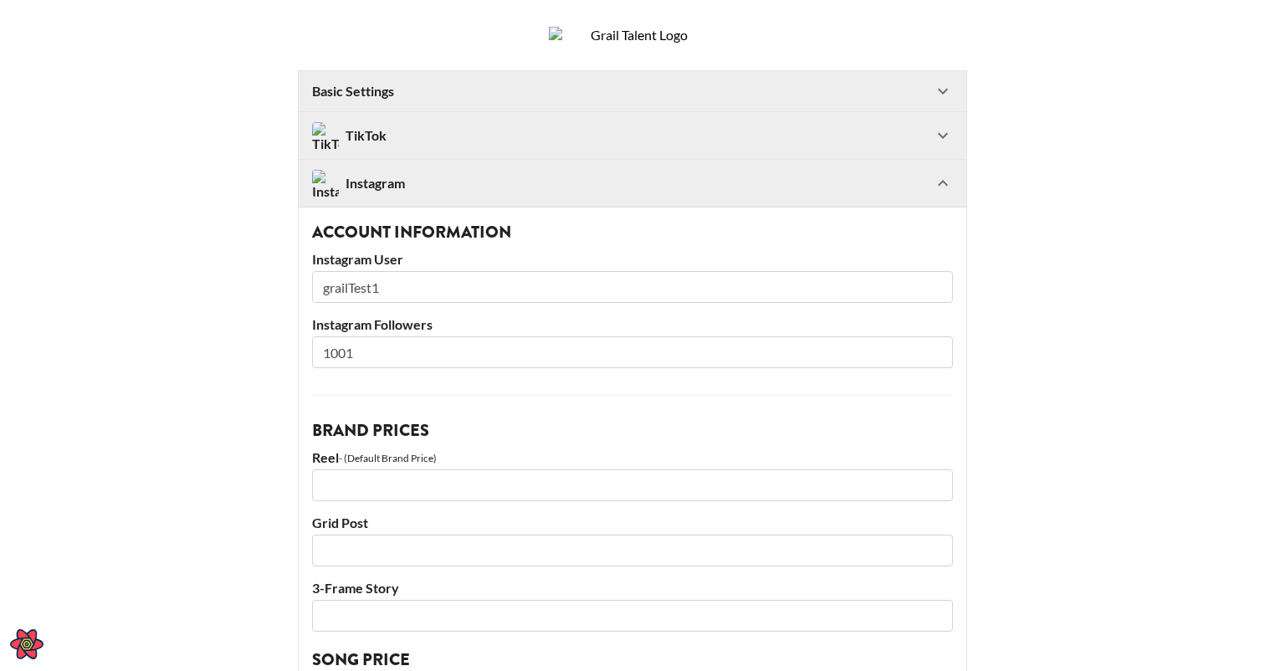
click at [446, 195] on div "Instagram" at bounding box center [622, 183] width 621 height 27
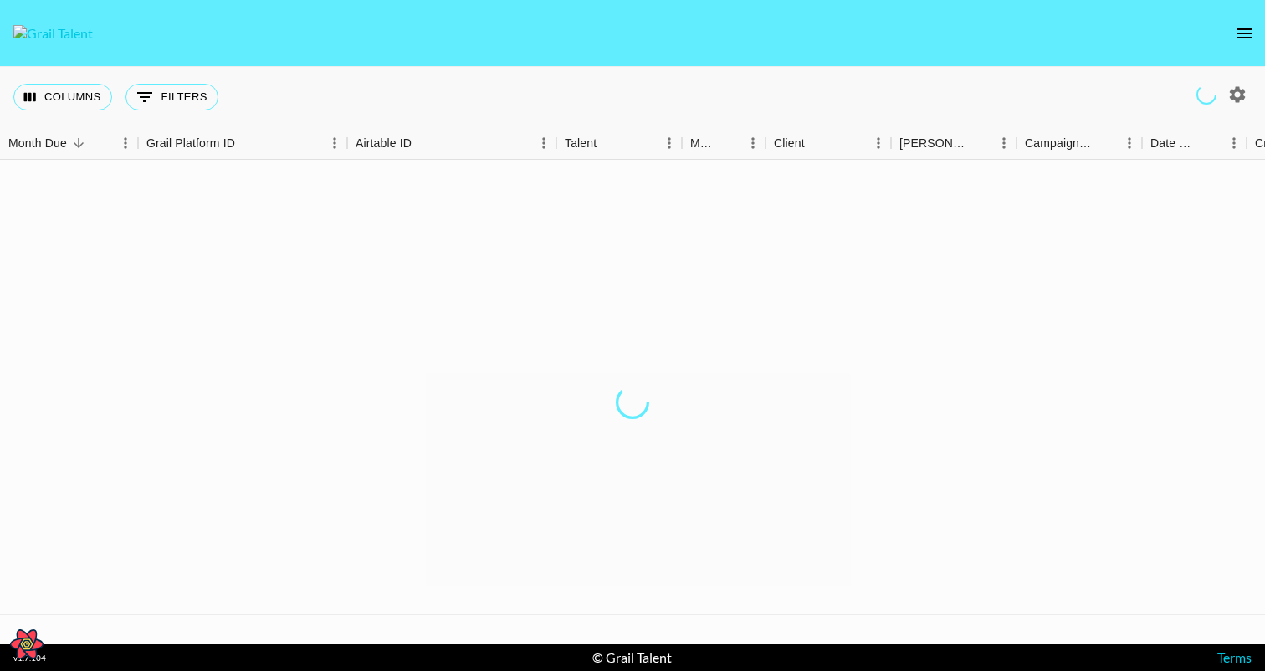
click at [482, 52] on nav at bounding box center [632, 33] width 1265 height 67
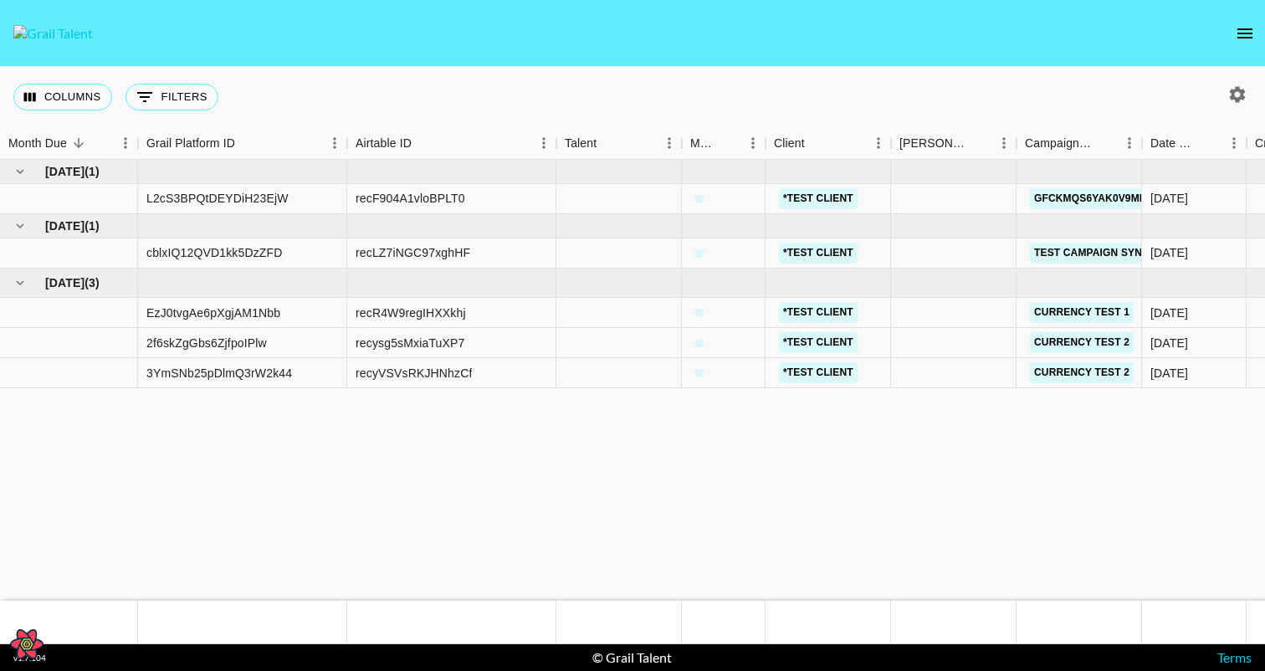
click at [18, 637] on icon "Open React Query Devtools" at bounding box center [26, 644] width 33 height 30
select select "bottom"
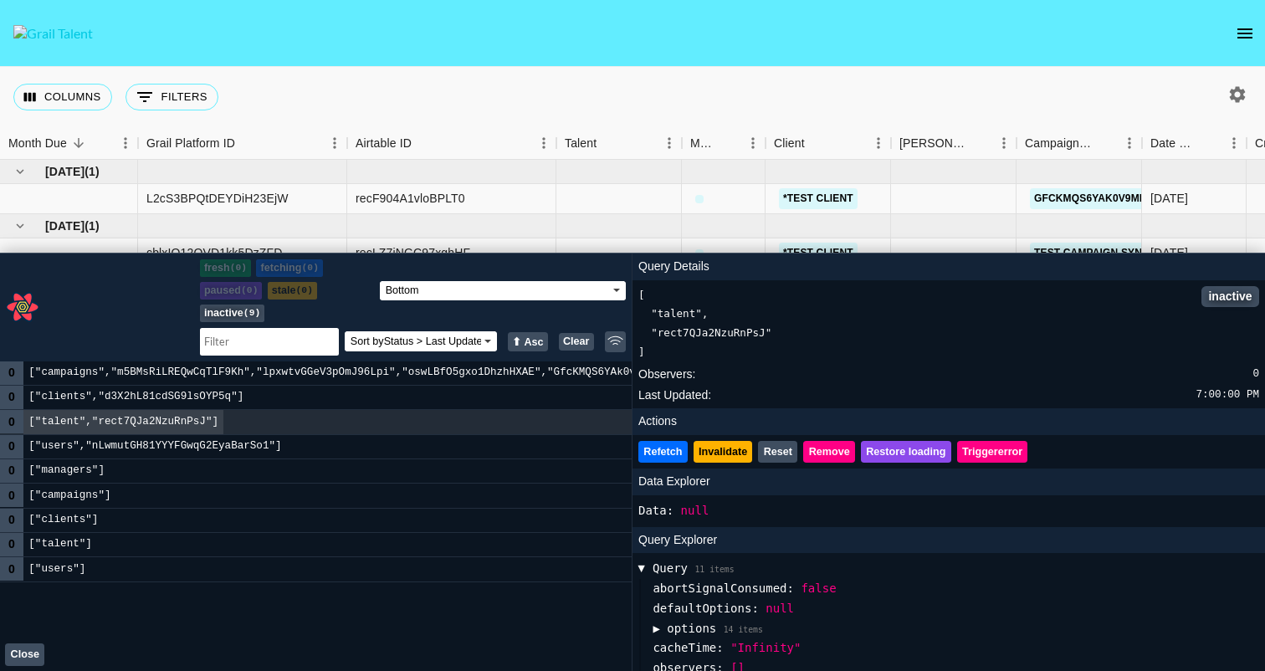
click at [28, 652] on button "Close" at bounding box center [24, 654] width 39 height 23
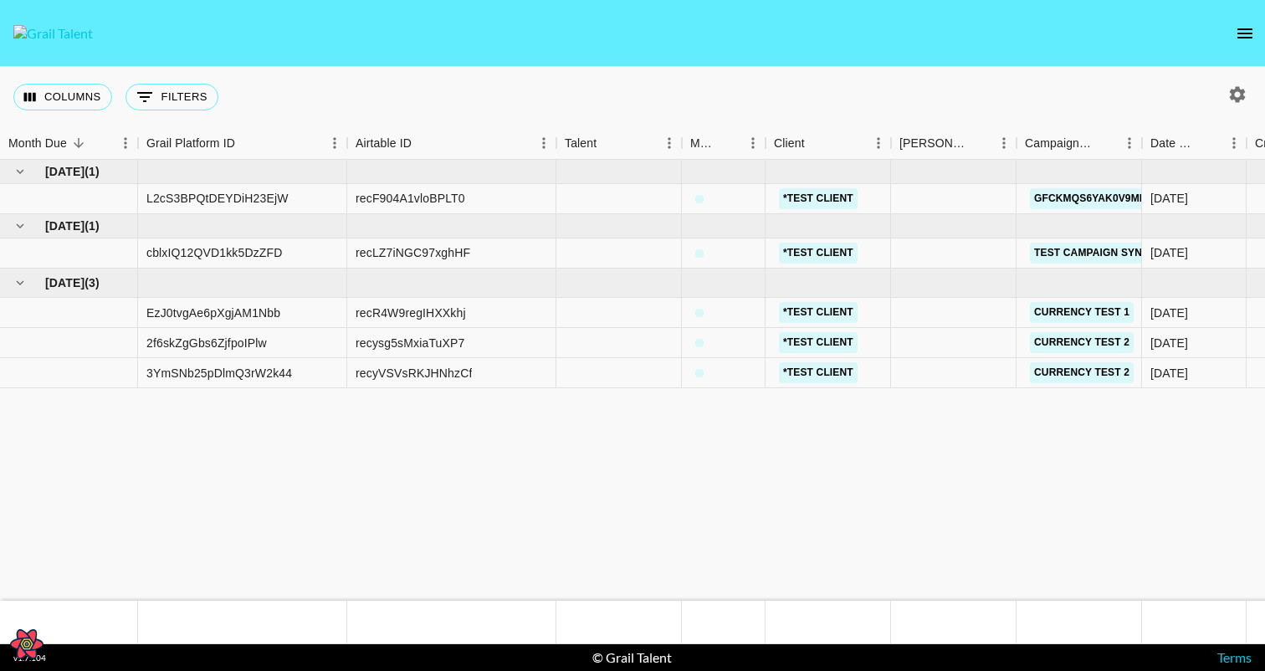
click at [1246, 26] on icon "open drawer" at bounding box center [1244, 33] width 20 height 20
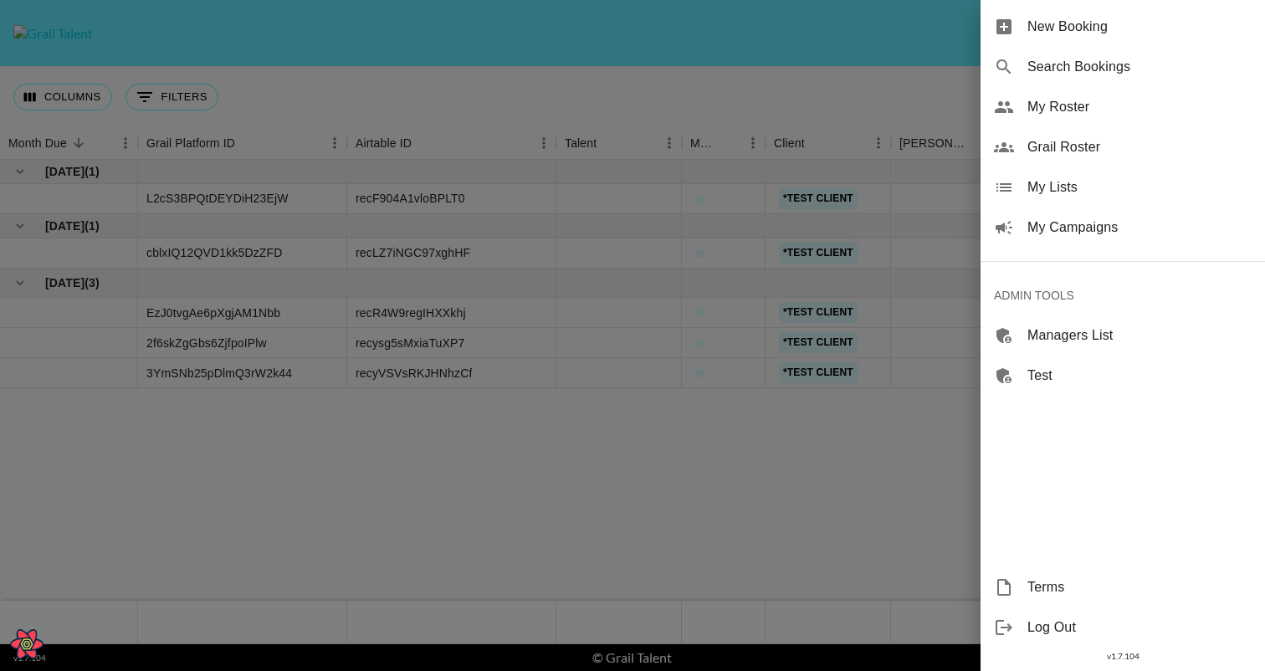
click at [673, 69] on div at bounding box center [632, 335] width 1265 height 671
click at [123, 549] on div at bounding box center [632, 335] width 1265 height 671
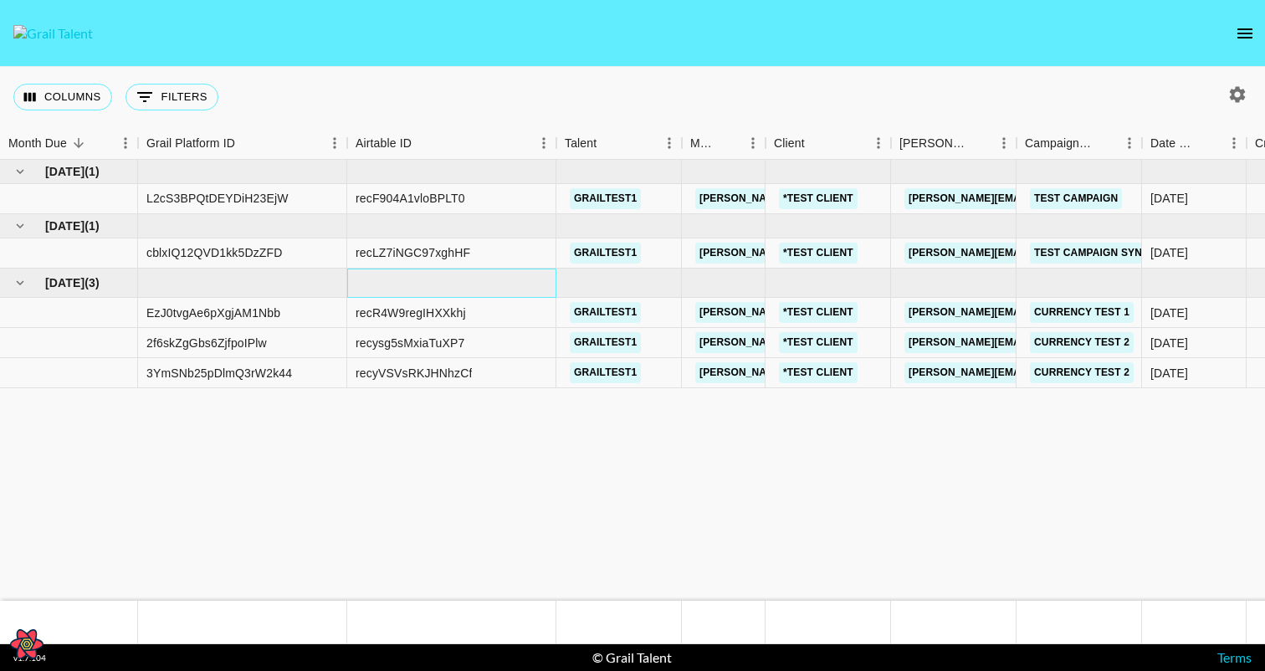
click at [356, 280] on div at bounding box center [451, 282] width 209 height 29
click at [15, 646] on icon "Open React Query Devtools" at bounding box center [26, 644] width 31 height 27
select select "bottom"
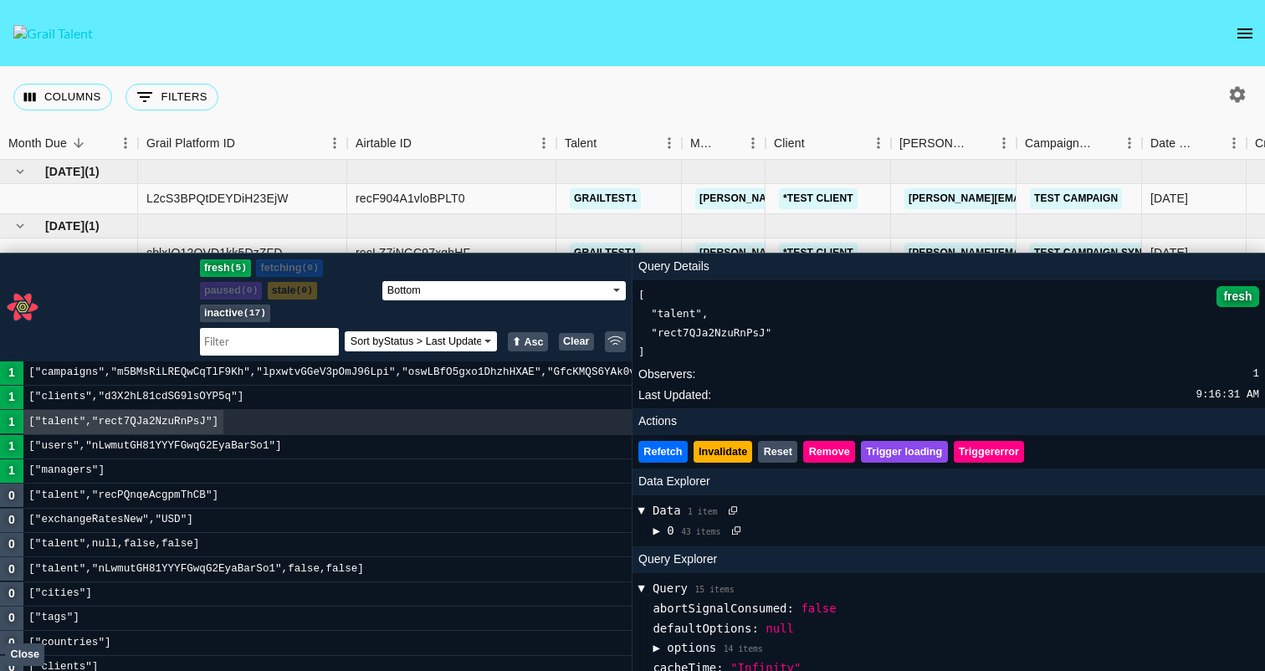
click at [15, 661] on button "Close" at bounding box center [24, 654] width 39 height 23
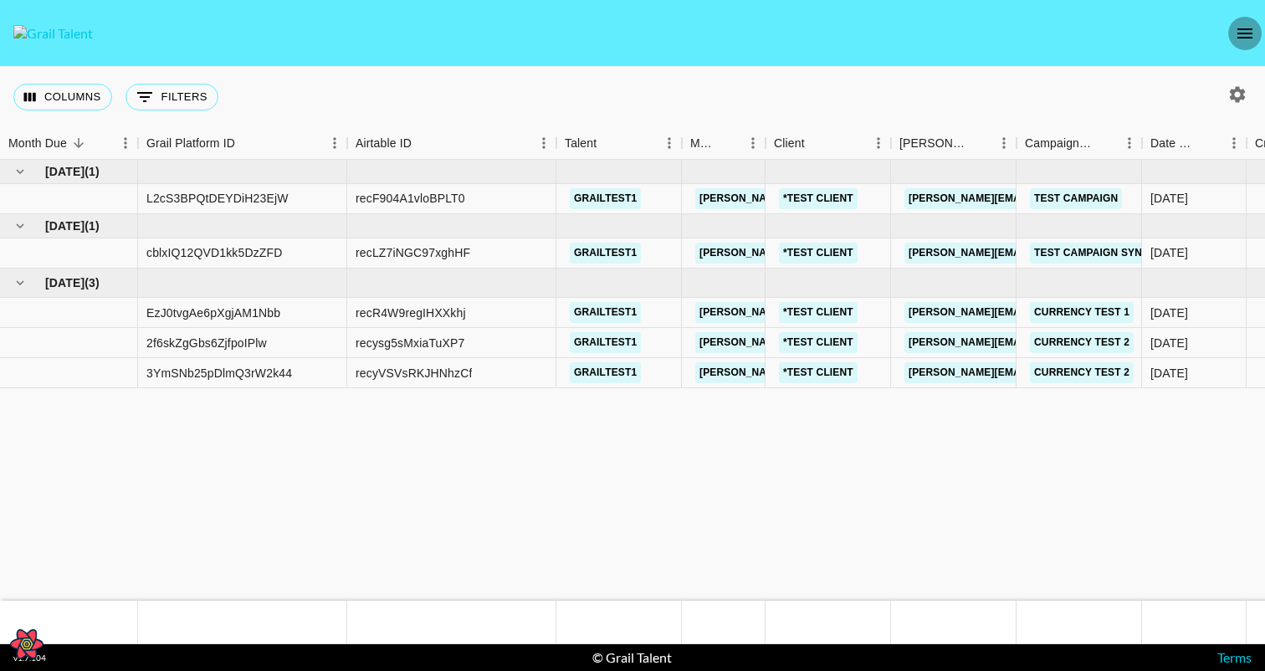
click at [1237, 24] on icon "open drawer" at bounding box center [1244, 33] width 20 height 20
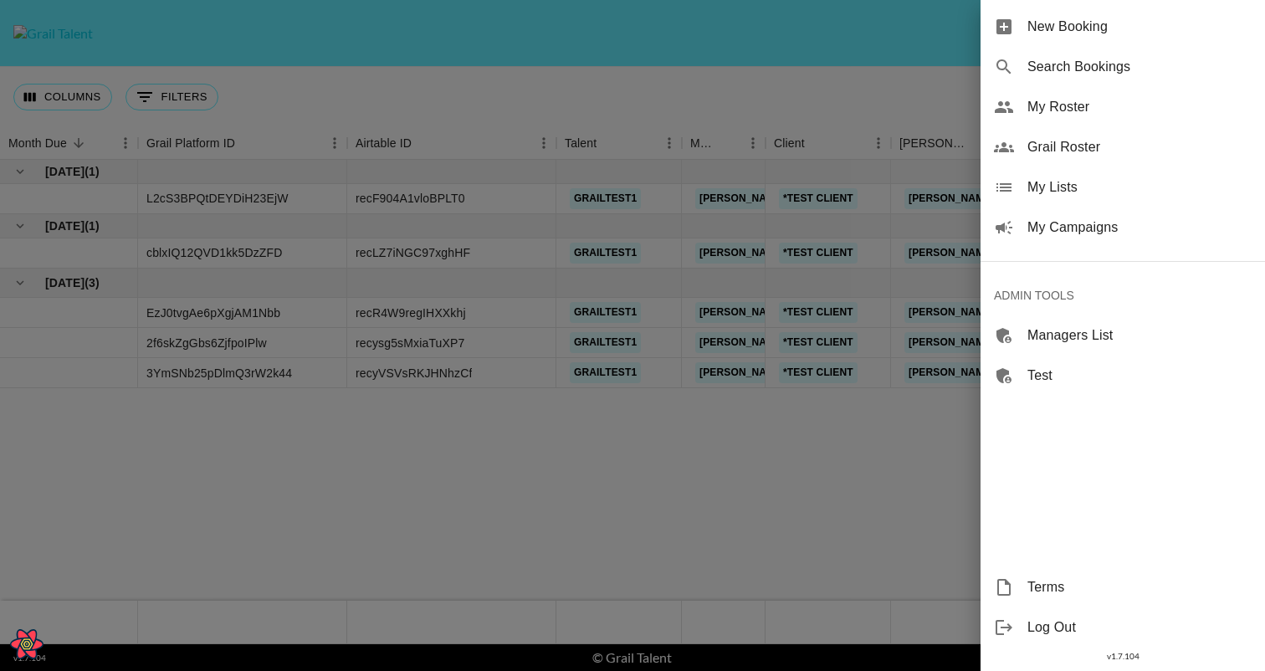
click at [815, 43] on div at bounding box center [632, 335] width 1265 height 671
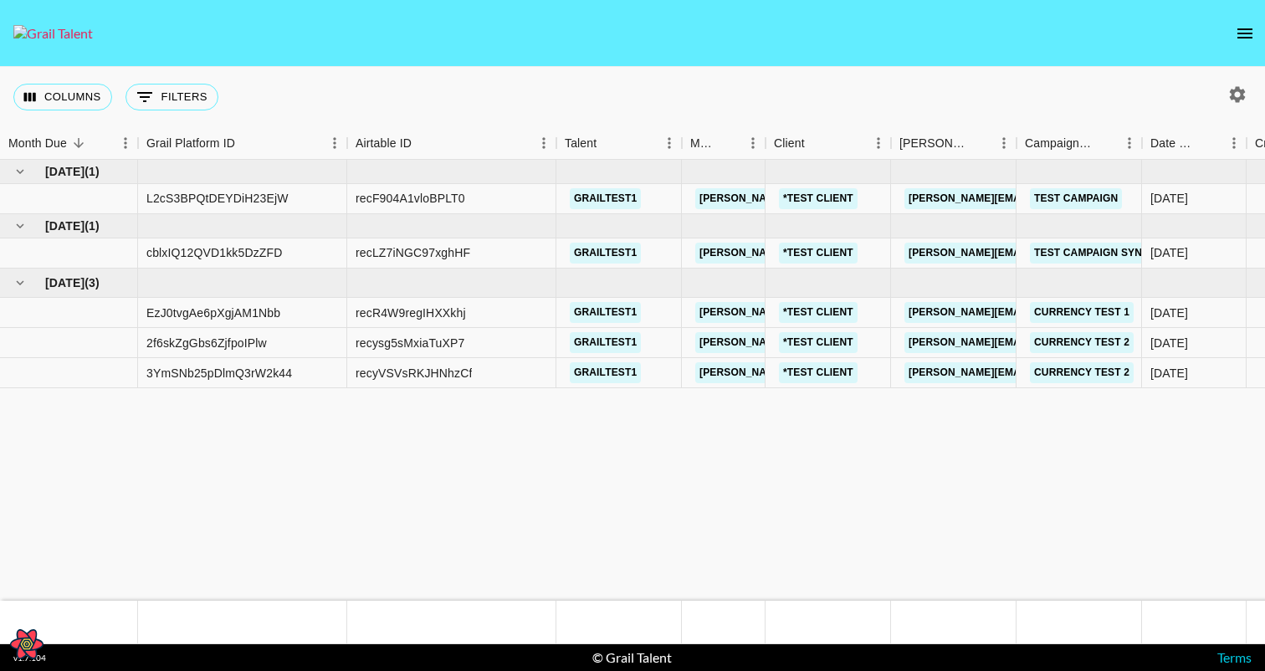
click at [93, 35] on img at bounding box center [52, 33] width 79 height 17
click at [1239, 43] on button "open drawer" at bounding box center [1244, 33] width 33 height 33
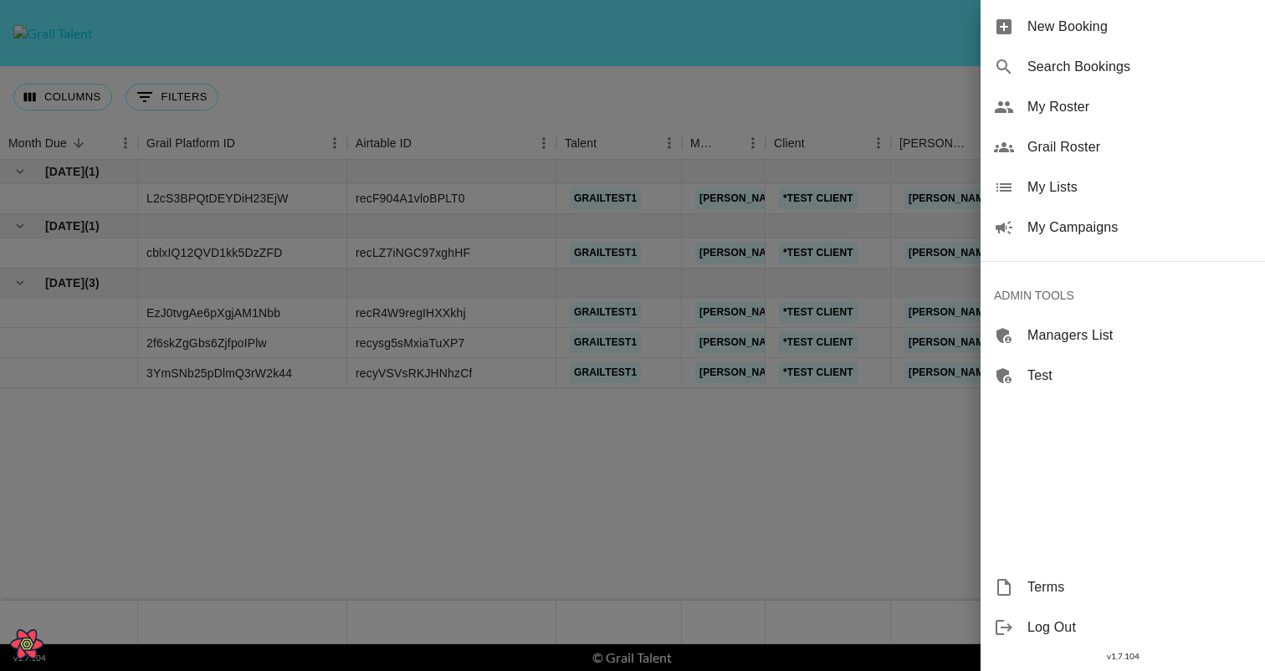
click at [737, 555] on div at bounding box center [632, 335] width 1265 height 671
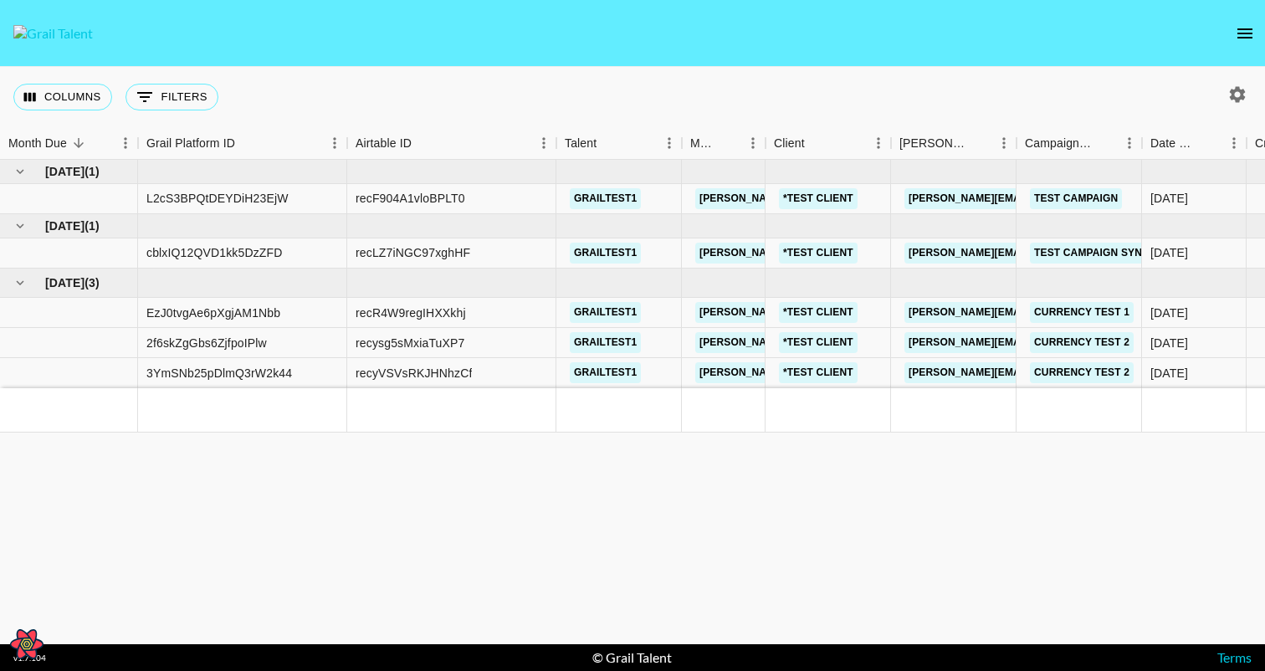
click at [33, 644] on icon "Open React Query Devtools" at bounding box center [26, 644] width 33 height 30
select select "bottom"
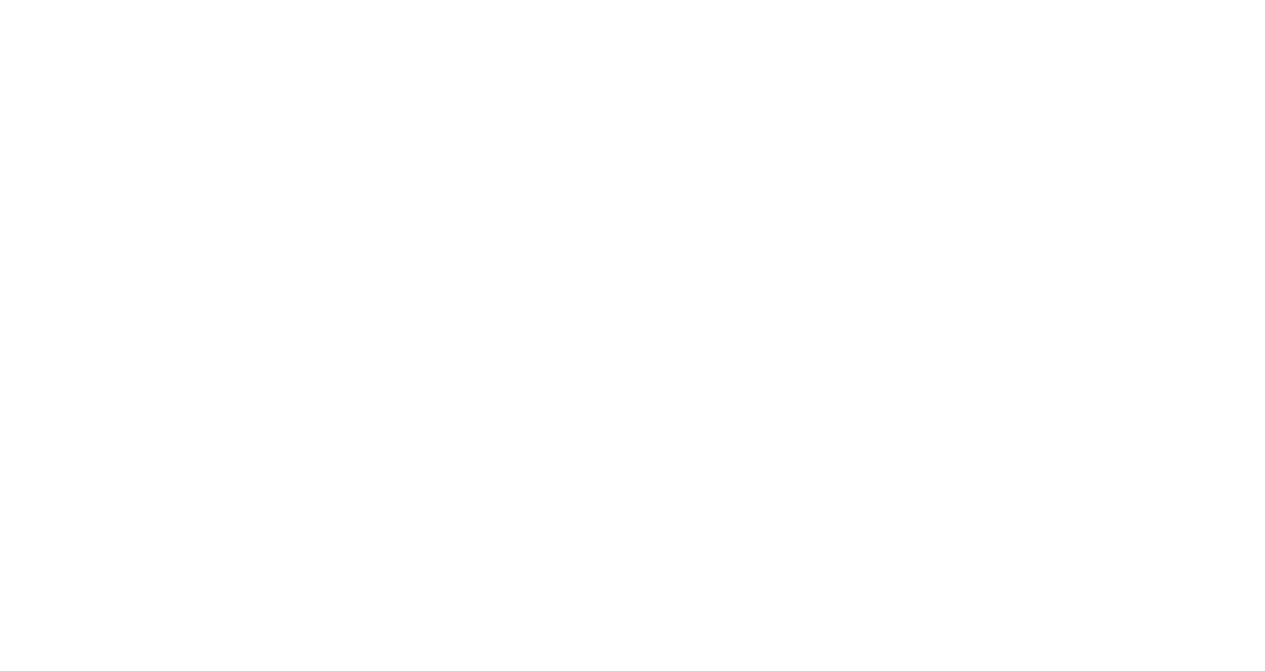
select select "bottom"
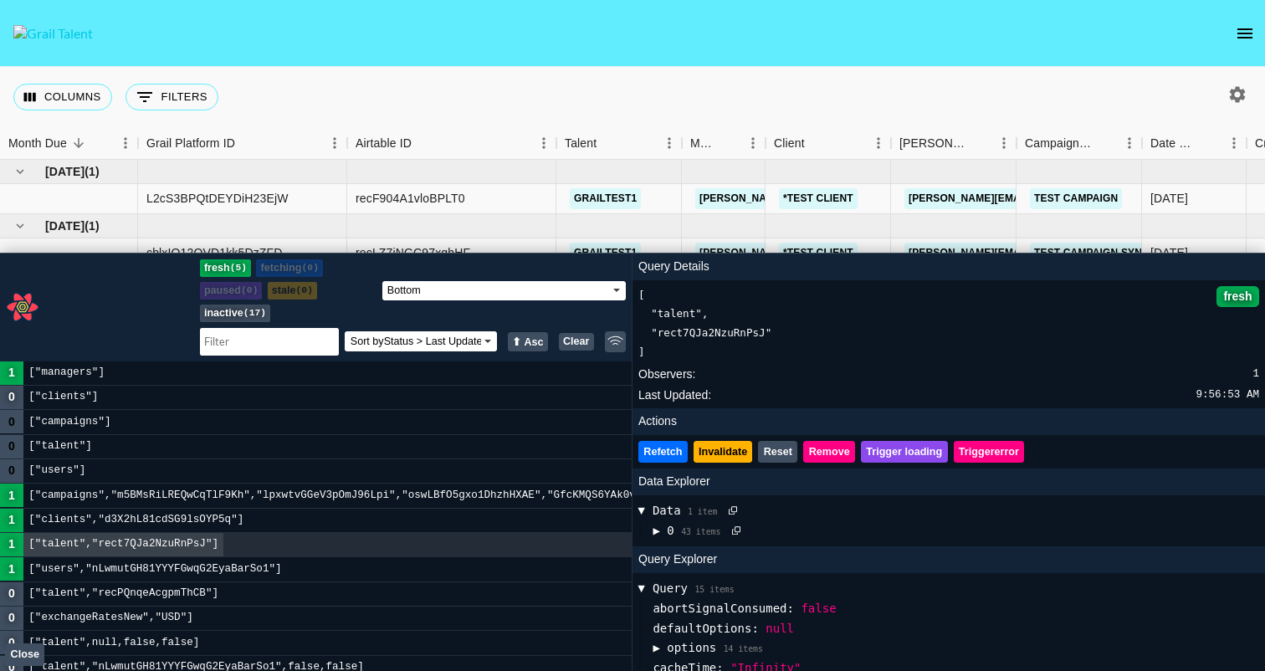
click at [18, 652] on button "Close" at bounding box center [24, 654] width 39 height 23
